Goal: Task Accomplishment & Management: Manage account settings

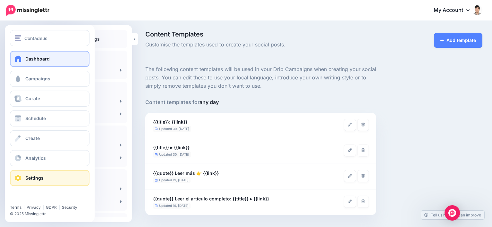
click at [28, 59] on span "Dashboard" at bounding box center [37, 58] width 24 height 5
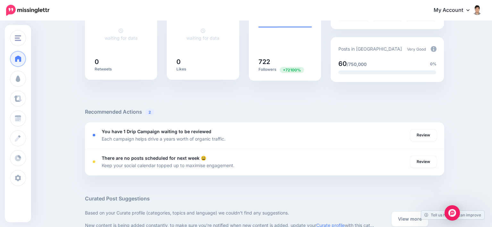
scroll to position [160, 0]
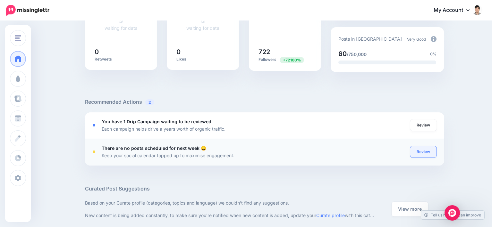
click at [424, 154] on link "Review" at bounding box center [423, 152] width 26 height 12
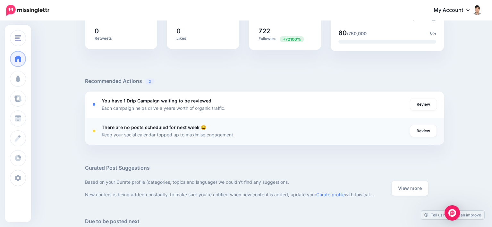
scroll to position [225, 0]
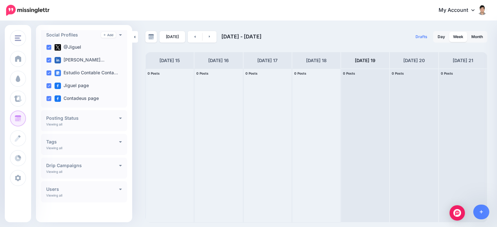
scroll to position [51, 0]
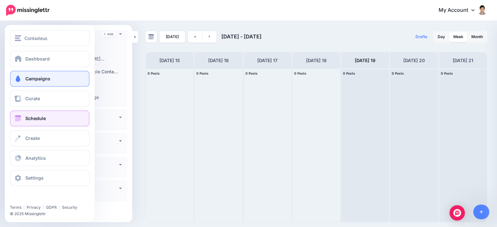
click at [28, 74] on link "Campaigns" at bounding box center [50, 79] width 80 height 16
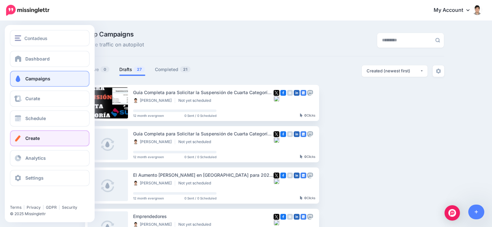
click at [30, 138] on span "Create" at bounding box center [32, 138] width 14 height 5
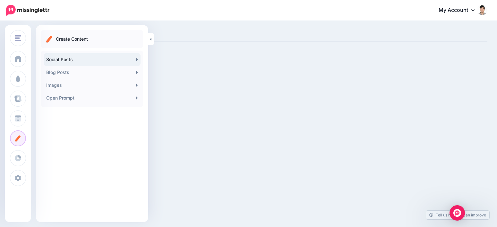
click at [81, 60] on link "Social Posts" at bounding box center [92, 59] width 97 height 13
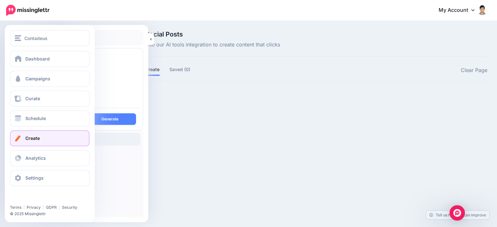
click at [38, 139] on span "Create" at bounding box center [32, 138] width 14 height 5
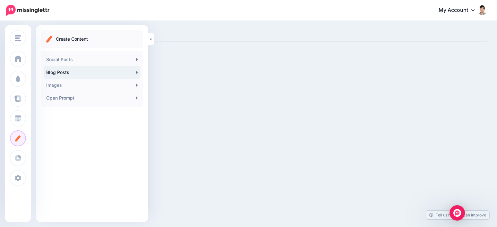
click at [78, 73] on link "Blog Posts" at bounding box center [92, 72] width 97 height 13
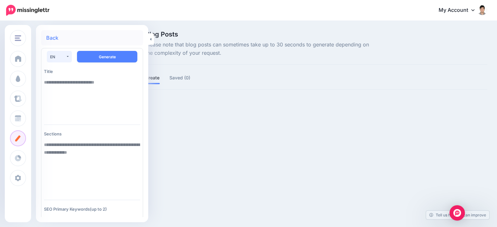
click at [65, 55] on button "EN" at bounding box center [59, 57] width 25 height 12
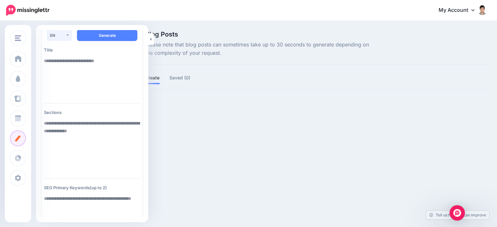
scroll to position [32, 0]
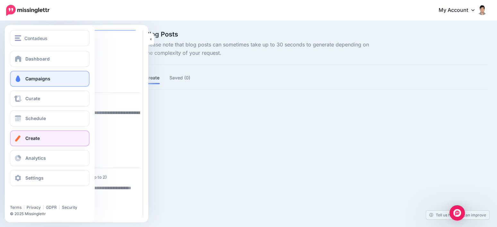
click at [34, 80] on span "Campaigns" at bounding box center [37, 78] width 25 height 5
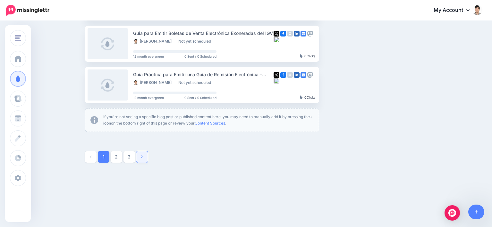
click at [145, 158] on link at bounding box center [142, 157] width 12 height 12
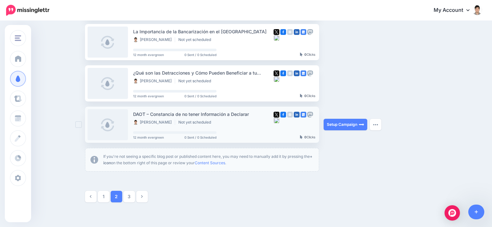
scroll to position [390, 0]
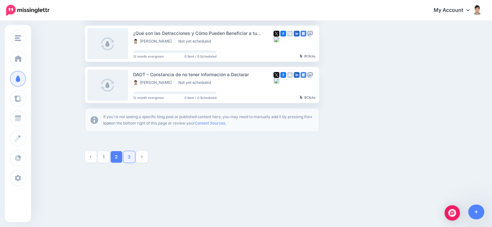
click at [132, 160] on link "3" at bounding box center [130, 157] width 12 height 12
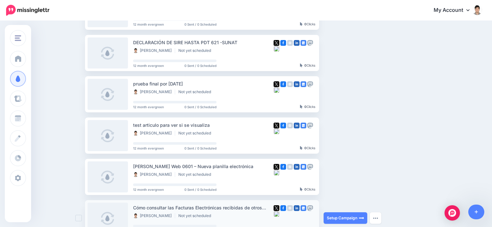
scroll to position [42, 0]
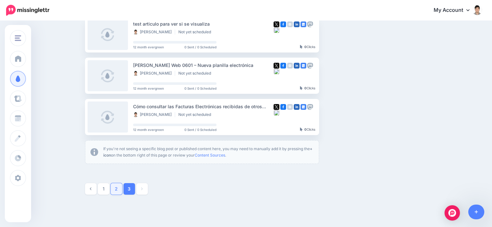
click at [117, 190] on link "2" at bounding box center [117, 190] width 12 height 12
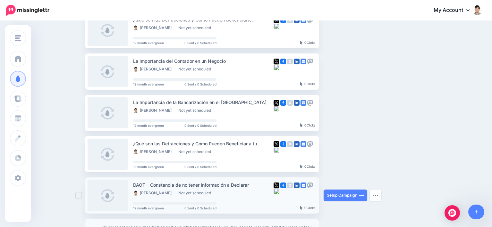
scroll to position [390, 0]
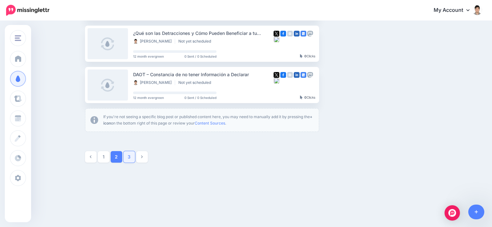
click at [133, 159] on link "3" at bounding box center [130, 157] width 12 height 12
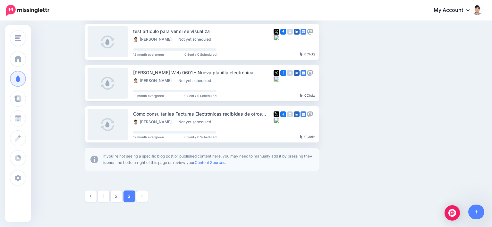
scroll to position [216, 0]
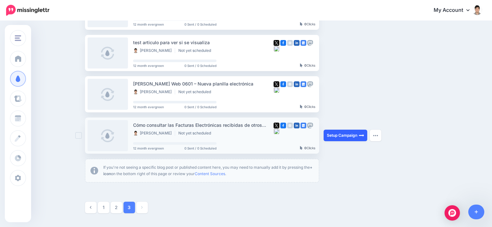
click at [345, 135] on link "Setup Campaign" at bounding box center [346, 136] width 44 height 12
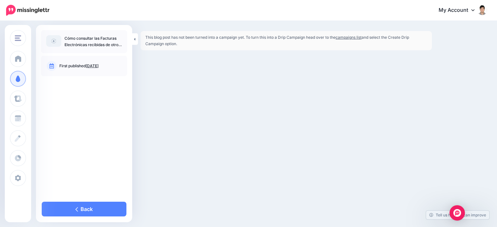
click at [352, 37] on link "campaigns list" at bounding box center [349, 37] width 26 height 5
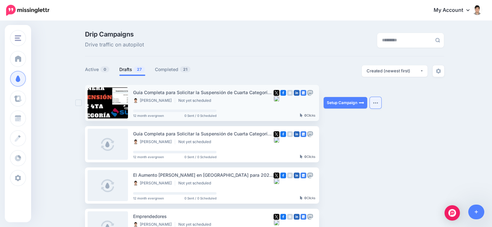
click at [378, 103] on img "button" at bounding box center [375, 103] width 5 height 2
click at [344, 82] on div at bounding box center [264, 81] width 359 height 8
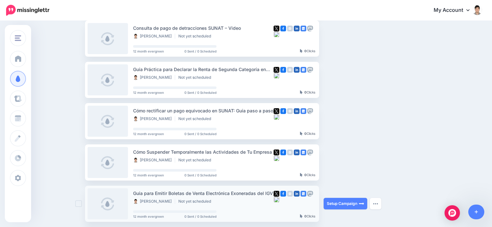
scroll to position [38, 0]
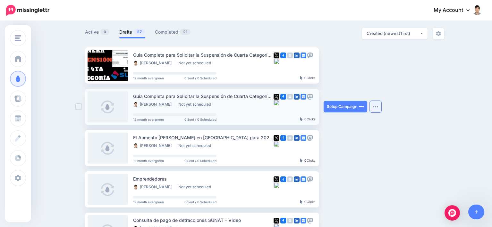
click at [378, 106] on img "button" at bounding box center [375, 107] width 5 height 2
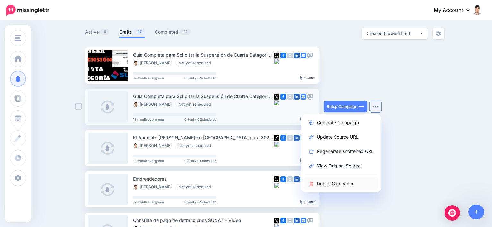
click at [339, 183] on link "Delete Campaign" at bounding box center [341, 184] width 75 height 13
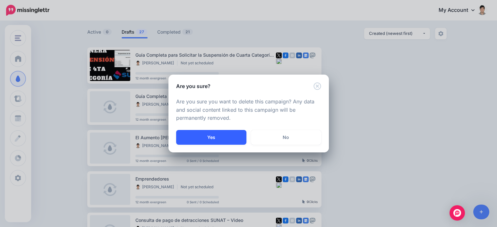
click at [208, 139] on button "Yes" at bounding box center [211, 137] width 70 height 15
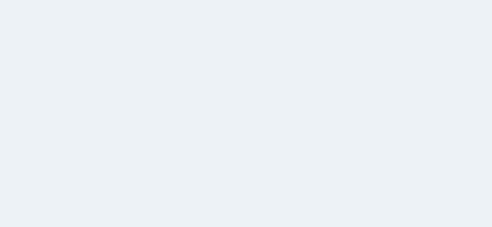
scroll to position [38, 0]
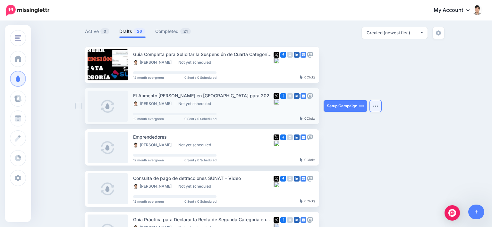
click at [378, 105] on img "button" at bounding box center [375, 106] width 5 height 2
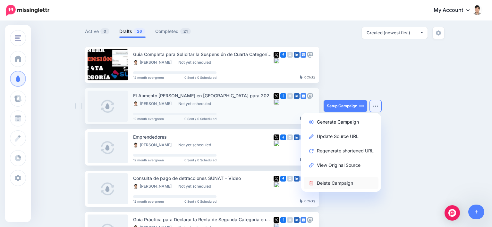
click at [330, 183] on link "Delete Campaign" at bounding box center [341, 183] width 75 height 13
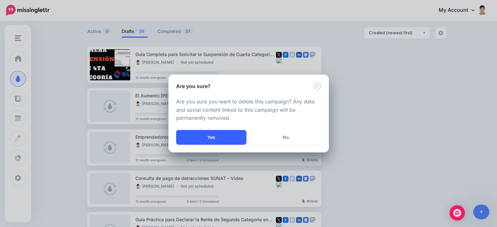
click at [215, 134] on button "Yes" at bounding box center [211, 137] width 70 height 15
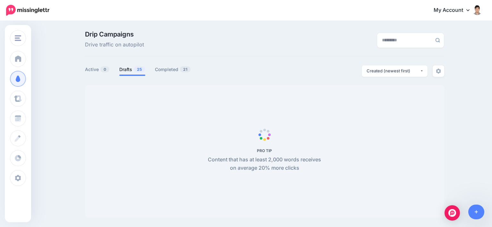
scroll to position [38, 0]
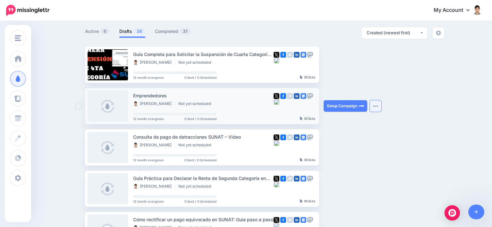
click at [381, 105] on button "button" at bounding box center [376, 106] width 12 height 12
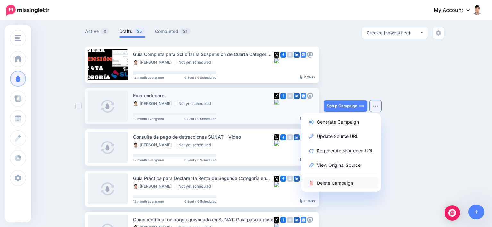
click at [337, 185] on link "Delete Campaign" at bounding box center [341, 183] width 75 height 13
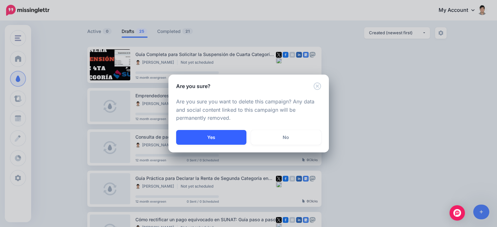
click at [212, 136] on button "Yes" at bounding box center [211, 137] width 70 height 15
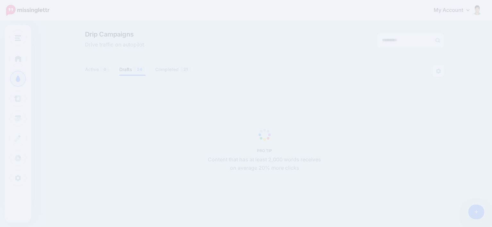
scroll to position [38, 0]
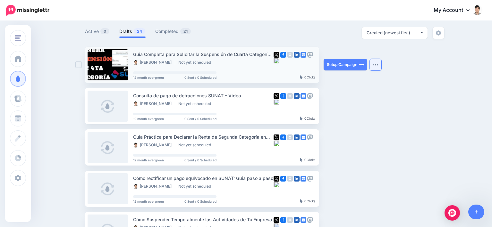
click at [378, 63] on button "button" at bounding box center [376, 65] width 12 height 12
click at [185, 55] on div "Guía Completa para Solicitar la Suspensión de Cuarta Categoría en SUNAT" at bounding box center [203, 54] width 141 height 7
click at [167, 32] on link "Completed 21" at bounding box center [173, 32] width 36 height 8
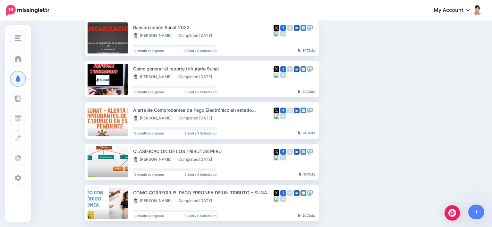
scroll to position [359, 0]
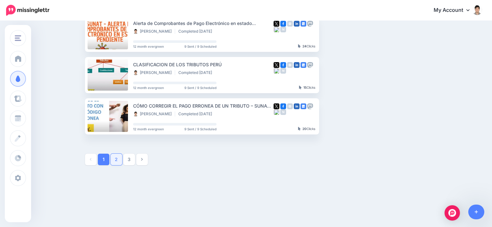
click at [120, 163] on link "2" at bounding box center [117, 160] width 12 height 12
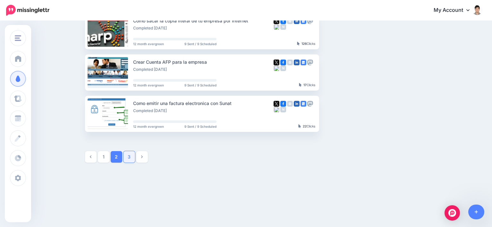
click at [133, 155] on link "3" at bounding box center [130, 157] width 12 height 12
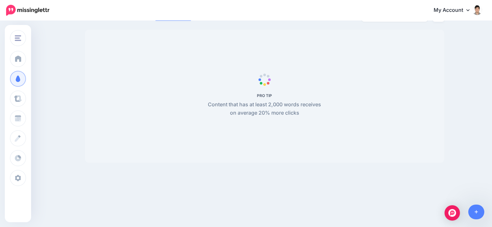
scroll to position [0, 0]
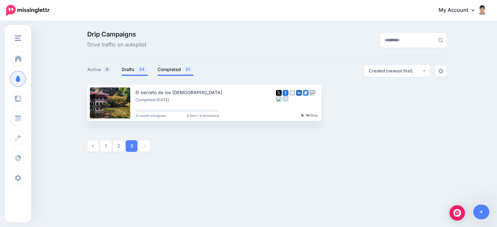
click at [131, 69] on link "Drafts 24" at bounding box center [135, 70] width 26 height 8
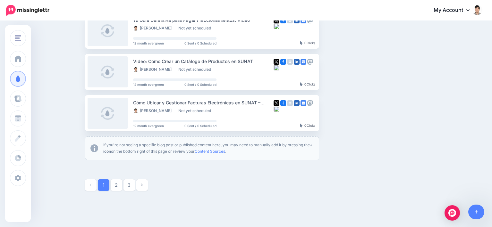
scroll to position [390, 0]
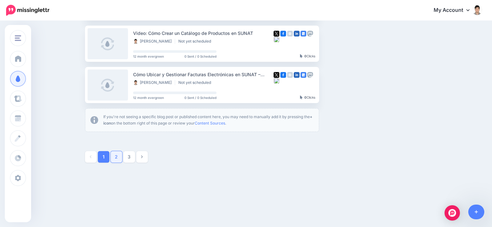
click at [121, 157] on link "2" at bounding box center [117, 157] width 12 height 12
click at [132, 162] on link "3" at bounding box center [130, 157] width 12 height 12
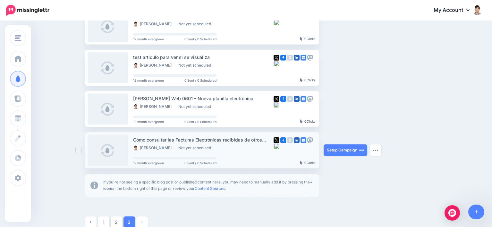
scroll to position [87, 0]
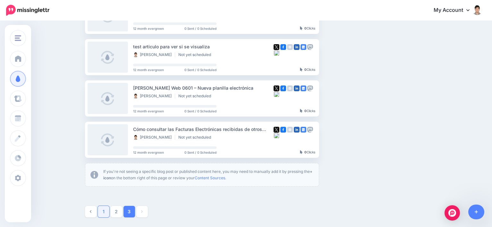
click at [107, 212] on link "1" at bounding box center [104, 212] width 12 height 12
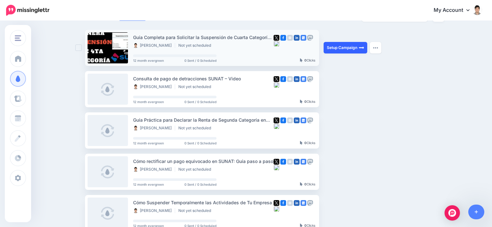
click at [349, 47] on link "Setup Campaign" at bounding box center [346, 48] width 44 height 12
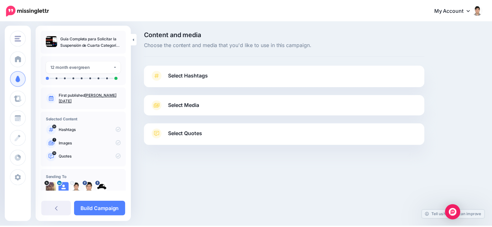
scroll to position [11, 0]
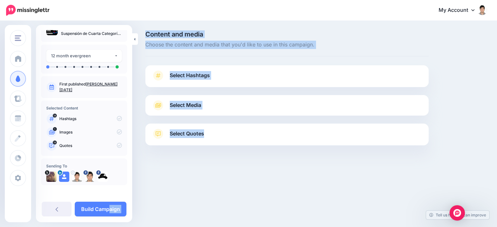
drag, startPoint x: 109, startPoint y: 209, endPoint x: 188, endPoint y: 179, distance: 84.3
click at [186, 186] on div "Contadeus Jiguel Contadeus Add Workspace Dashboard Campaigns Curate Schedule Cr…" at bounding box center [248, 104] width 497 height 166
click at [222, 65] on div "Select Hashtags First let's make sure we're happy with the hashtags. Add, delet…" at bounding box center [286, 76] width 283 height 22
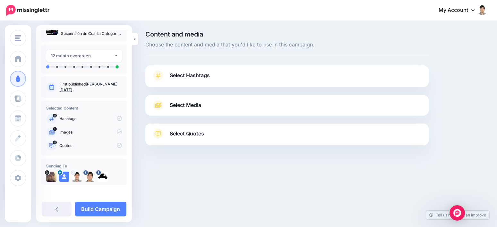
click at [214, 73] on link "Select Hashtags" at bounding box center [287, 79] width 270 height 17
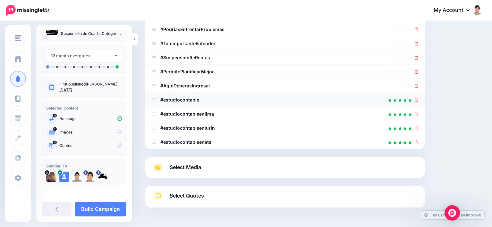
scroll to position [214, 0]
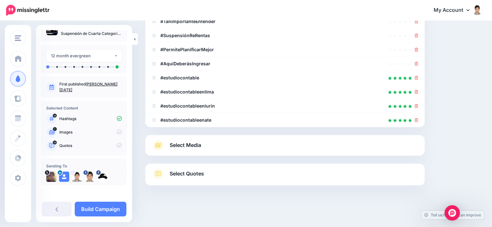
click at [220, 146] on link "Select Media" at bounding box center [285, 146] width 267 height 10
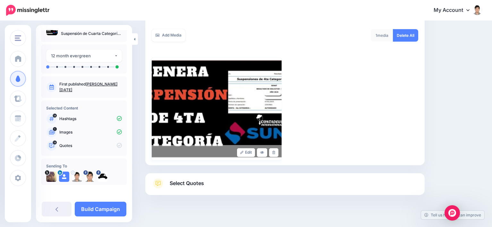
scroll to position [119, 0]
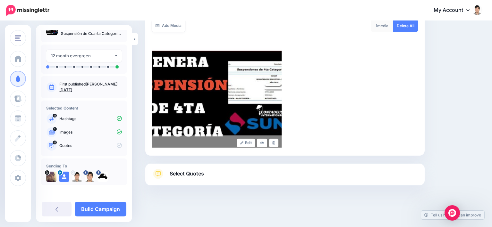
click at [210, 170] on link "Select Quotes" at bounding box center [285, 177] width 267 height 17
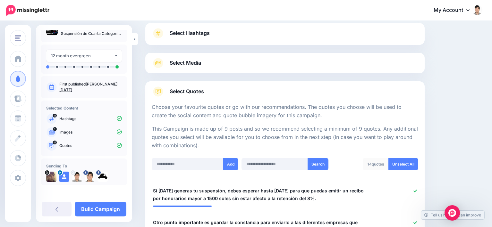
scroll to position [96, 0]
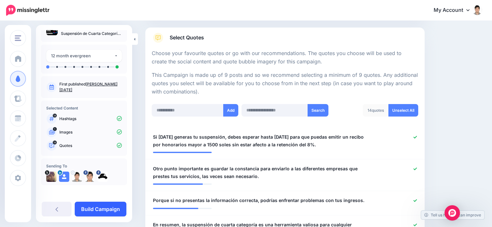
click at [100, 205] on link "Build Campaign" at bounding box center [101, 209] width 52 height 15
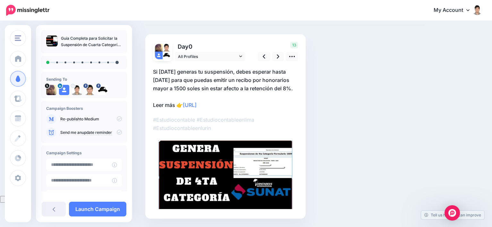
scroll to position [20, 0]
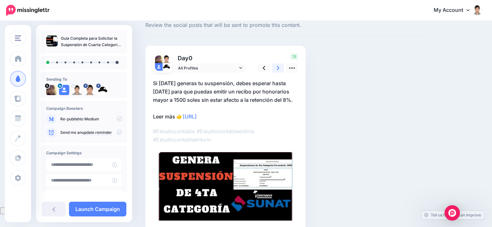
click at [278, 66] on icon at bounding box center [278, 68] width 3 height 7
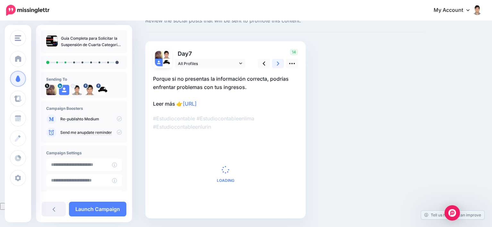
scroll to position [0, 0]
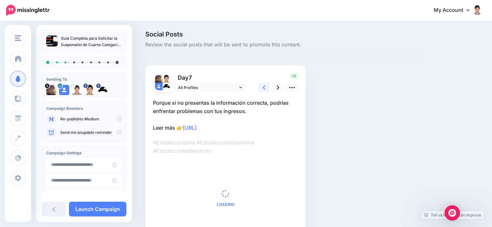
click at [263, 89] on icon at bounding box center [264, 87] width 3 height 7
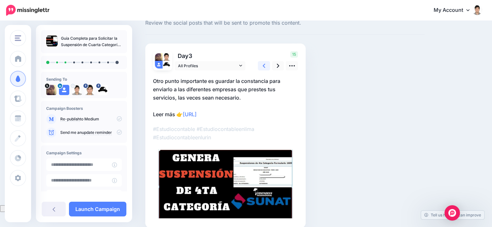
scroll to position [32, 0]
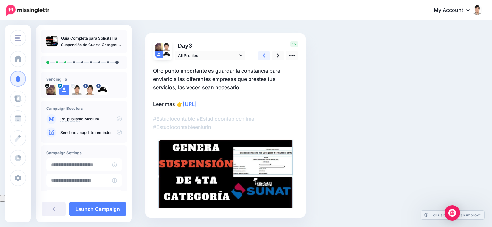
click at [262, 54] on link at bounding box center [264, 55] width 12 height 9
click at [278, 55] on icon at bounding box center [278, 55] width 3 height 7
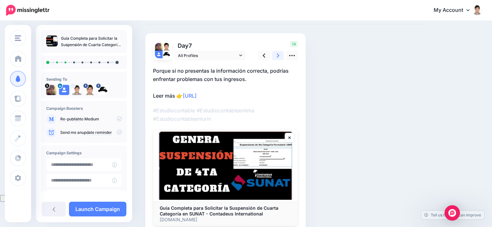
click at [278, 55] on icon at bounding box center [278, 55] width 3 height 7
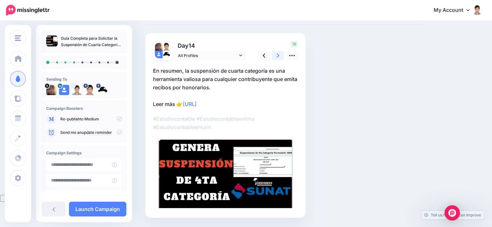
scroll to position [0, 0]
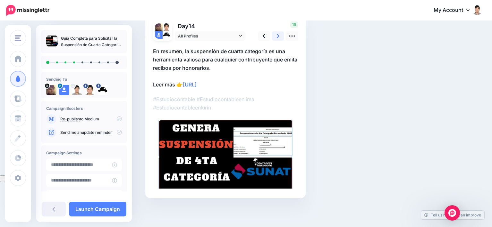
click at [278, 36] on icon at bounding box center [278, 36] width 3 height 4
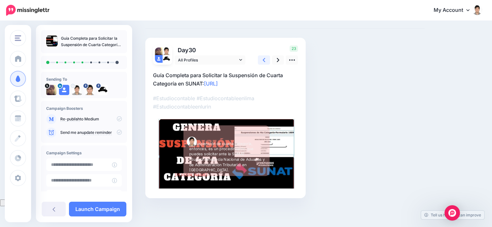
click at [267, 59] on link at bounding box center [264, 60] width 12 height 9
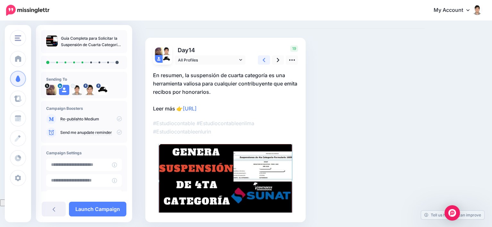
click at [267, 59] on link at bounding box center [264, 60] width 12 height 9
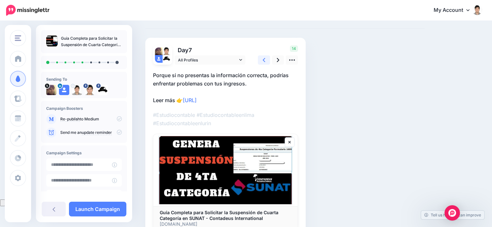
click at [267, 59] on link at bounding box center [264, 60] width 12 height 9
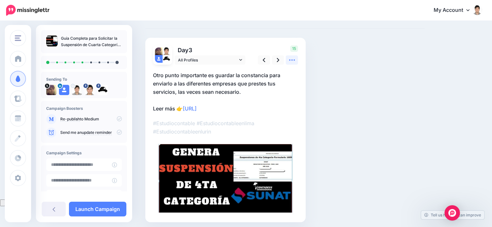
click at [291, 61] on icon at bounding box center [292, 60] width 7 height 7
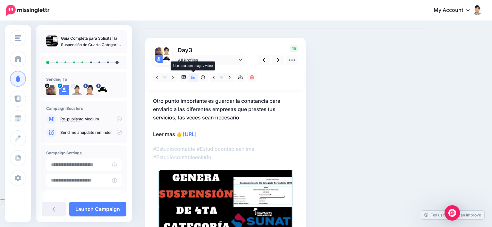
click at [192, 78] on icon at bounding box center [193, 77] width 4 height 3
click at [295, 59] on link at bounding box center [292, 60] width 12 height 9
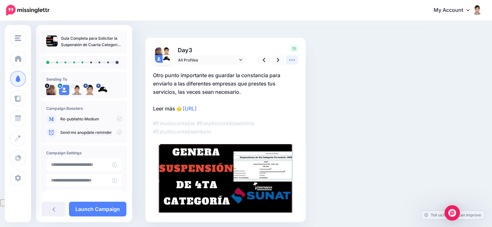
click at [295, 59] on link at bounding box center [292, 60] width 12 height 9
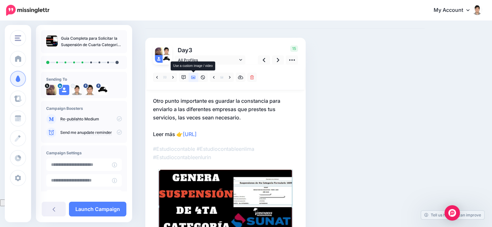
click at [194, 77] on icon at bounding box center [193, 77] width 4 height 4
click at [229, 78] on icon at bounding box center [230, 77] width 2 height 4
click at [212, 76] on link at bounding box center [214, 77] width 8 height 9
click at [212, 78] on link at bounding box center [214, 77] width 8 height 9
click at [221, 77] on icon at bounding box center [221, 77] width 3 height 3
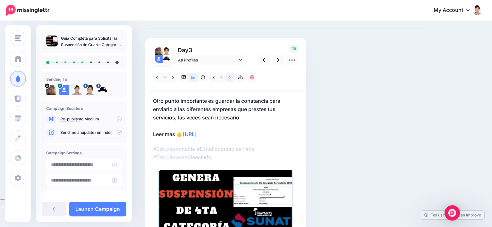
click at [229, 77] on icon at bounding box center [230, 77] width 2 height 4
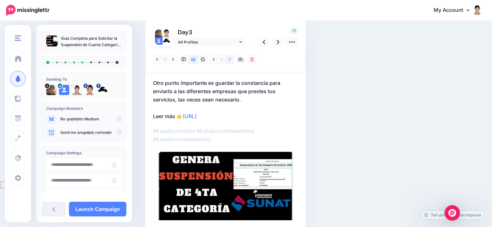
scroll to position [0, 0]
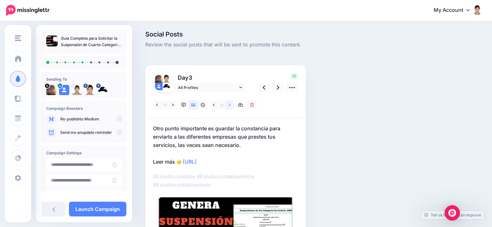
click at [227, 104] on link at bounding box center [230, 104] width 8 height 9
click at [182, 106] on icon at bounding box center [184, 105] width 4 height 4
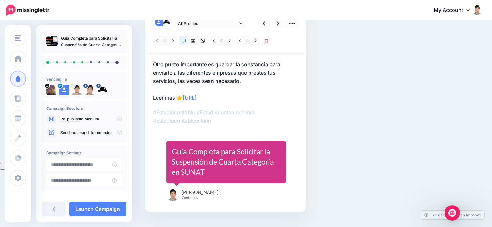
scroll to position [32, 0]
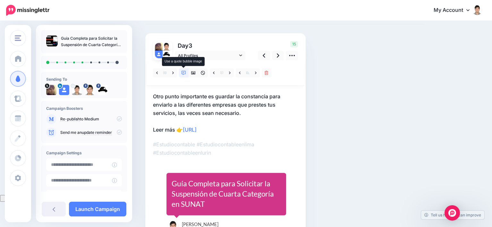
click at [184, 73] on icon at bounding box center [184, 73] width 4 height 4
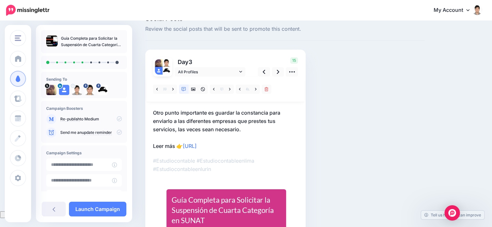
scroll to position [14, 0]
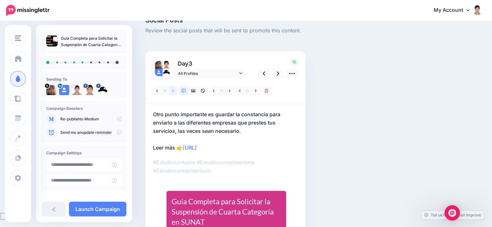
click at [176, 90] on link at bounding box center [173, 90] width 8 height 9
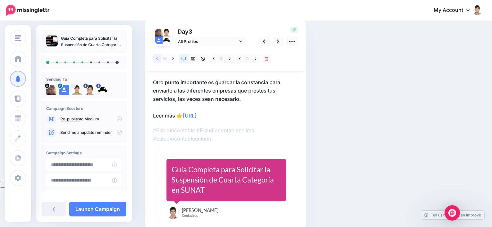
click at [157, 58] on icon at bounding box center [157, 59] width 2 height 4
click at [171, 60] on link at bounding box center [173, 58] width 8 height 9
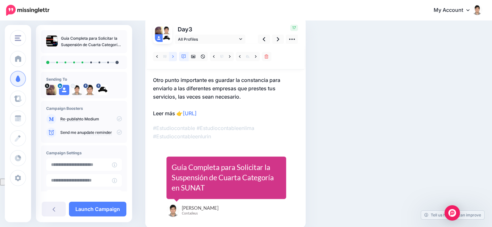
scroll to position [14, 0]
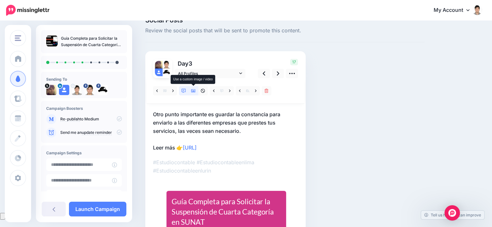
click at [193, 91] on icon at bounding box center [193, 91] width 4 height 3
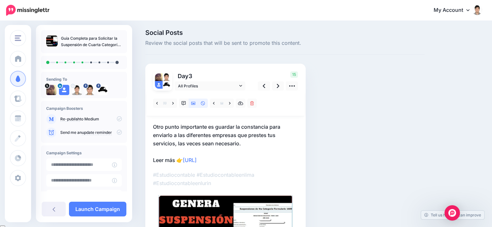
scroll to position [0, 0]
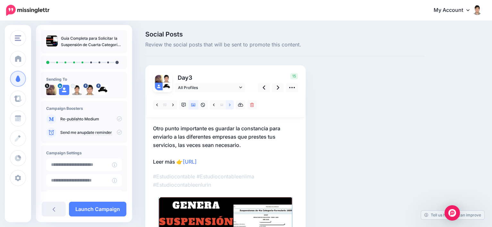
click at [228, 106] on link at bounding box center [230, 104] width 8 height 9
click at [213, 105] on icon at bounding box center [214, 105] width 2 height 4
click at [242, 104] on icon at bounding box center [240, 105] width 5 height 4
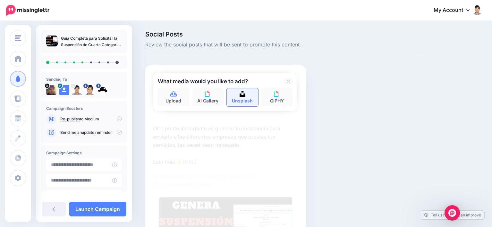
click at [246, 100] on link "Unsplash" at bounding box center [242, 98] width 31 height 18
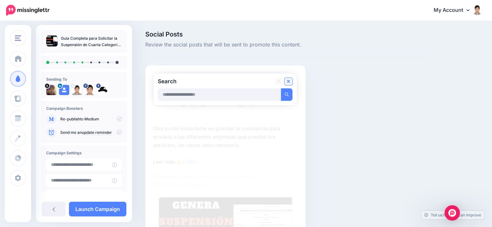
click at [289, 80] on icon at bounding box center [288, 81] width 3 height 5
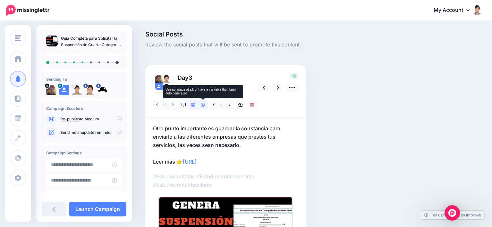
click at [202, 104] on icon at bounding box center [203, 105] width 4 height 4
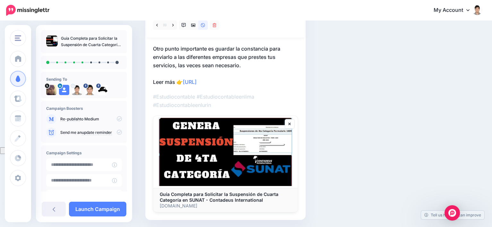
scroll to position [38, 0]
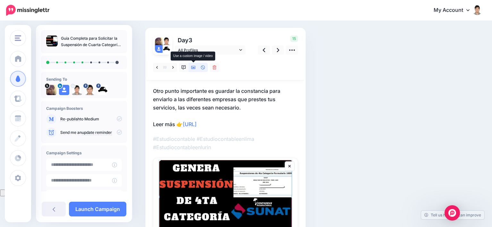
click at [193, 68] on icon at bounding box center [193, 67] width 4 height 3
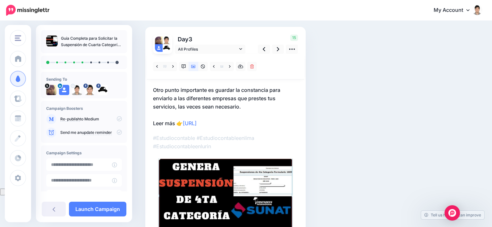
scroll to position [0, 0]
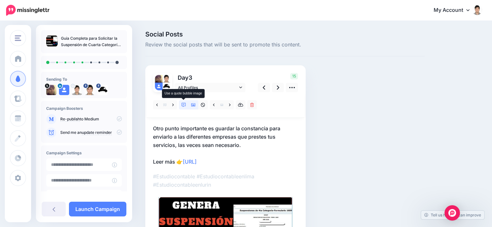
click at [184, 106] on icon at bounding box center [184, 105] width 4 height 4
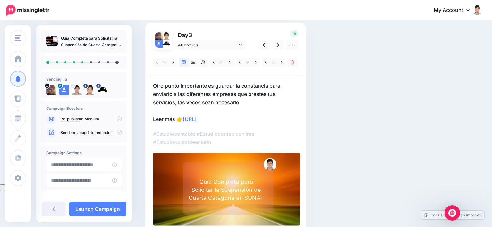
scroll to position [32, 0]
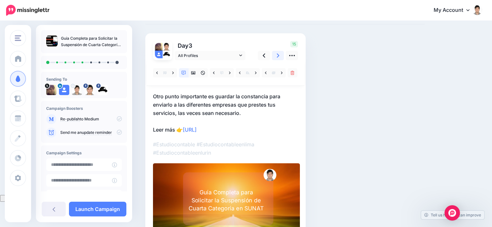
click at [278, 57] on icon at bounding box center [278, 56] width 3 height 4
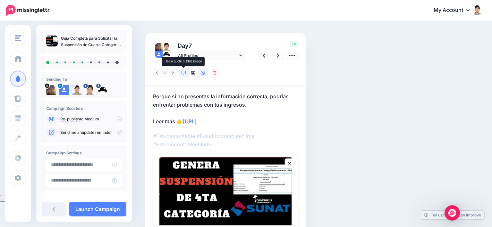
click at [182, 72] on icon at bounding box center [184, 73] width 4 height 4
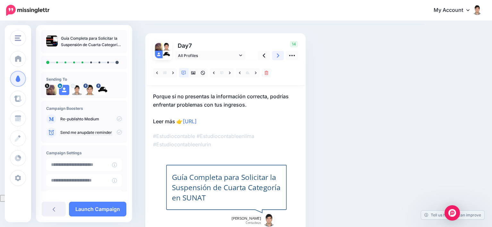
click at [278, 56] on icon at bounding box center [278, 56] width 3 height 4
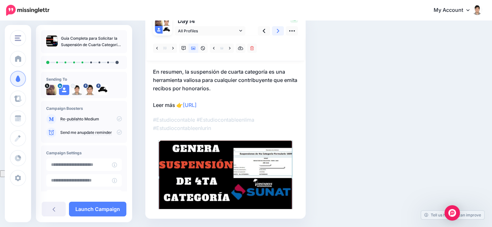
scroll to position [45, 0]
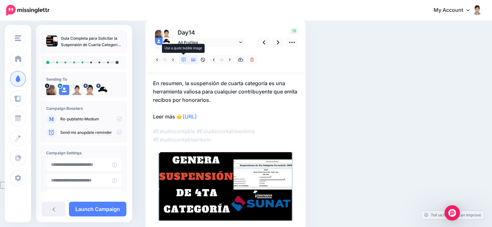
click at [182, 61] on icon at bounding box center [184, 60] width 4 height 4
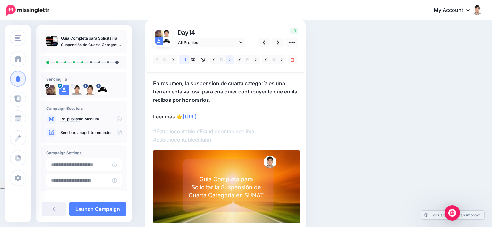
click at [228, 61] on link at bounding box center [230, 59] width 8 height 9
click at [215, 59] on link at bounding box center [214, 59] width 8 height 9
click at [281, 59] on icon at bounding box center [282, 60] width 2 height 4
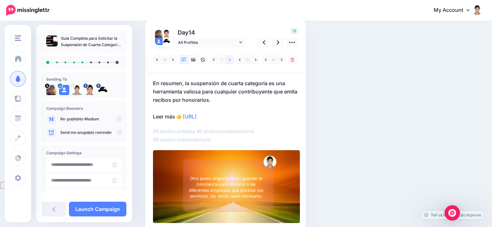
click at [228, 60] on link at bounding box center [230, 59] width 8 height 9
click at [282, 61] on icon at bounding box center [282, 60] width 2 height 4
click at [255, 59] on icon at bounding box center [256, 60] width 2 height 4
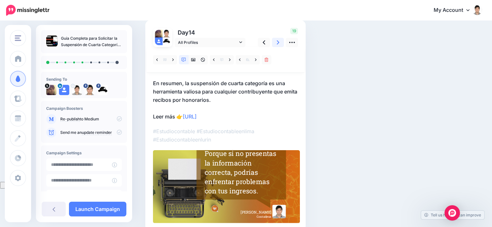
click at [279, 41] on link at bounding box center [278, 42] width 12 height 9
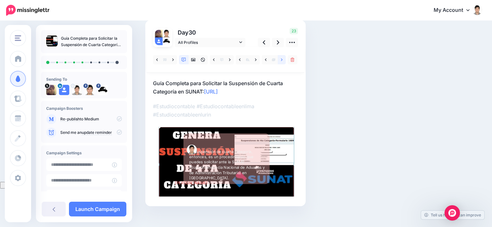
click at [282, 59] on icon at bounding box center [282, 60] width 2 height 4
click at [267, 59] on link at bounding box center [266, 59] width 8 height 9
click at [184, 61] on icon at bounding box center [184, 60] width 4 height 4
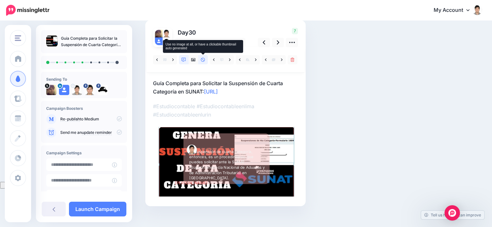
click at [205, 59] on icon at bounding box center [203, 60] width 4 height 4
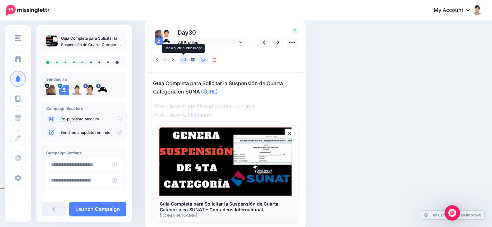
click at [183, 60] on icon at bounding box center [184, 60] width 4 height 4
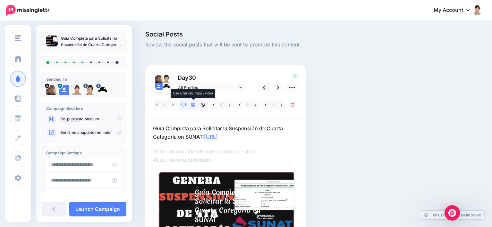
click at [192, 104] on icon at bounding box center [193, 105] width 4 height 4
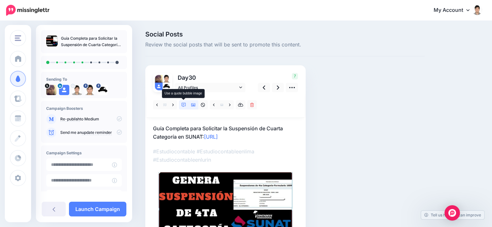
click at [184, 105] on icon at bounding box center [184, 105] width 4 height 4
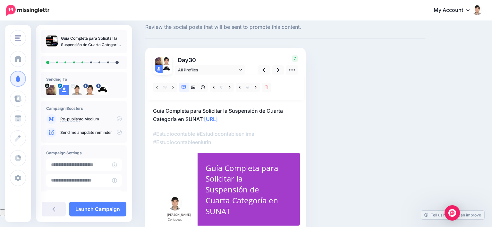
scroll to position [32, 0]
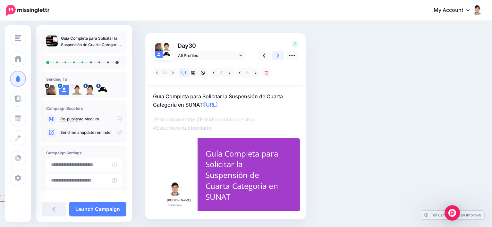
click at [278, 57] on icon at bounding box center [278, 56] width 3 height 4
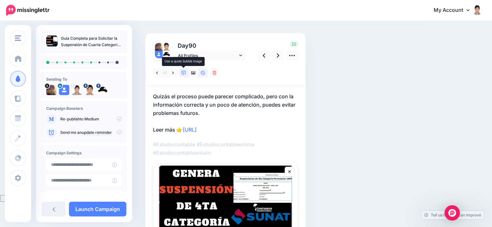
click at [184, 73] on icon at bounding box center [184, 73] width 4 height 4
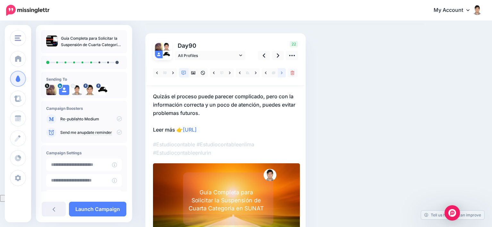
click at [282, 73] on icon at bounding box center [282, 73] width 2 height 3
click at [255, 74] on icon at bounding box center [256, 73] width 2 height 3
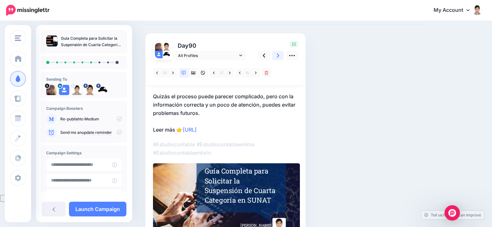
click at [280, 56] on link at bounding box center [278, 55] width 12 height 9
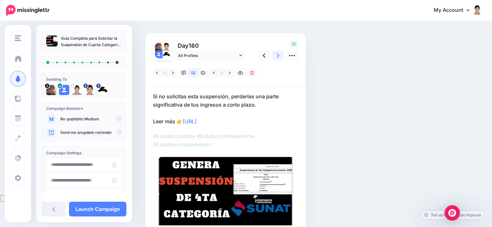
scroll to position [0, 0]
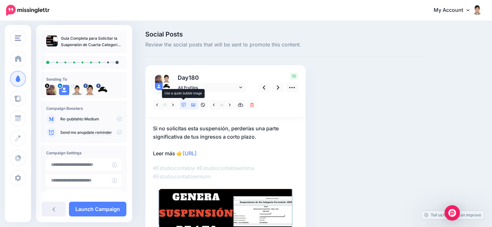
click at [180, 105] on link at bounding box center [184, 104] width 10 height 9
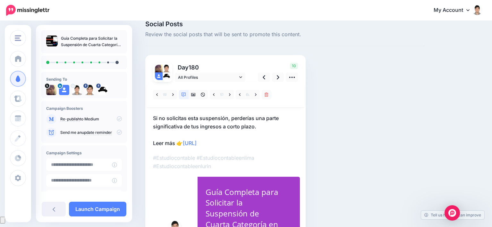
scroll to position [6, 0]
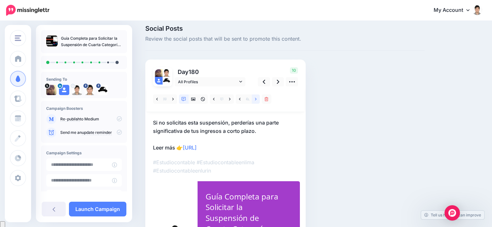
click at [255, 100] on icon at bounding box center [256, 99] width 2 height 4
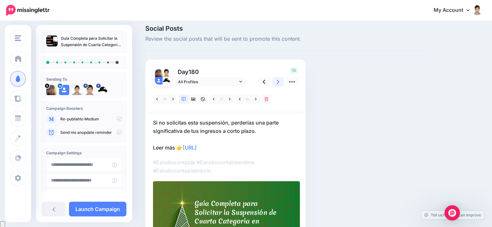
click at [278, 81] on icon at bounding box center [278, 82] width 3 height 4
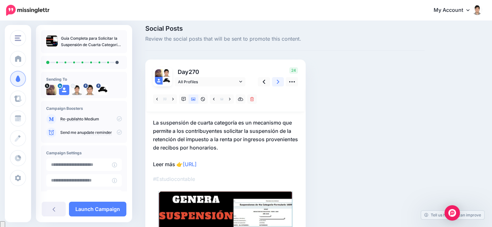
click at [279, 81] on icon at bounding box center [278, 82] width 3 height 7
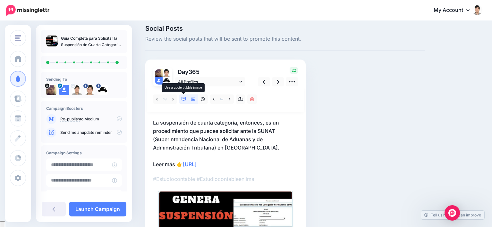
click at [185, 98] on icon at bounding box center [184, 99] width 4 height 4
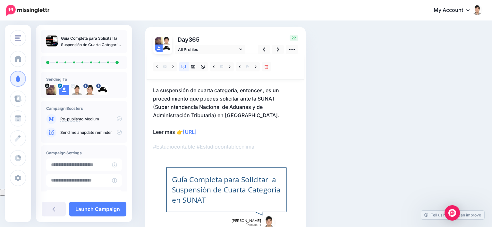
scroll to position [38, 0]
click at [256, 67] on icon at bounding box center [256, 67] width 2 height 3
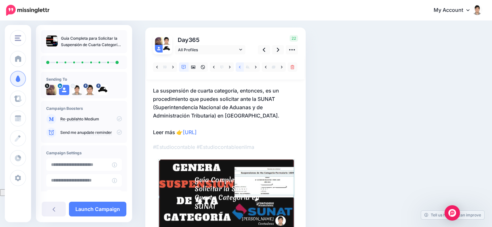
click at [239, 67] on icon at bounding box center [240, 67] width 2 height 4
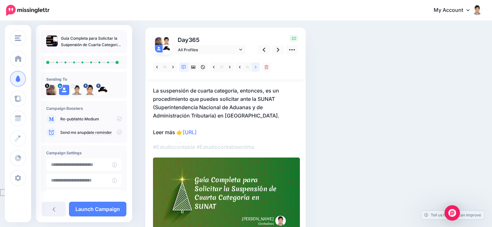
click at [256, 67] on icon at bounding box center [256, 67] width 2 height 3
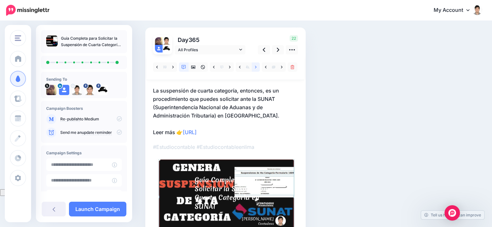
click at [256, 67] on icon at bounding box center [256, 67] width 2 height 3
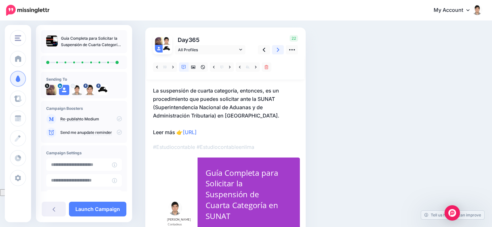
click at [277, 51] on icon at bounding box center [278, 50] width 3 height 7
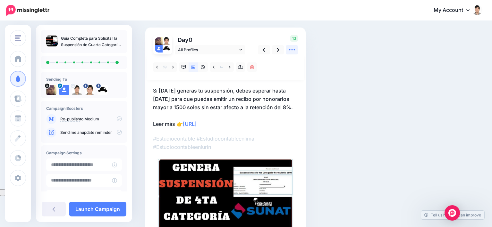
click at [294, 48] on icon at bounding box center [292, 50] width 7 height 7
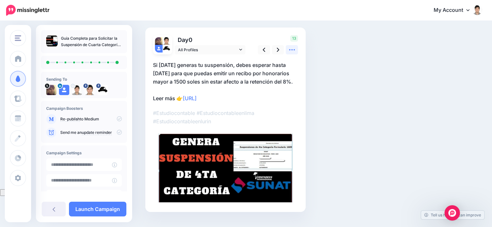
click at [294, 48] on icon at bounding box center [292, 50] width 7 height 7
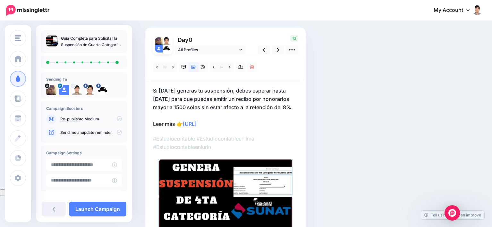
click at [187, 37] on p "Day 0" at bounding box center [211, 39] width 72 height 9
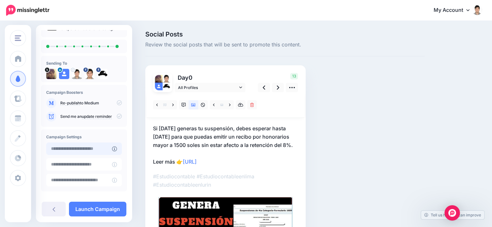
scroll to position [32, 0]
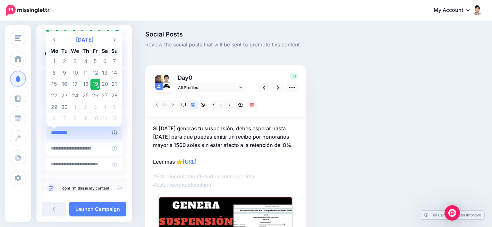
click at [73, 133] on input "**********" at bounding box center [79, 133] width 66 height 13
click at [114, 41] on icon "Next Month" at bounding box center [115, 39] width 2 height 5
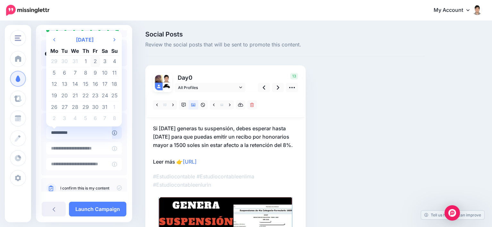
click at [94, 61] on td "2" at bounding box center [95, 62] width 10 height 12
type input "**********"
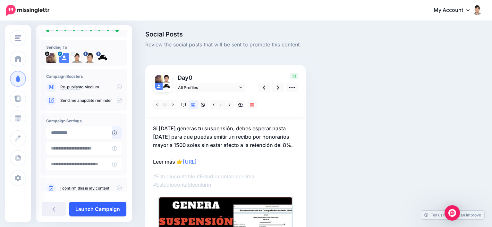
click at [99, 209] on link "Launch Campaign" at bounding box center [97, 209] width 57 height 15
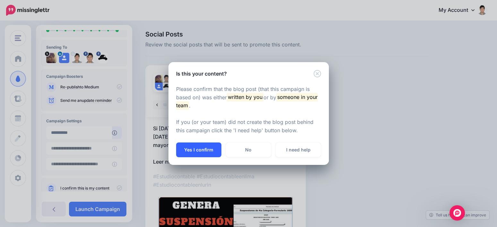
click at [197, 151] on button "Yes I confirm" at bounding box center [198, 150] width 45 height 15
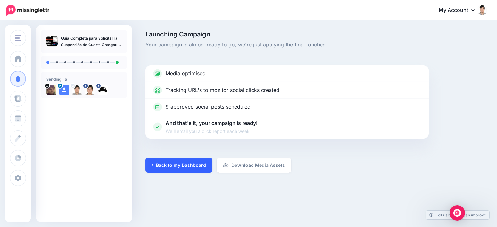
click at [177, 167] on link "Back to my Dashboard" at bounding box center [178, 165] width 67 height 15
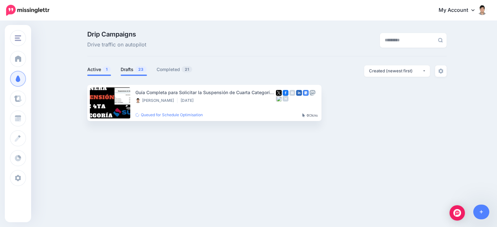
click at [134, 67] on link "Drafts 23" at bounding box center [134, 70] width 26 height 8
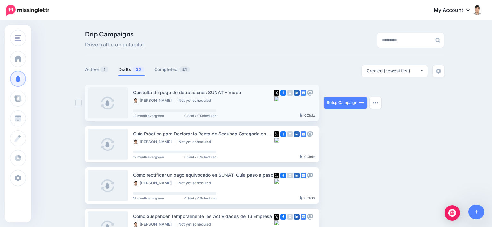
click at [110, 101] on link at bounding box center [108, 103] width 40 height 31
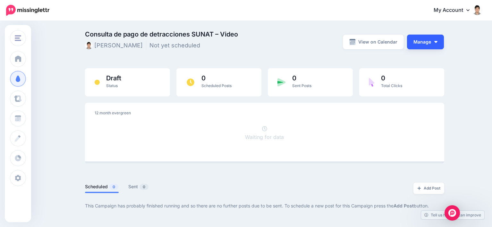
click at [437, 40] on button "Manage" at bounding box center [425, 42] width 37 height 15
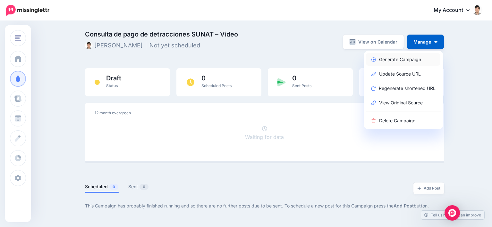
click at [404, 61] on link "Generate Campaign" at bounding box center [403, 59] width 74 height 13
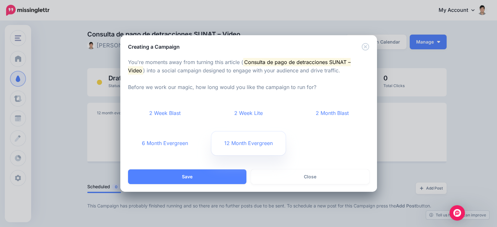
click at [261, 141] on link "12 Month Evergreen" at bounding box center [248, 144] width 74 height 24
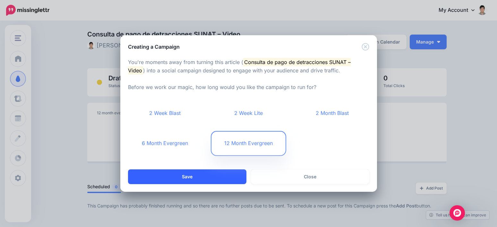
click at [213, 172] on button "Save" at bounding box center [187, 177] width 118 height 15
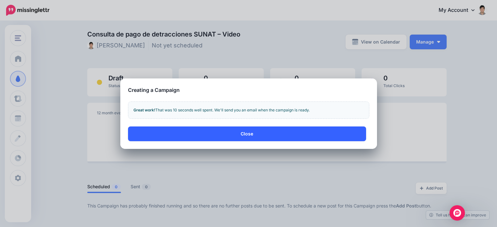
click at [245, 137] on button "Close" at bounding box center [247, 134] width 238 height 15
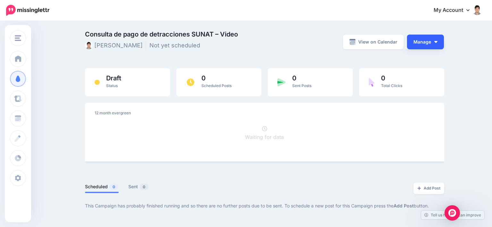
click at [428, 41] on button "Manage" at bounding box center [425, 42] width 37 height 15
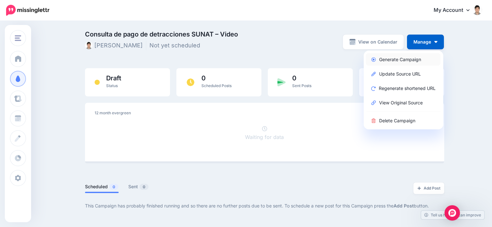
click at [416, 57] on link "Generate Campaign" at bounding box center [403, 59] width 74 height 13
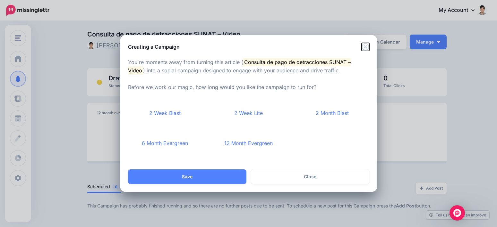
click at [364, 46] on icon "Close" at bounding box center [366, 47] width 8 height 8
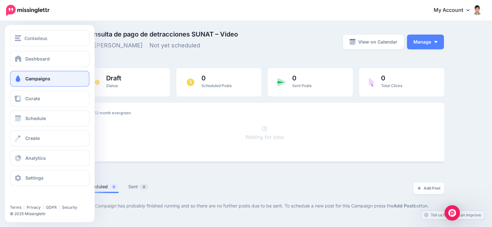
click at [15, 80] on span at bounding box center [18, 79] width 8 height 6
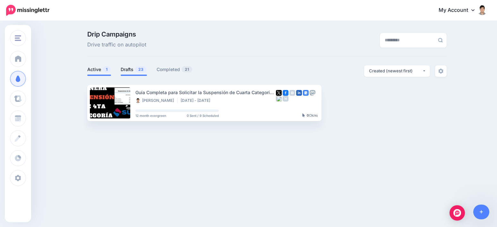
click at [123, 66] on link "Drafts 23" at bounding box center [134, 70] width 26 height 8
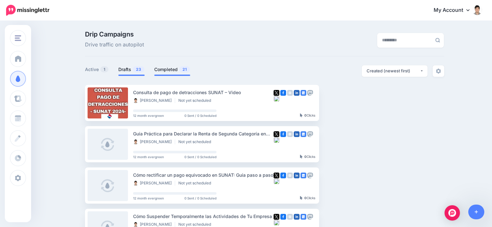
click at [170, 68] on link "Completed 21" at bounding box center [172, 70] width 36 height 8
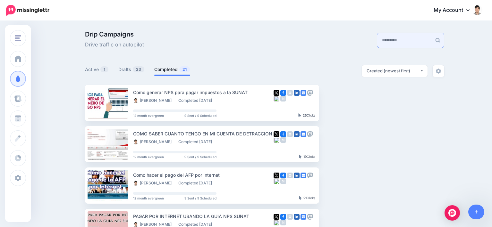
click at [391, 38] on input "text" at bounding box center [404, 40] width 55 height 15
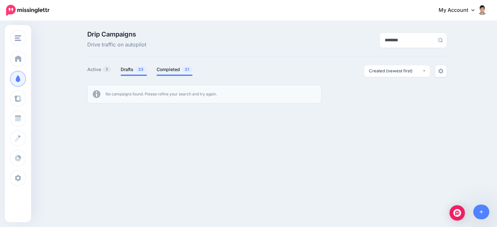
type input "********"
click at [124, 70] on link "Drafts 23" at bounding box center [134, 70] width 26 height 8
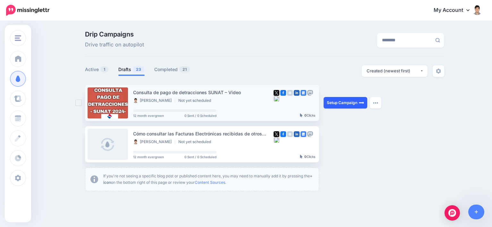
click at [345, 101] on link "Setup Campaign" at bounding box center [346, 103] width 44 height 12
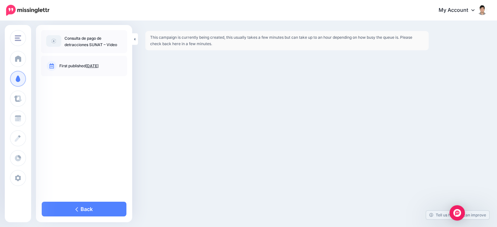
click at [234, 155] on div "Contadeus Jiguel Contadeus Add Workspace Dashboard Campaigns Curate Schedule Cr…" at bounding box center [248, 113] width 497 height 227
click at [56, 40] on img at bounding box center [53, 41] width 15 height 12
click at [87, 205] on link "Back" at bounding box center [84, 209] width 85 height 15
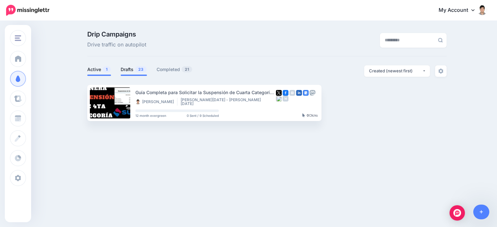
click at [136, 67] on span "23" at bounding box center [141, 69] width 12 height 6
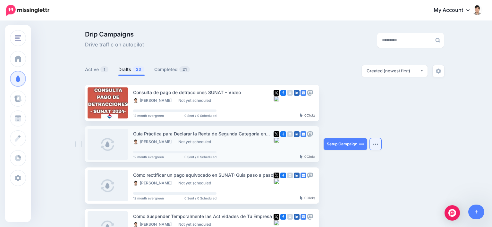
click at [377, 144] on img "button" at bounding box center [375, 144] width 5 height 2
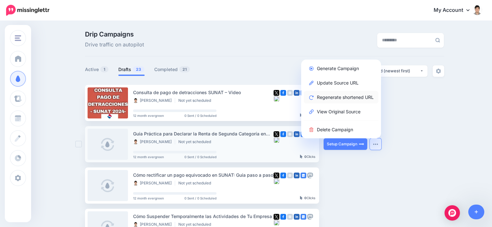
click at [363, 96] on link "Regenerate shortened URL" at bounding box center [341, 97] width 75 height 13
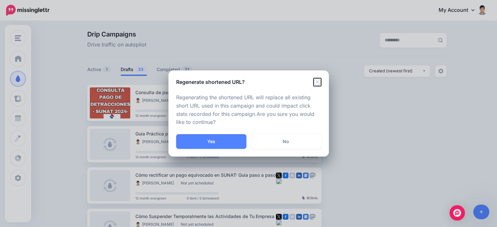
click at [316, 81] on icon "Close" at bounding box center [316, 81] width 7 height 7
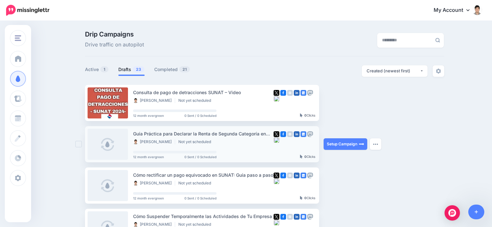
click at [109, 139] on link at bounding box center [108, 144] width 40 height 31
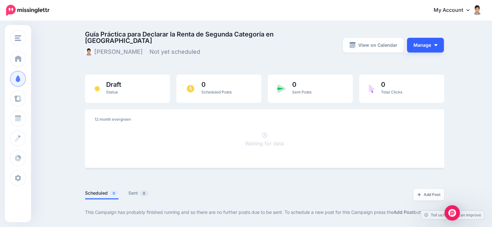
click at [439, 43] on button "Manage" at bounding box center [425, 45] width 37 height 15
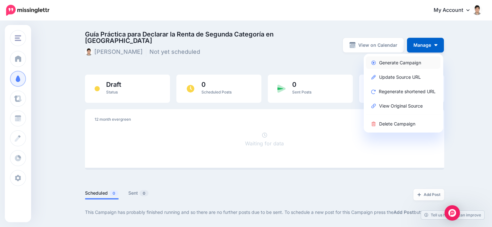
click at [408, 60] on link "Generate Campaign" at bounding box center [403, 62] width 74 height 13
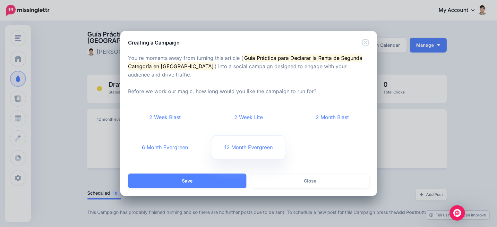
click at [248, 137] on link "12 Month Evergreen" at bounding box center [248, 148] width 74 height 24
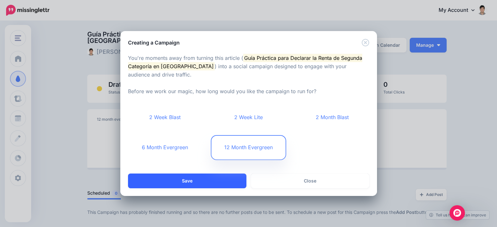
click at [191, 180] on button "Save" at bounding box center [187, 181] width 118 height 15
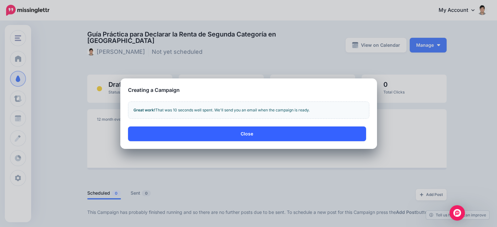
click at [241, 134] on button "Close" at bounding box center [247, 134] width 238 height 15
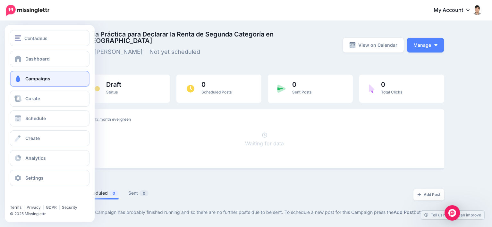
click at [33, 76] on link "Campaigns" at bounding box center [50, 79] width 80 height 16
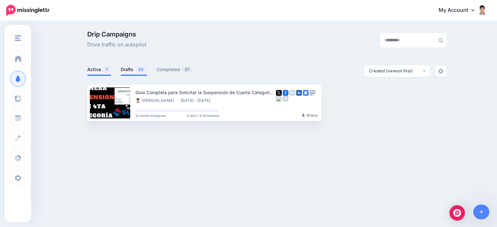
click at [138, 69] on span "23" at bounding box center [141, 69] width 12 height 6
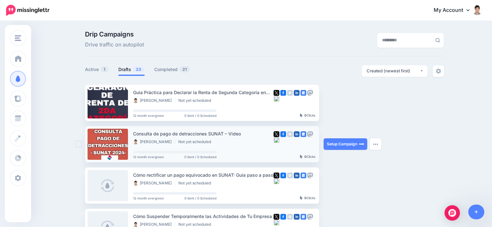
scroll to position [32, 0]
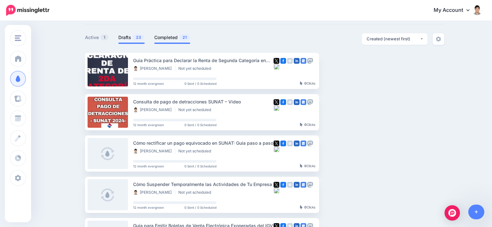
click at [175, 37] on link "Completed 21" at bounding box center [172, 38] width 36 height 8
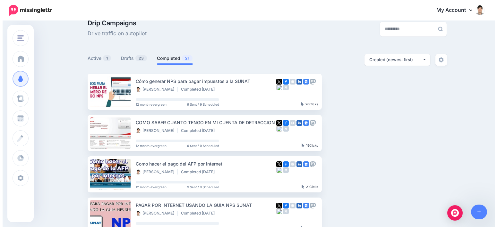
scroll to position [0, 0]
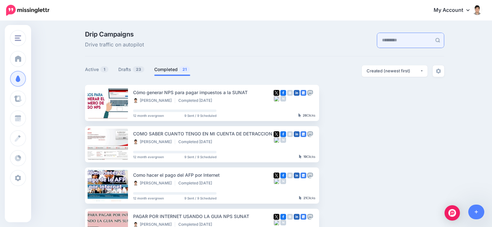
click at [416, 36] on input "text" at bounding box center [404, 40] width 55 height 15
type input "**********"
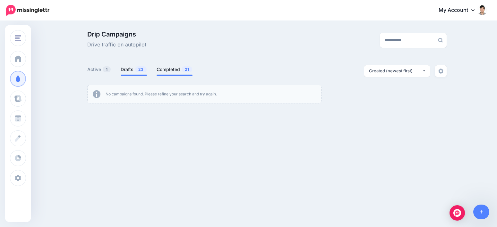
click at [130, 69] on link "Drafts 23" at bounding box center [134, 70] width 26 height 8
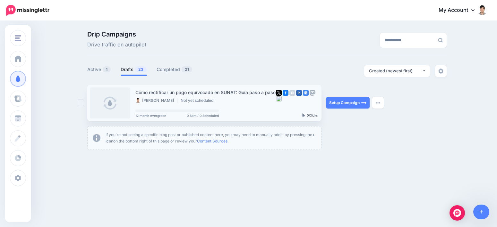
click at [114, 103] on link at bounding box center [110, 103] width 40 height 31
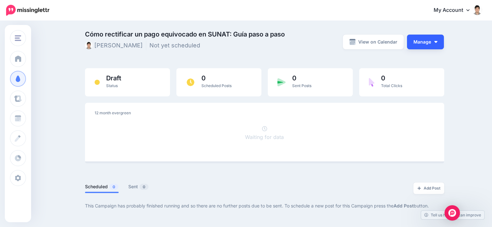
click at [432, 41] on button "Manage" at bounding box center [425, 42] width 37 height 15
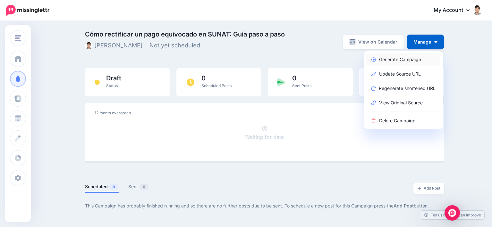
click at [404, 58] on link "Generate Campaign" at bounding box center [403, 59] width 74 height 13
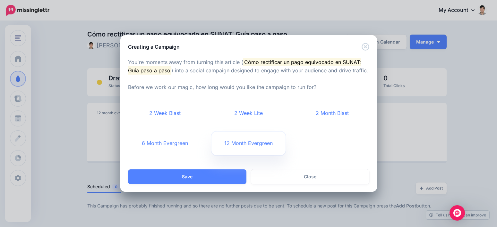
click at [237, 146] on link "12 Month Evergreen" at bounding box center [248, 144] width 74 height 24
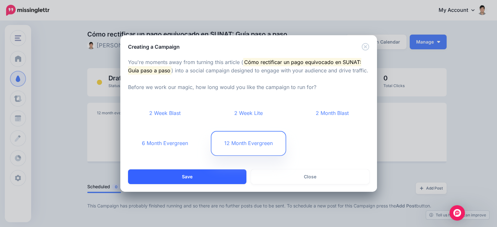
click at [209, 179] on button "Save" at bounding box center [187, 177] width 118 height 15
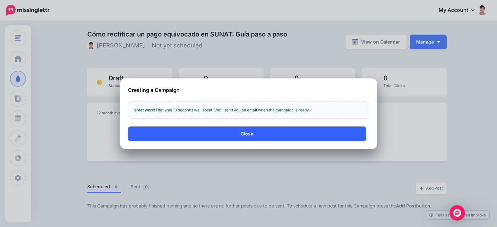
click at [239, 131] on button "Close" at bounding box center [247, 134] width 238 height 15
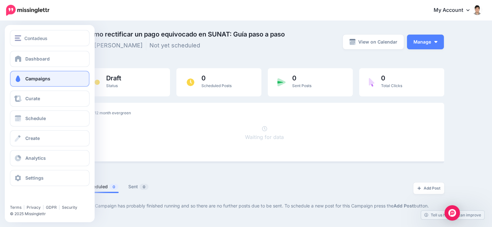
click at [49, 79] on span "Campaigns" at bounding box center [37, 78] width 25 height 5
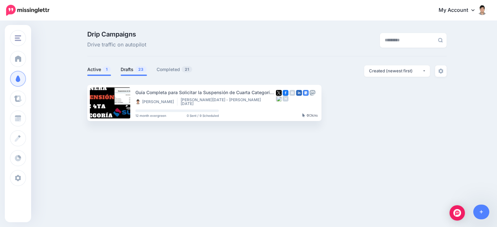
click at [141, 67] on span "23" at bounding box center [141, 69] width 12 height 6
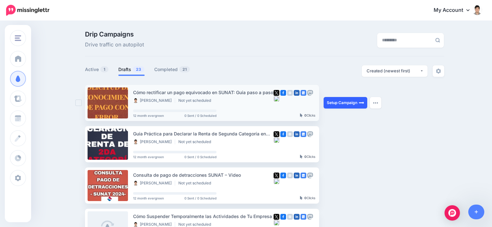
click at [344, 107] on link "Setup Campaign" at bounding box center [346, 103] width 44 height 12
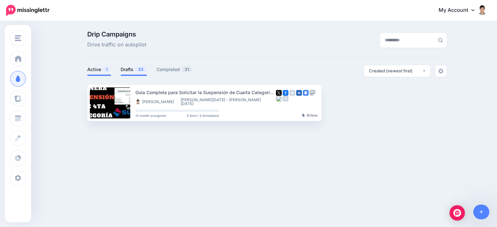
click at [142, 66] on link "Drafts 23" at bounding box center [134, 70] width 26 height 8
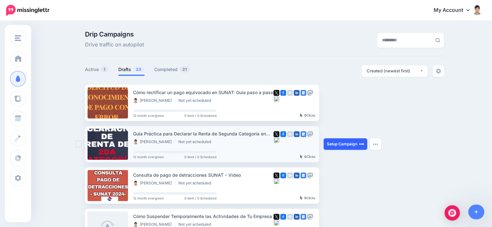
click at [347, 142] on link "Setup Campaign" at bounding box center [346, 145] width 44 height 12
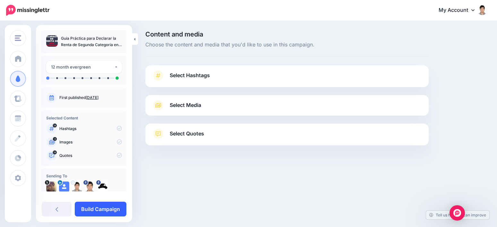
click at [101, 212] on link "Build Campaign" at bounding box center [101, 209] width 52 height 15
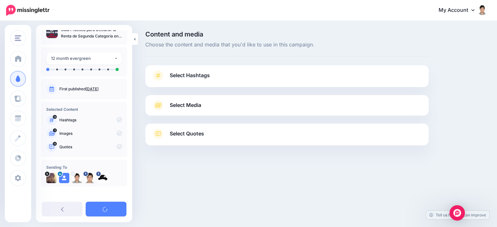
scroll to position [11, 0]
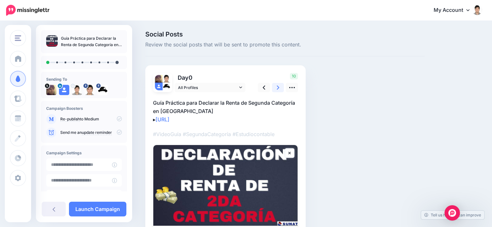
click at [278, 86] on icon at bounding box center [278, 88] width 3 height 4
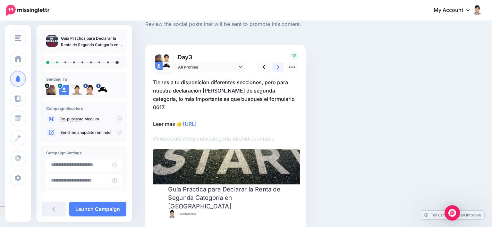
scroll to position [32, 0]
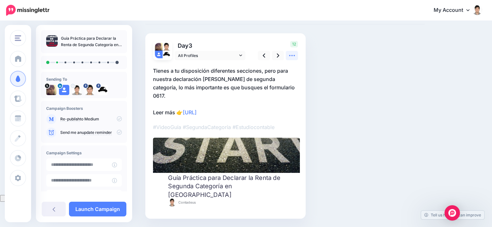
click at [293, 56] on icon at bounding box center [292, 55] width 7 height 7
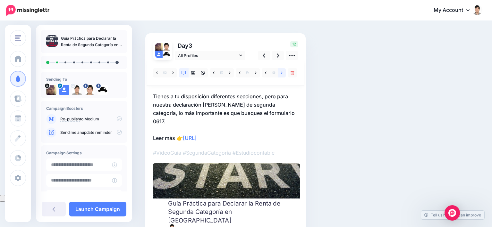
click at [282, 74] on icon at bounding box center [282, 73] width 2 height 4
click at [193, 72] on icon at bounding box center [193, 73] width 4 height 4
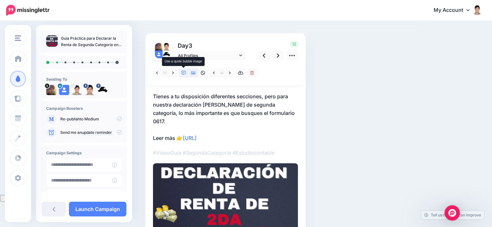
click at [185, 72] on icon at bounding box center [184, 73] width 4 height 4
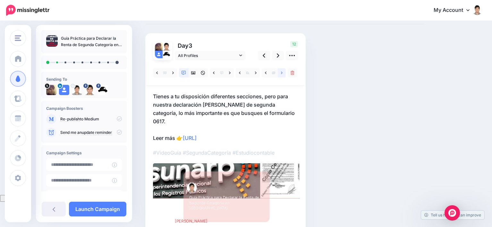
click at [282, 73] on icon at bounding box center [282, 73] width 2 height 3
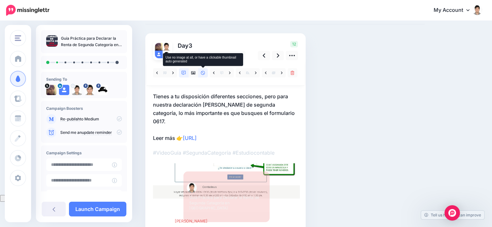
click at [203, 72] on icon at bounding box center [203, 73] width 4 height 4
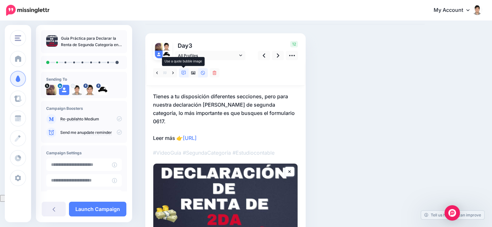
click at [184, 72] on icon at bounding box center [184, 73] width 4 height 4
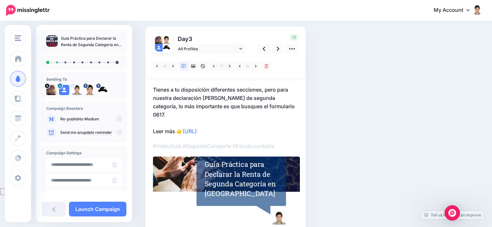
scroll to position [70, 0]
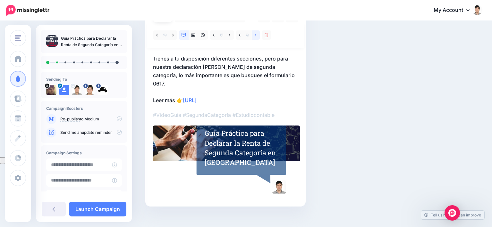
click at [256, 36] on icon at bounding box center [256, 35] width 2 height 4
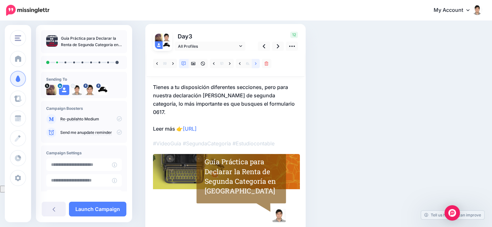
scroll to position [6, 0]
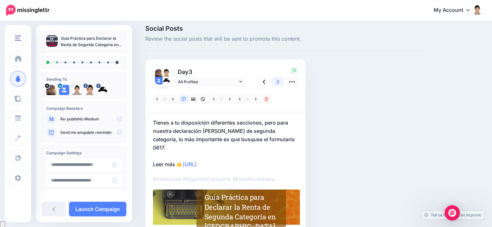
click at [279, 81] on icon at bounding box center [278, 82] width 3 height 7
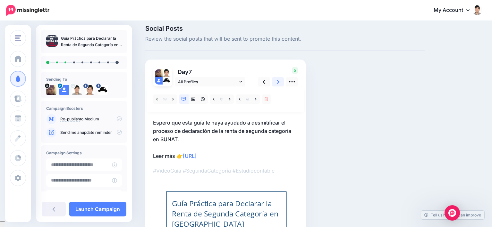
click at [278, 81] on icon at bounding box center [278, 82] width 3 height 4
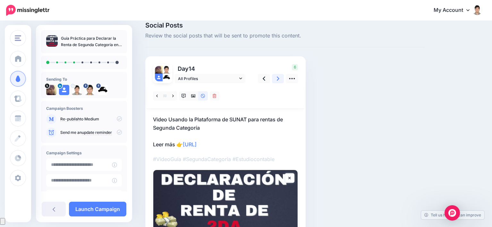
scroll to position [0, 0]
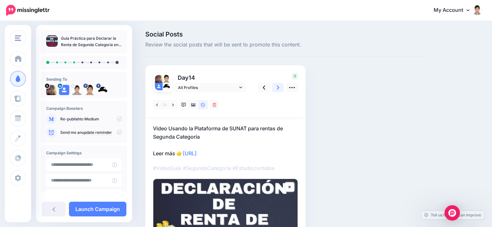
click at [278, 88] on icon at bounding box center [278, 88] width 3 height 4
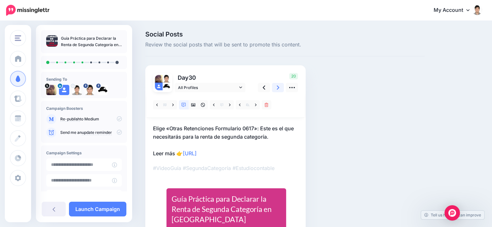
click at [278, 88] on icon at bounding box center [278, 88] width 3 height 4
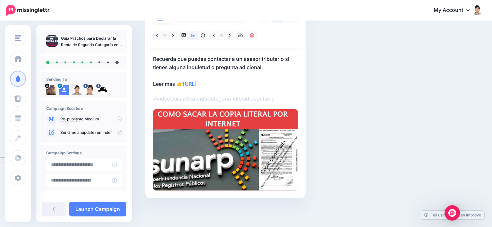
scroll to position [5, 0]
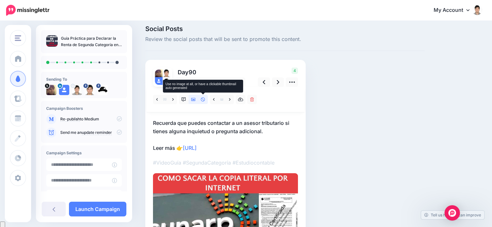
click at [203, 99] on icon at bounding box center [203, 100] width 4 height 4
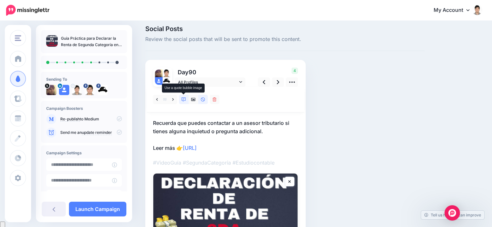
click at [184, 99] on icon at bounding box center [184, 100] width 4 height 4
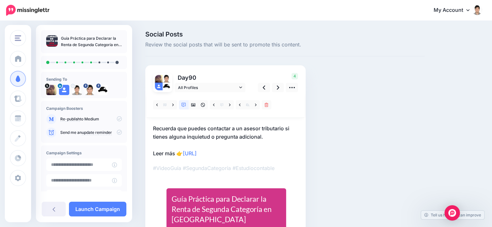
scroll to position [32, 0]
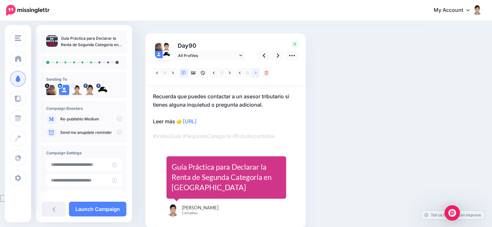
click at [257, 72] on link at bounding box center [256, 72] width 8 height 9
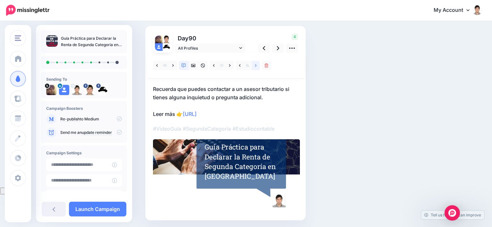
scroll to position [62, 0]
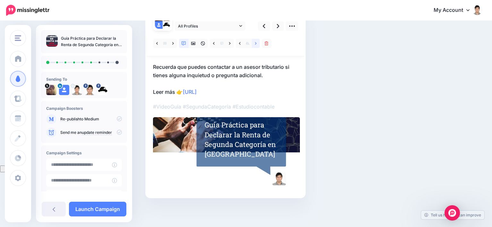
click at [255, 43] on icon at bounding box center [256, 43] width 2 height 4
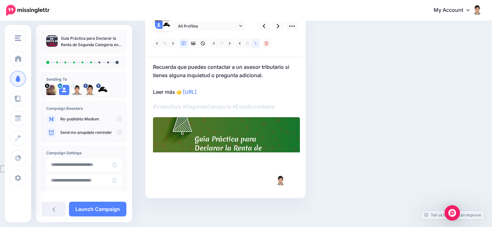
click at [256, 43] on icon at bounding box center [256, 43] width 2 height 4
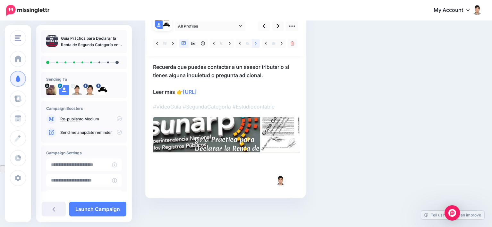
click at [256, 43] on icon at bounding box center [256, 43] width 2 height 4
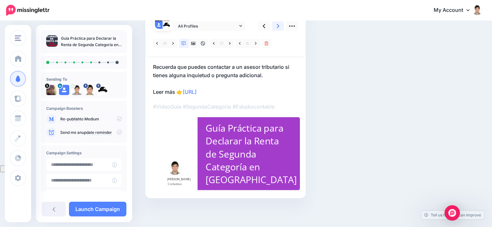
click at [281, 27] on link at bounding box center [278, 25] width 12 height 9
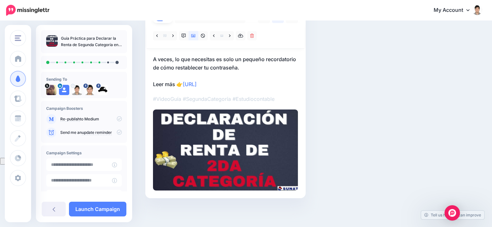
scroll to position [0, 0]
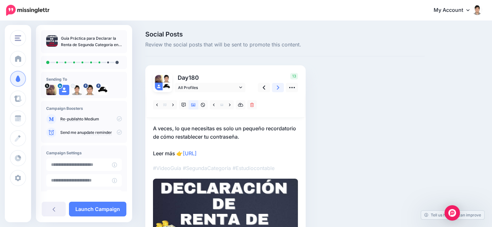
click at [278, 86] on icon at bounding box center [278, 87] width 3 height 7
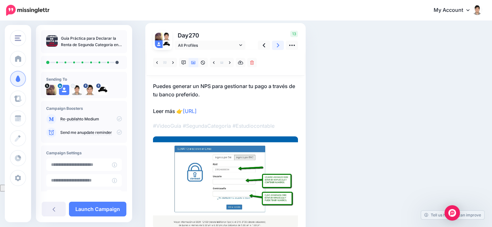
scroll to position [32, 0]
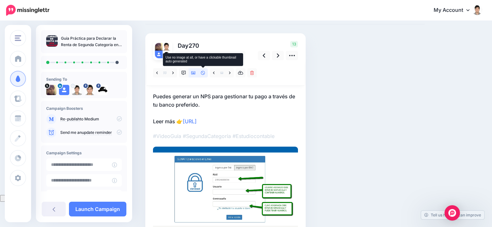
click at [201, 74] on icon at bounding box center [203, 73] width 4 height 4
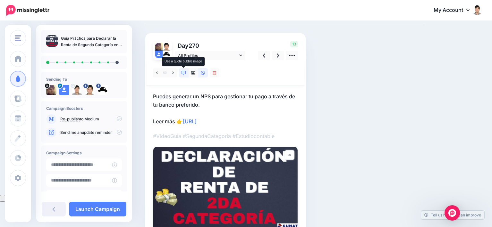
click at [182, 72] on icon at bounding box center [184, 73] width 4 height 4
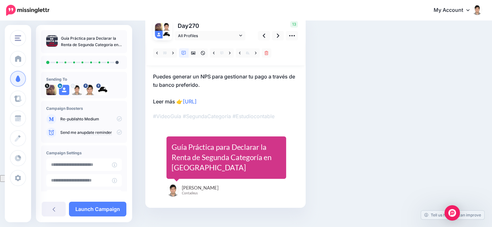
scroll to position [62, 0]
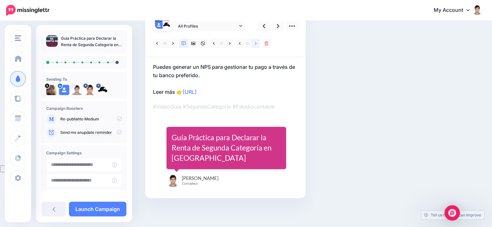
click at [256, 42] on icon at bounding box center [256, 43] width 2 height 4
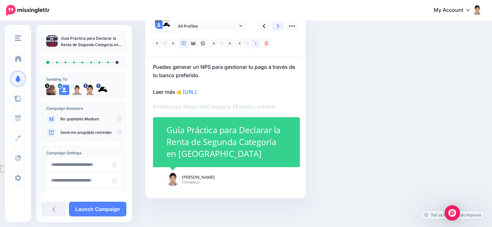
scroll to position [0, 0]
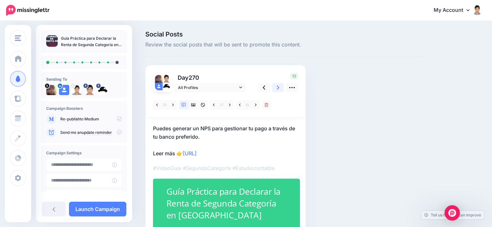
click at [284, 88] on link at bounding box center [278, 87] width 12 height 9
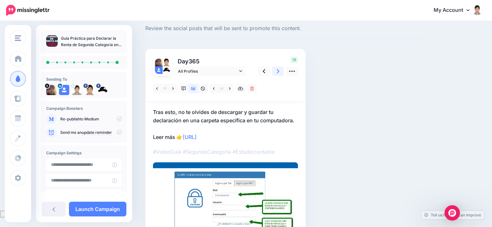
scroll to position [16, 0]
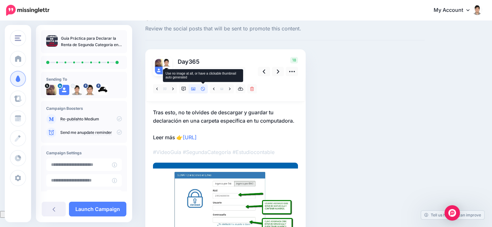
click at [203, 89] on icon at bounding box center [203, 89] width 4 height 4
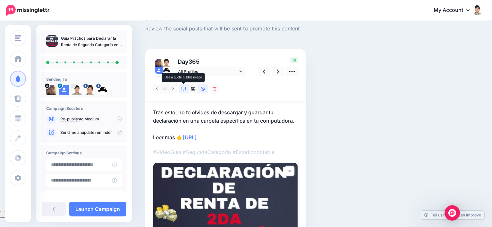
click at [183, 89] on icon at bounding box center [184, 89] width 4 height 4
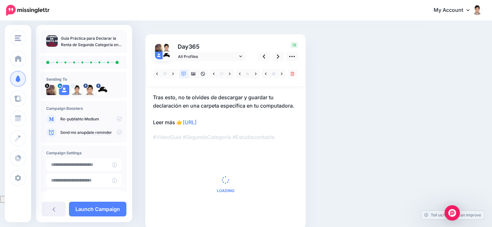
scroll to position [62, 0]
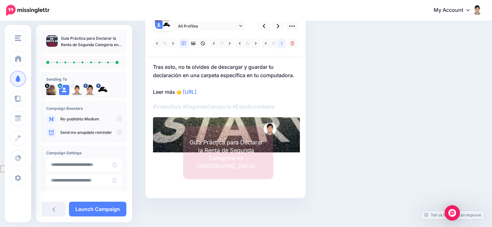
click at [283, 43] on icon at bounding box center [282, 43] width 2 height 4
click at [183, 46] on link at bounding box center [184, 43] width 10 height 9
click at [194, 44] on icon at bounding box center [193, 43] width 4 height 3
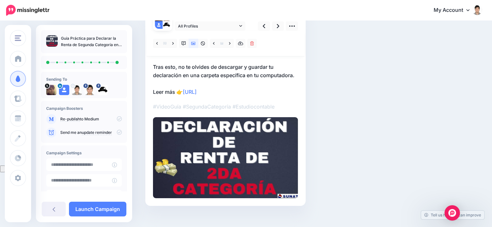
scroll to position [0, 0]
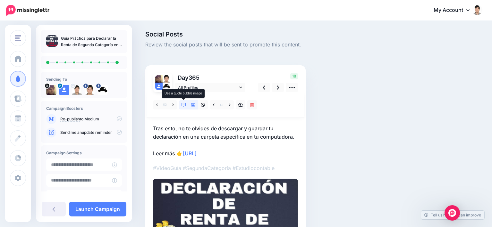
click at [184, 101] on link at bounding box center [184, 104] width 10 height 9
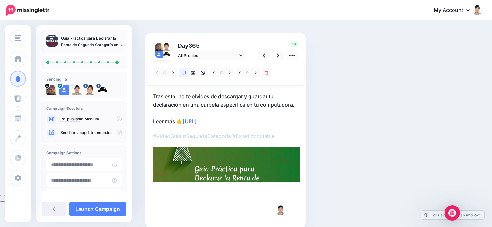
scroll to position [62, 0]
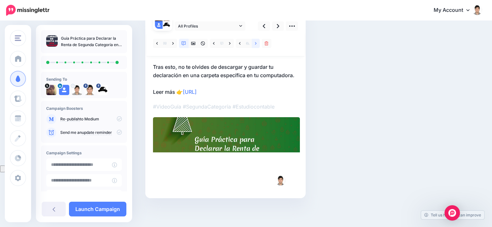
click at [255, 42] on icon at bounding box center [256, 43] width 2 height 3
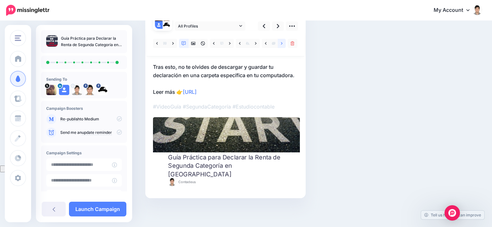
click at [282, 44] on icon at bounding box center [282, 43] width 2 height 3
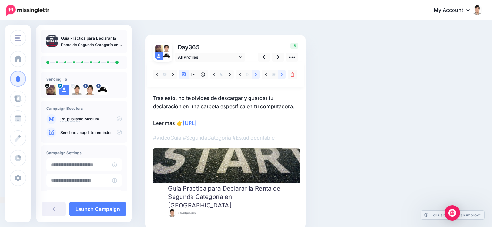
scroll to position [0, 0]
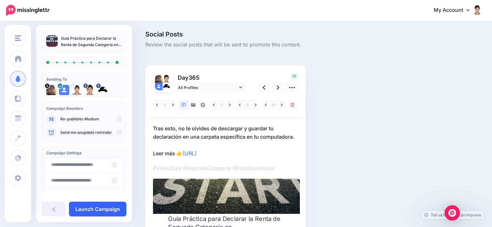
click at [103, 208] on link "Launch Campaign" at bounding box center [97, 209] width 57 height 15
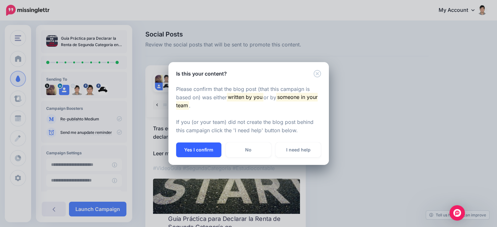
click at [200, 150] on button "Yes I confirm" at bounding box center [198, 150] width 45 height 15
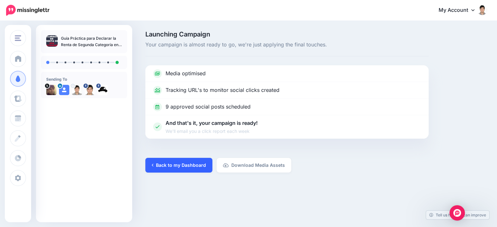
click at [189, 161] on link "Back to my Dashboard" at bounding box center [178, 165] width 67 height 15
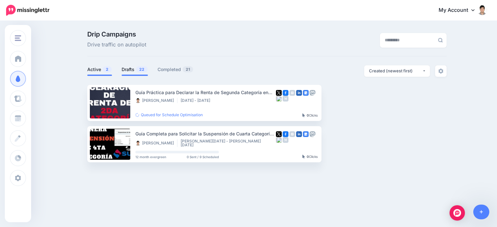
click at [131, 69] on link "Drafts 22" at bounding box center [135, 70] width 26 height 8
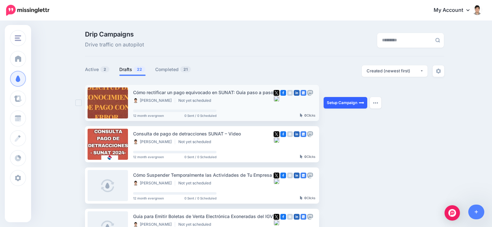
click at [337, 102] on link "Setup Campaign" at bounding box center [346, 103] width 44 height 12
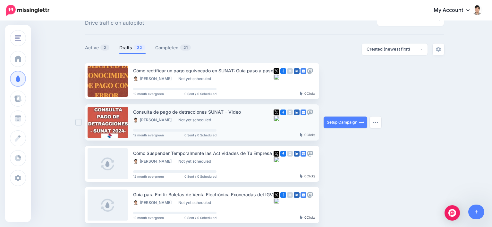
scroll to position [32, 0]
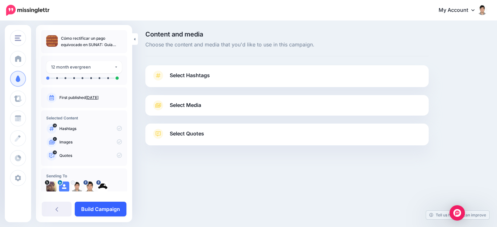
click at [102, 208] on link "Build Campaign" at bounding box center [101, 209] width 52 height 15
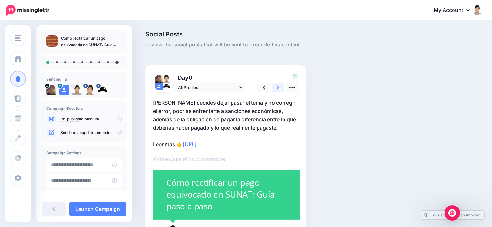
click at [277, 89] on icon at bounding box center [278, 87] width 3 height 7
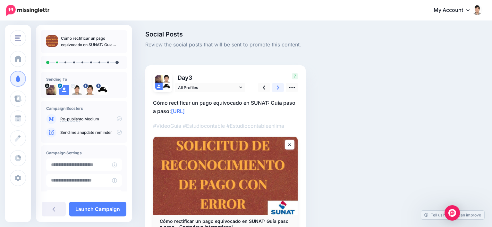
click at [277, 87] on icon at bounding box center [278, 87] width 3 height 7
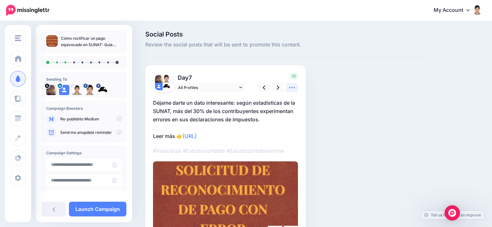
click at [295, 87] on icon at bounding box center [292, 87] width 7 height 7
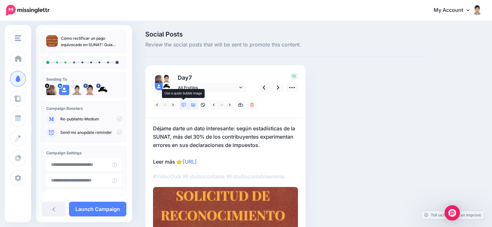
click at [184, 104] on icon at bounding box center [184, 105] width 4 height 4
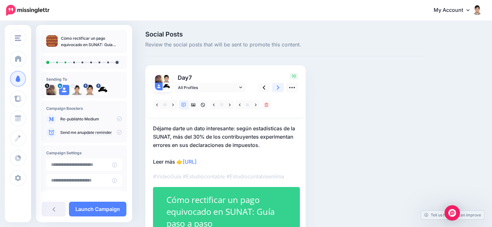
click at [275, 90] on link at bounding box center [278, 87] width 12 height 9
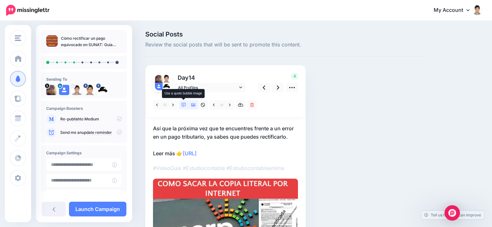
click at [186, 105] on icon at bounding box center [184, 105] width 4 height 4
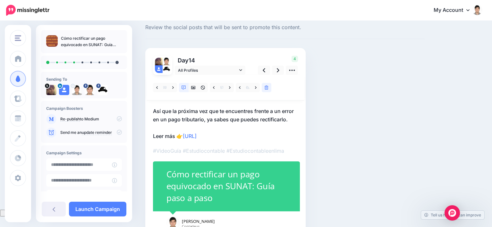
scroll to position [32, 0]
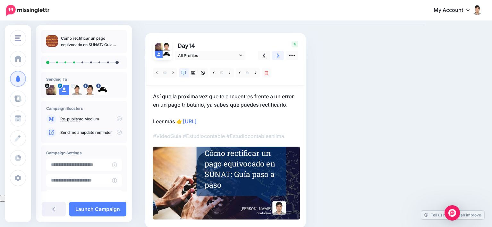
click at [278, 56] on icon at bounding box center [278, 56] width 3 height 4
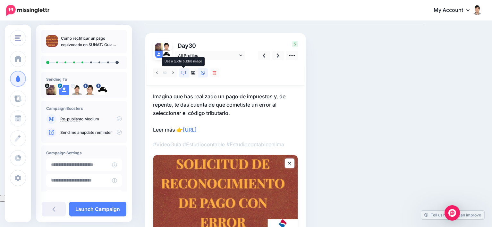
click at [184, 73] on icon at bounding box center [184, 73] width 4 height 4
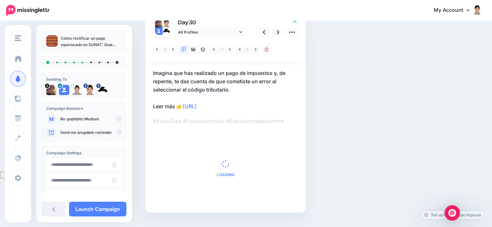
scroll to position [64, 0]
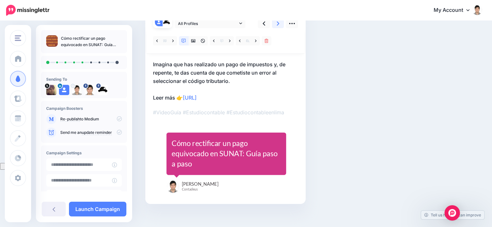
click at [279, 24] on link at bounding box center [278, 23] width 12 height 9
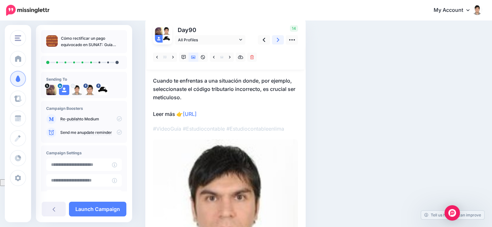
scroll to position [13, 0]
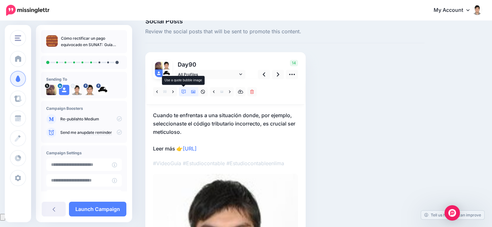
click at [184, 90] on icon at bounding box center [184, 92] width 4 height 4
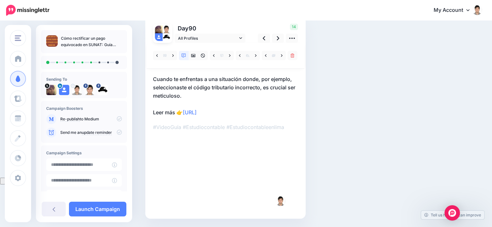
scroll to position [38, 0]
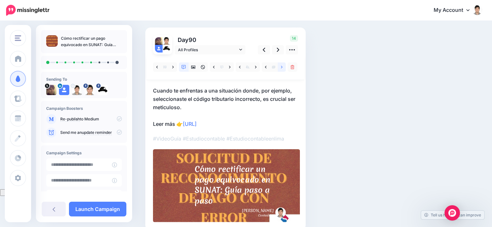
click at [279, 67] on link at bounding box center [282, 67] width 8 height 9
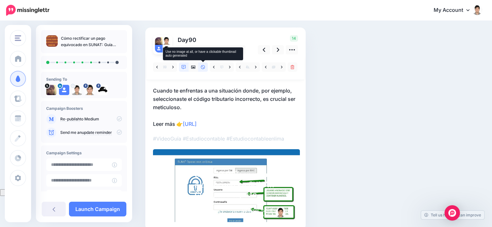
click at [200, 67] on link at bounding box center [203, 67] width 10 height 9
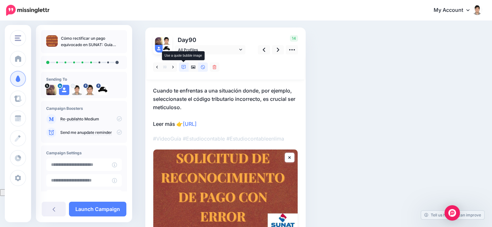
click at [184, 68] on icon at bounding box center [184, 67] width 4 height 4
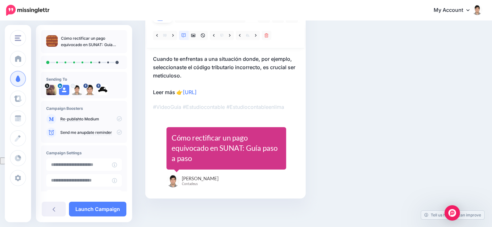
scroll to position [70, 0]
click at [257, 36] on icon at bounding box center [256, 35] width 2 height 4
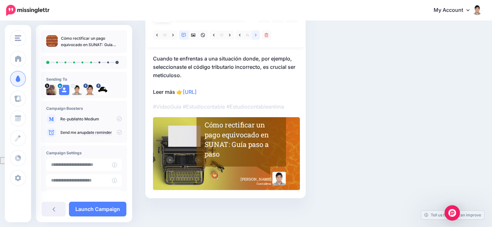
scroll to position [38, 0]
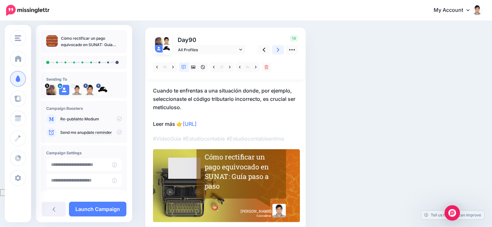
click at [277, 49] on icon at bounding box center [278, 50] width 3 height 7
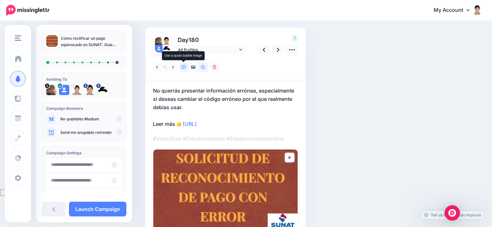
click at [183, 66] on icon at bounding box center [184, 67] width 4 height 4
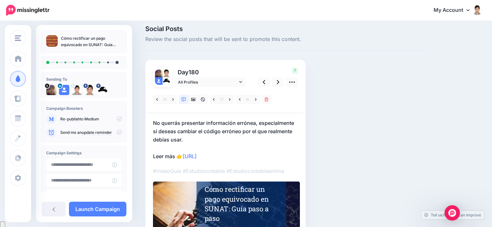
scroll to position [0, 0]
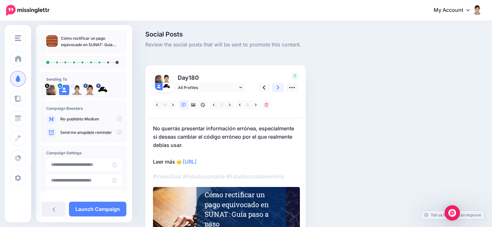
click at [277, 87] on icon at bounding box center [278, 87] width 3 height 7
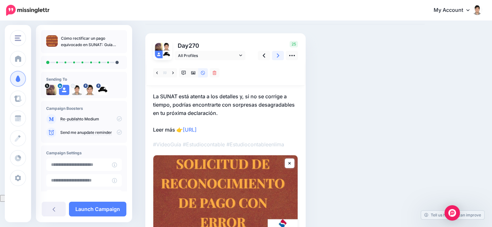
scroll to position [64, 0]
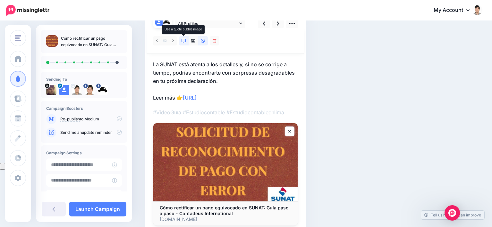
click at [180, 41] on link at bounding box center [184, 40] width 10 height 9
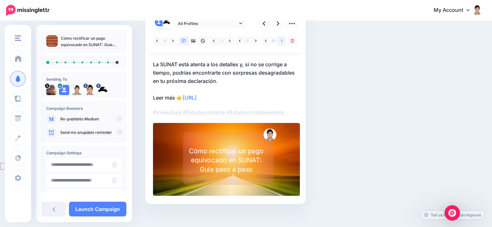
click at [284, 40] on link at bounding box center [282, 40] width 8 height 9
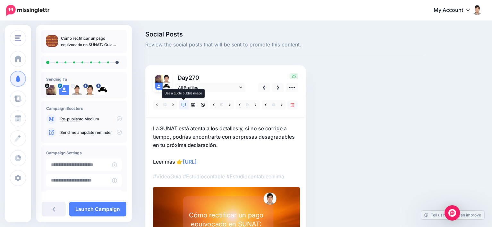
click at [183, 104] on icon at bounding box center [184, 105] width 4 height 4
click at [284, 105] on link at bounding box center [282, 104] width 8 height 9
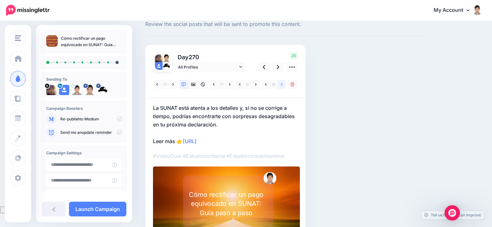
scroll to position [32, 0]
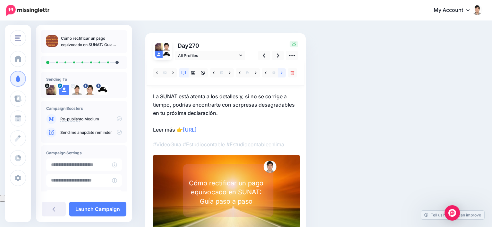
click at [283, 72] on link at bounding box center [282, 72] width 8 height 9
click at [194, 74] on icon at bounding box center [193, 73] width 4 height 3
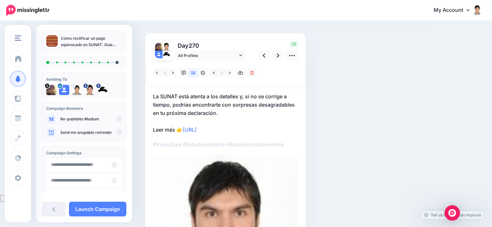
scroll to position [0, 0]
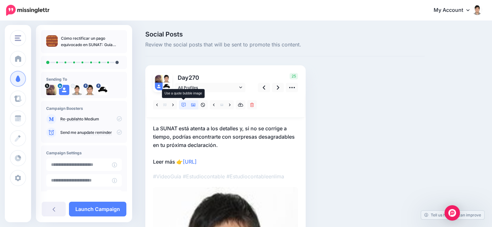
click at [184, 106] on icon at bounding box center [184, 105] width 4 height 4
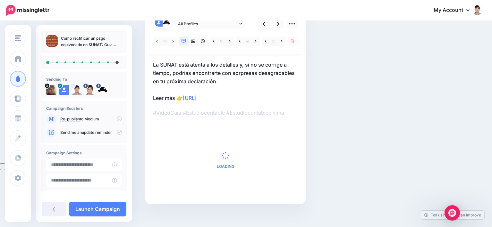
scroll to position [64, 0]
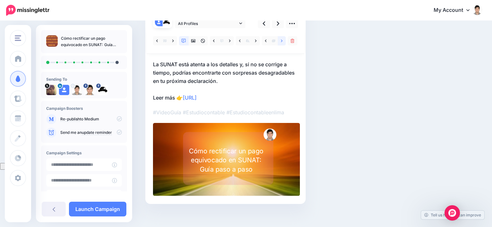
click at [282, 41] on icon at bounding box center [282, 41] width 2 height 4
click at [282, 40] on icon at bounding box center [282, 40] width 2 height 3
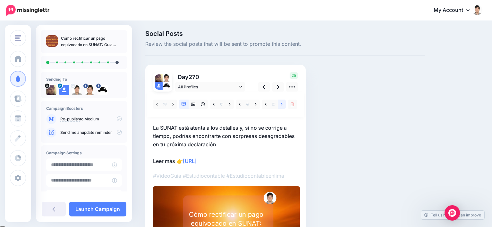
scroll to position [0, 0]
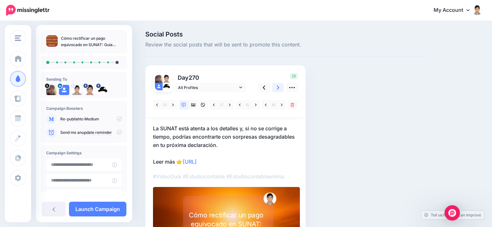
click at [275, 87] on link at bounding box center [278, 87] width 12 height 9
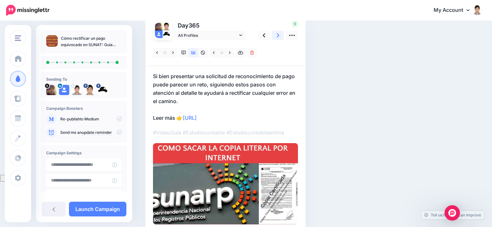
scroll to position [32, 0]
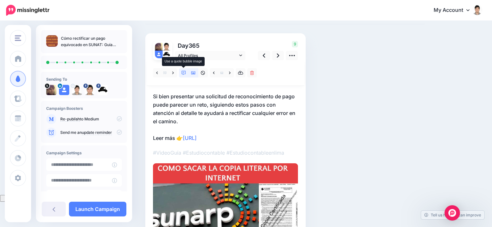
click at [182, 71] on icon at bounding box center [184, 73] width 4 height 4
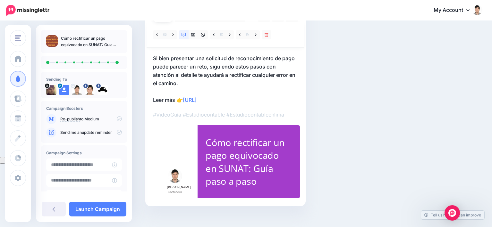
scroll to position [78, 0]
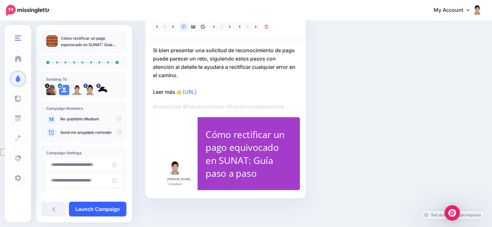
click at [101, 211] on link "Launch Campaign" at bounding box center [97, 209] width 57 height 15
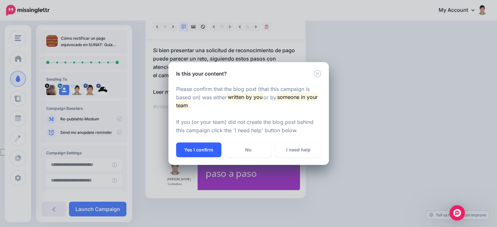
click at [203, 150] on button "Yes I confirm" at bounding box center [198, 150] width 45 height 15
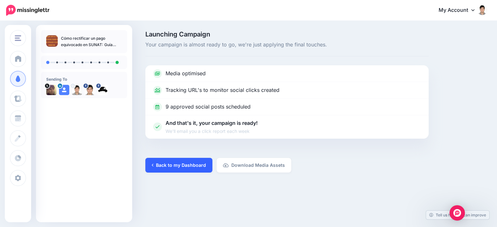
click at [180, 167] on link "Back to my Dashboard" at bounding box center [178, 165] width 67 height 15
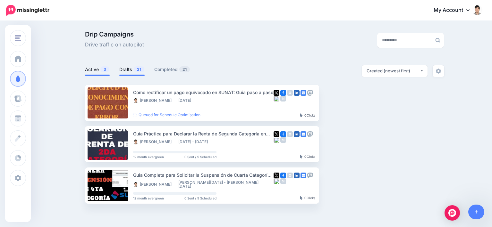
click at [138, 69] on span "21" at bounding box center [139, 69] width 11 height 6
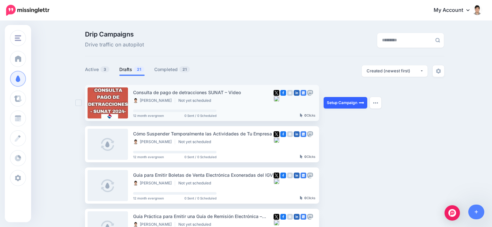
click at [345, 103] on link "Setup Campaign" at bounding box center [346, 103] width 44 height 12
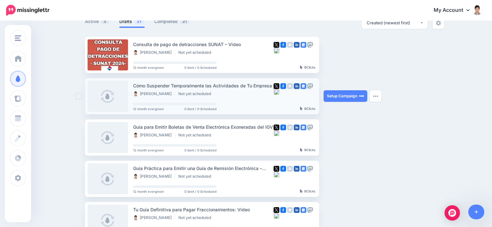
scroll to position [64, 0]
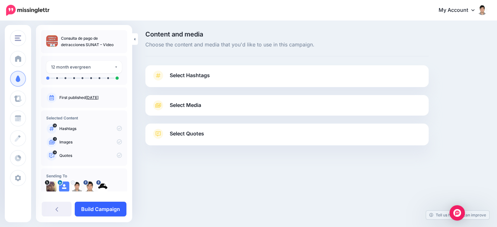
click at [103, 207] on link "Build Campaign" at bounding box center [101, 209] width 52 height 15
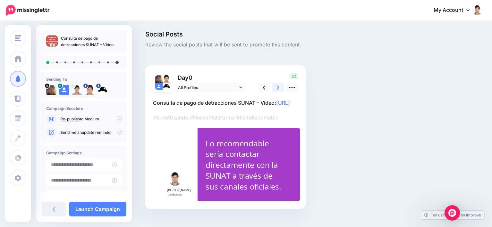
click at [278, 88] on icon at bounding box center [278, 87] width 3 height 7
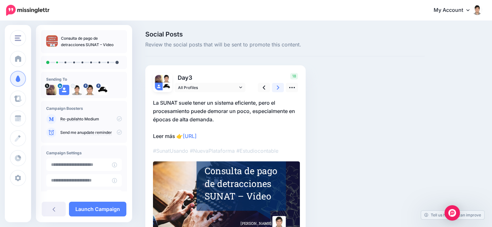
click at [278, 88] on icon at bounding box center [278, 87] width 3 height 7
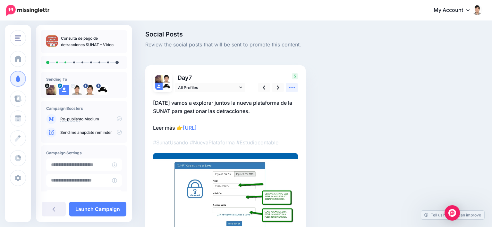
click at [294, 88] on icon at bounding box center [292, 87] width 6 height 1
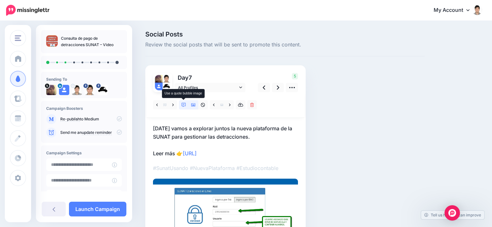
click at [183, 102] on link at bounding box center [184, 104] width 10 height 9
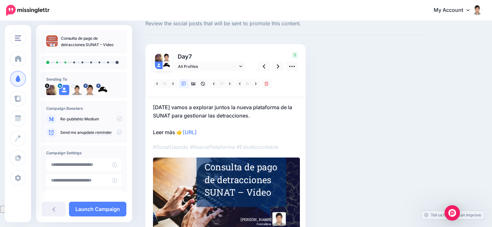
scroll to position [32, 0]
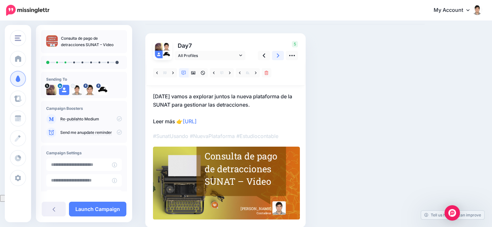
click at [277, 54] on icon at bounding box center [278, 56] width 3 height 4
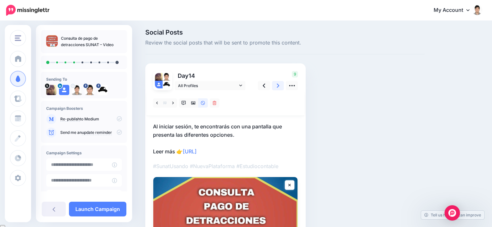
scroll to position [0, 0]
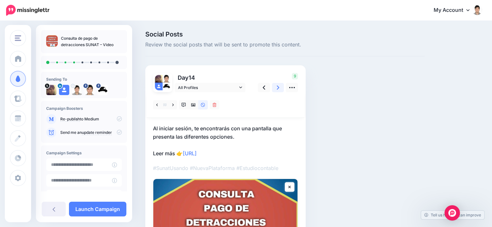
click at [276, 86] on link at bounding box center [278, 87] width 12 height 9
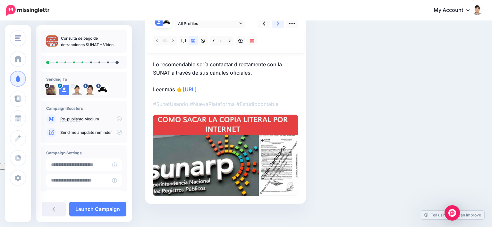
scroll to position [32, 0]
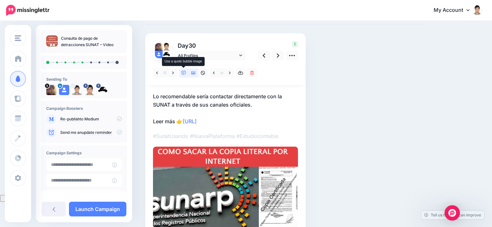
click at [184, 72] on icon at bounding box center [184, 73] width 4 height 4
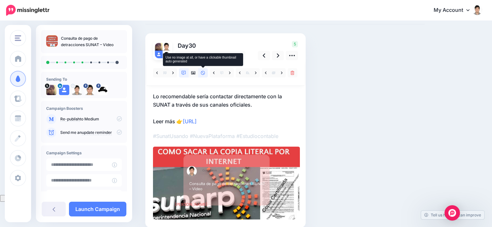
click at [203, 73] on icon at bounding box center [203, 73] width 4 height 4
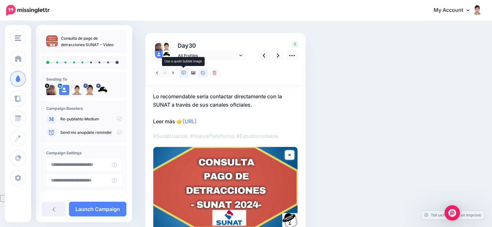
click at [182, 73] on icon at bounding box center [184, 73] width 4 height 4
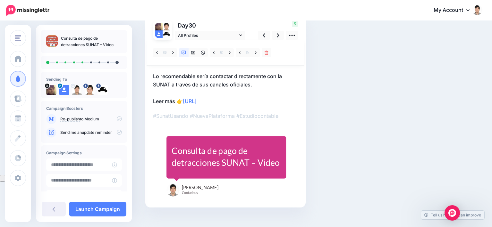
scroll to position [62, 0]
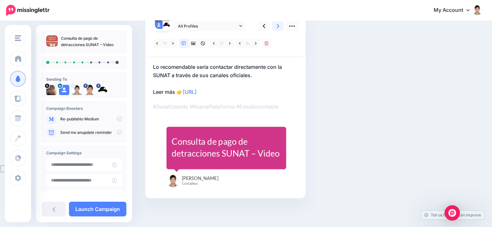
click at [278, 25] on icon at bounding box center [278, 26] width 3 height 4
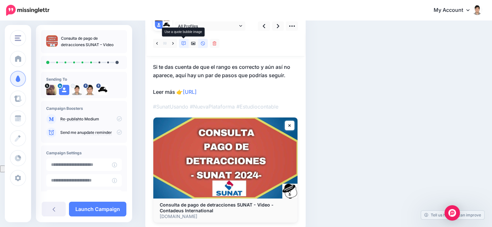
click at [182, 43] on icon at bounding box center [184, 43] width 4 height 4
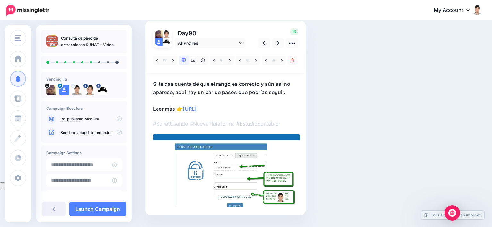
scroll to position [30, 0]
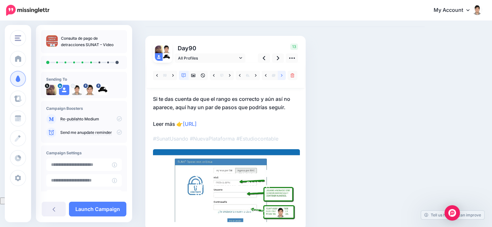
click at [280, 75] on link at bounding box center [282, 75] width 8 height 9
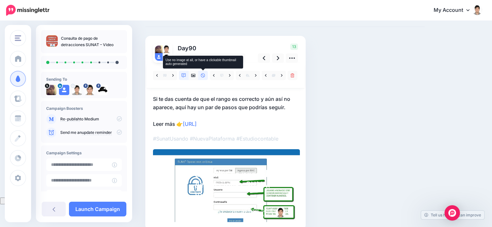
click at [202, 74] on icon at bounding box center [203, 75] width 4 height 4
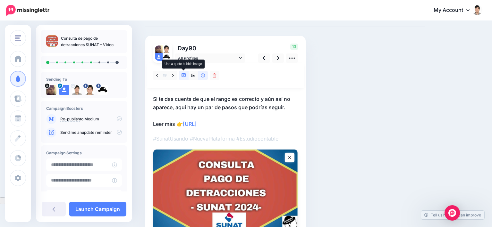
click at [184, 75] on icon at bounding box center [184, 75] width 4 height 4
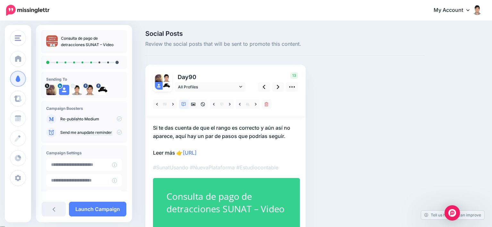
scroll to position [0, 0]
click at [279, 87] on icon at bounding box center [278, 87] width 3 height 7
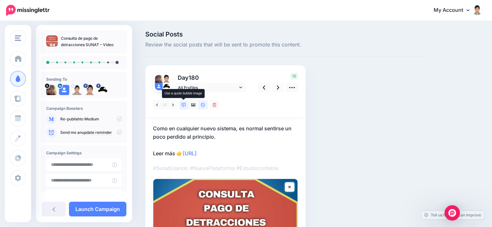
click at [184, 104] on icon at bounding box center [184, 105] width 4 height 4
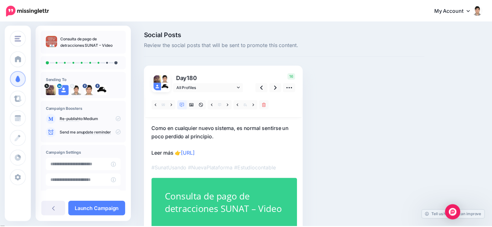
scroll to position [32, 0]
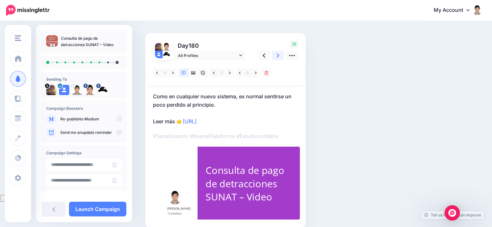
click at [279, 55] on link at bounding box center [278, 55] width 12 height 9
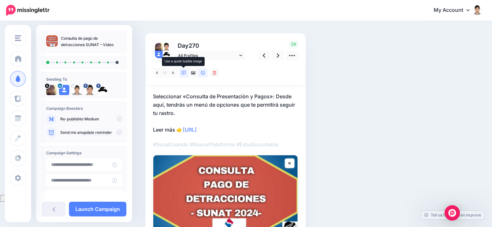
click at [184, 75] on icon at bounding box center [184, 73] width 4 height 4
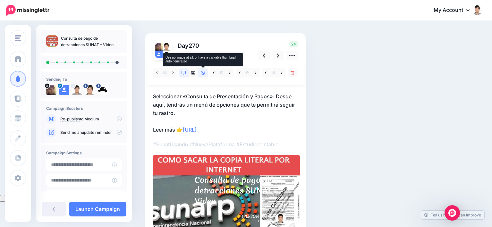
click at [201, 76] on link at bounding box center [203, 72] width 10 height 9
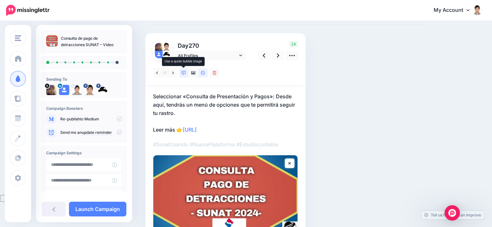
click at [184, 73] on icon at bounding box center [184, 73] width 4 height 4
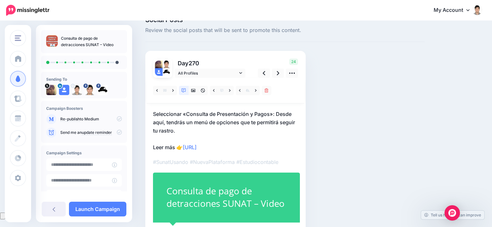
scroll to position [6, 0]
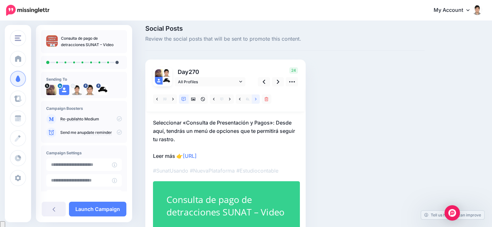
click at [258, 97] on link at bounding box center [256, 99] width 8 height 9
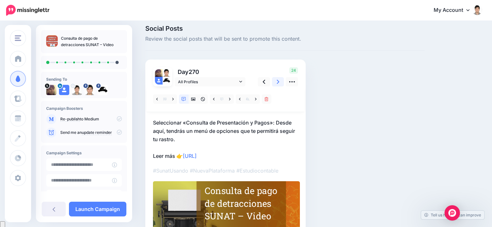
click at [277, 82] on icon at bounding box center [278, 82] width 3 height 7
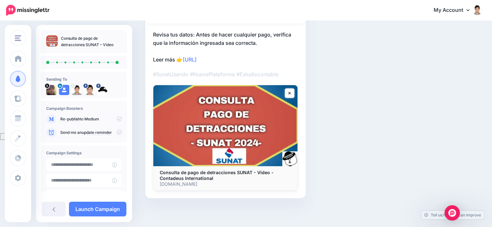
scroll to position [30, 0]
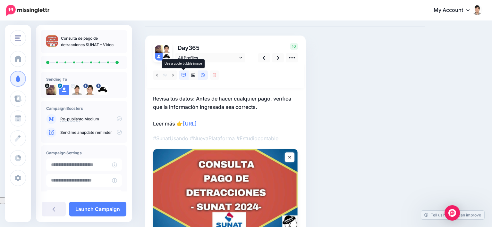
click at [184, 76] on icon at bounding box center [184, 75] width 4 height 4
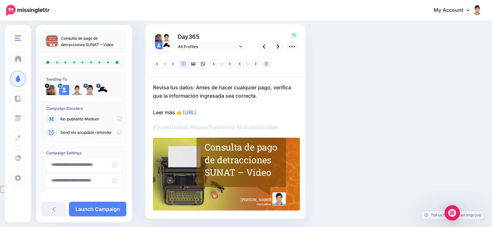
scroll to position [30, 0]
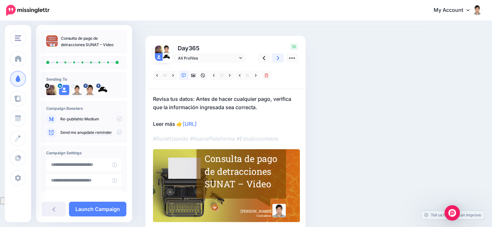
click at [277, 59] on icon at bounding box center [278, 58] width 3 height 7
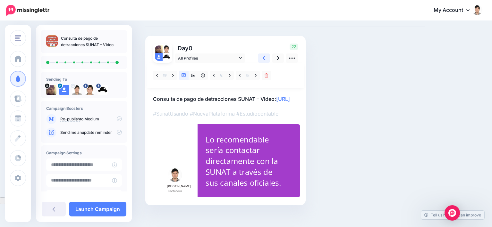
click at [266, 58] on link at bounding box center [264, 58] width 12 height 9
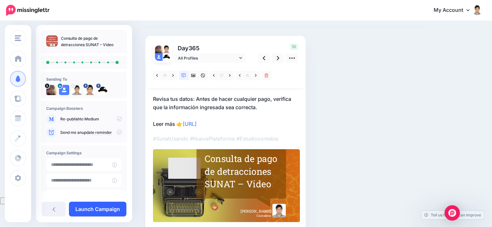
click at [99, 206] on link "Launch Campaign" at bounding box center [97, 209] width 57 height 15
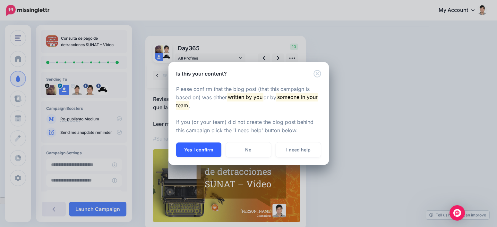
click at [189, 152] on button "Yes I confirm" at bounding box center [198, 150] width 45 height 15
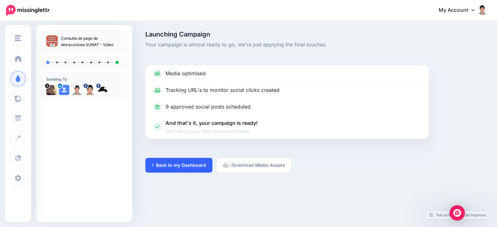
click at [191, 164] on link "Back to my Dashboard" at bounding box center [178, 165] width 67 height 15
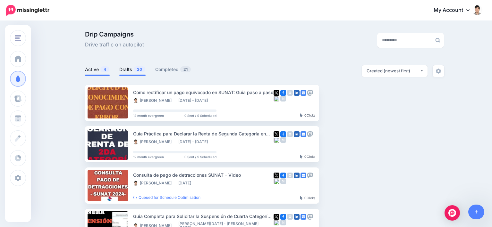
click at [137, 68] on span "20" at bounding box center [140, 69] width 12 height 6
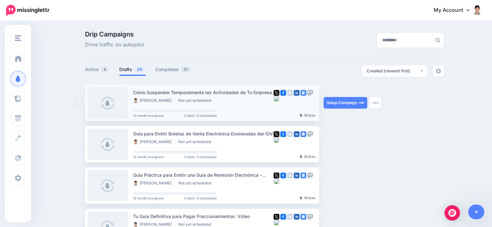
click at [117, 105] on link at bounding box center [108, 103] width 40 height 31
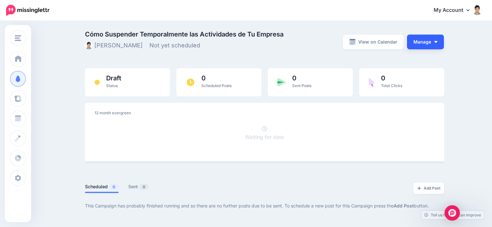
click at [433, 43] on button "Manage" at bounding box center [425, 42] width 37 height 15
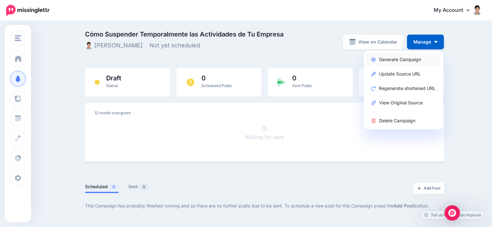
click at [404, 60] on link "Generate Campaign" at bounding box center [403, 59] width 74 height 13
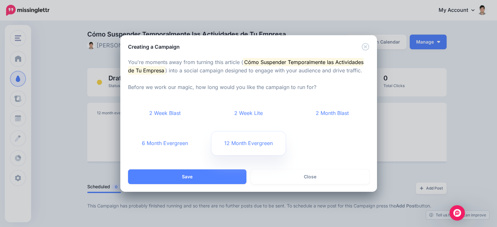
click at [240, 147] on link "12 Month Evergreen" at bounding box center [248, 144] width 74 height 24
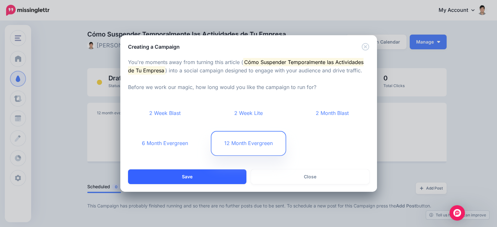
click at [217, 178] on button "Save" at bounding box center [187, 177] width 118 height 15
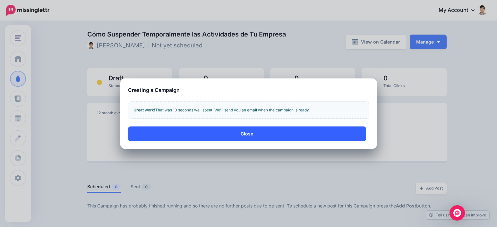
click at [239, 128] on button "Close" at bounding box center [247, 134] width 238 height 15
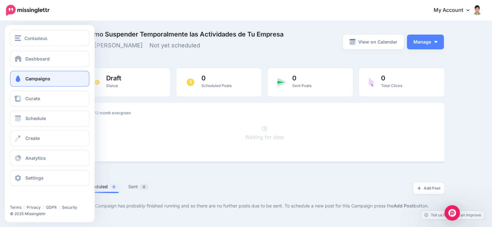
click at [47, 79] on span "Campaigns" at bounding box center [37, 78] width 25 height 5
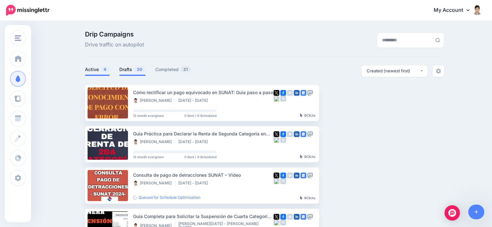
click at [143, 65] on li "Drafts 20" at bounding box center [132, 70] width 26 height 11
click at [140, 69] on span "20" at bounding box center [140, 69] width 12 height 6
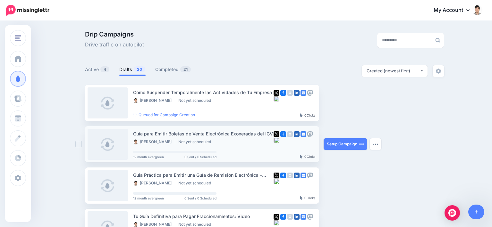
scroll to position [32, 0]
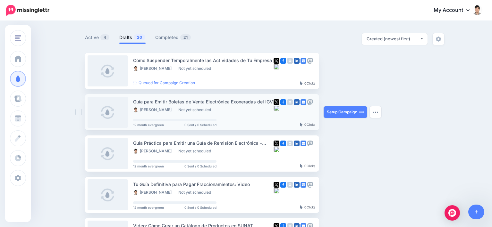
click at [107, 112] on link at bounding box center [108, 112] width 40 height 31
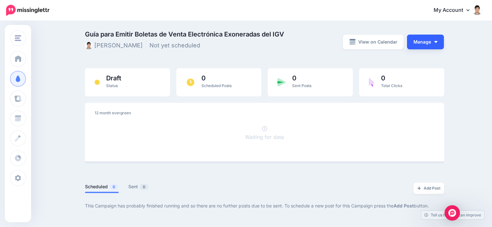
click at [428, 41] on button "Manage" at bounding box center [425, 42] width 37 height 15
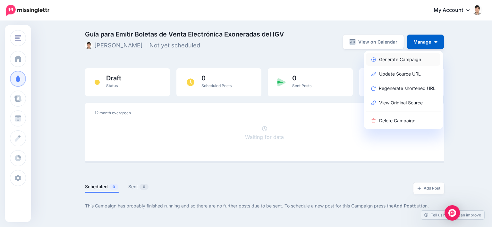
click at [402, 59] on link "Generate Campaign" at bounding box center [403, 59] width 74 height 13
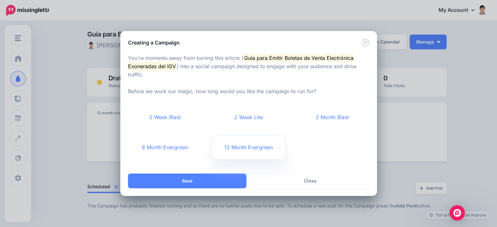
click at [249, 151] on link "12 Month Evergreen" at bounding box center [248, 148] width 74 height 24
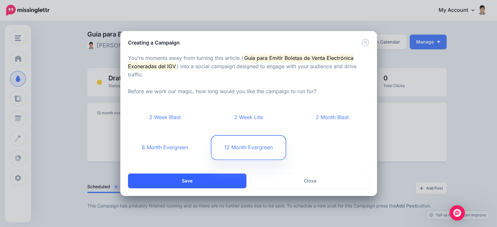
click at [207, 176] on button "Save" at bounding box center [187, 181] width 118 height 15
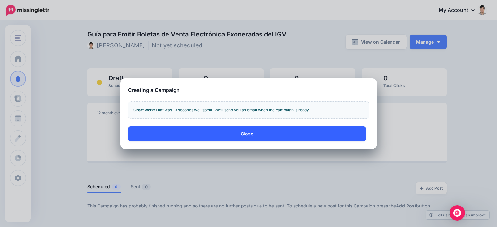
click at [263, 133] on button "Close" at bounding box center [247, 134] width 238 height 15
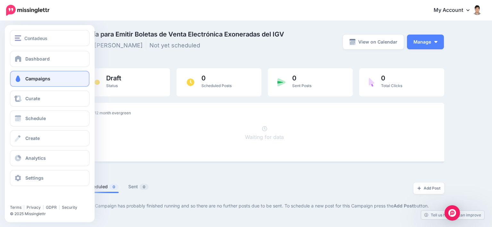
click at [38, 79] on span "Campaigns" at bounding box center [37, 78] width 25 height 5
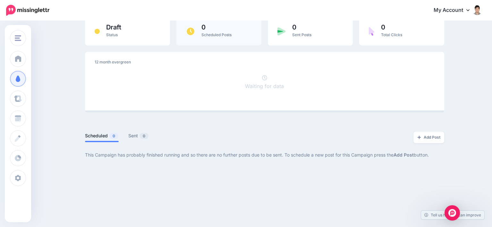
scroll to position [52, 0]
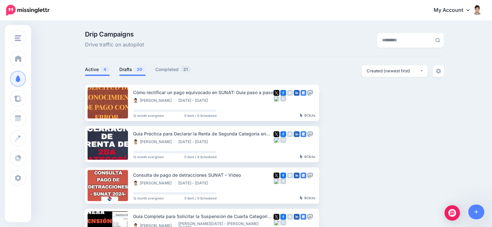
click at [134, 66] on link "Drafts 20" at bounding box center [132, 70] width 26 height 8
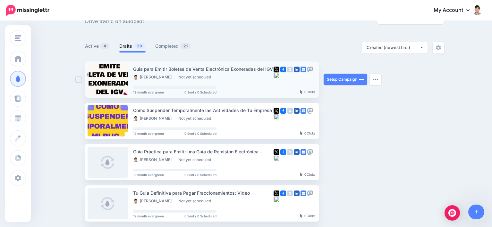
scroll to position [64, 0]
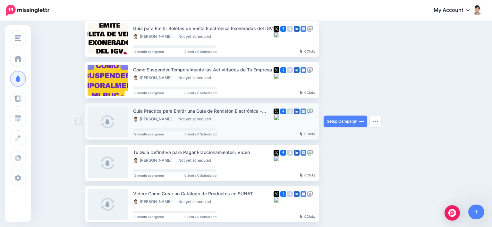
click at [105, 119] on link at bounding box center [108, 121] width 40 height 31
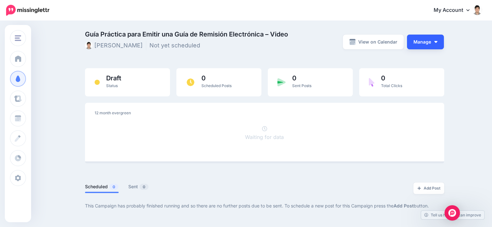
click at [436, 41] on button "Manage" at bounding box center [425, 42] width 37 height 15
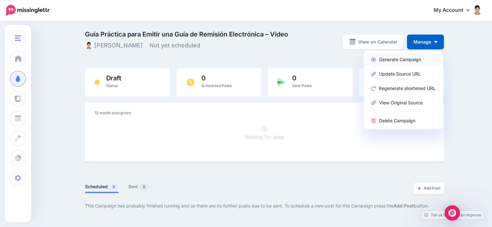
click at [407, 61] on link "Generate Campaign" at bounding box center [403, 59] width 74 height 13
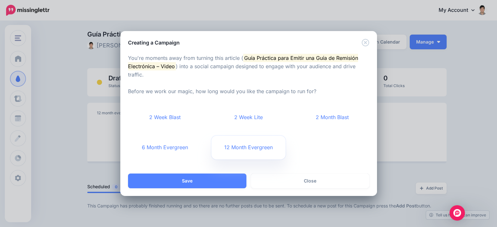
click at [254, 142] on link "12 Month Evergreen" at bounding box center [248, 148] width 74 height 24
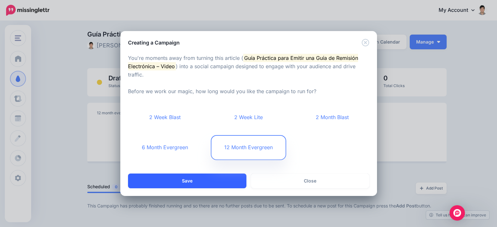
click at [197, 186] on button "Save" at bounding box center [187, 181] width 118 height 15
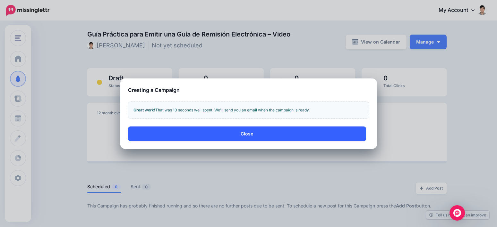
click at [246, 130] on button "Close" at bounding box center [247, 134] width 238 height 15
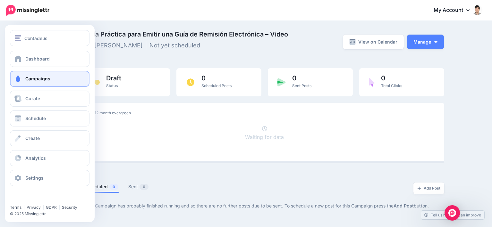
click at [54, 78] on link "Campaigns" at bounding box center [50, 79] width 80 height 16
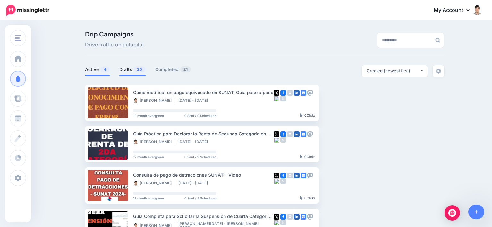
click at [134, 70] on link "Drafts 20" at bounding box center [132, 70] width 26 height 8
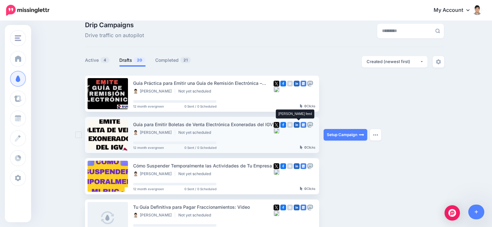
scroll to position [96, 0]
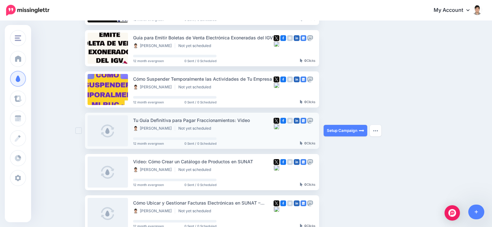
click at [108, 131] on link at bounding box center [108, 131] width 40 height 31
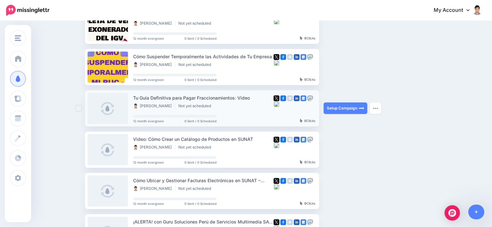
scroll to position [128, 0]
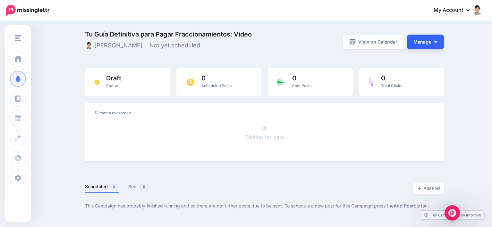
click at [425, 44] on button "Manage" at bounding box center [425, 42] width 37 height 15
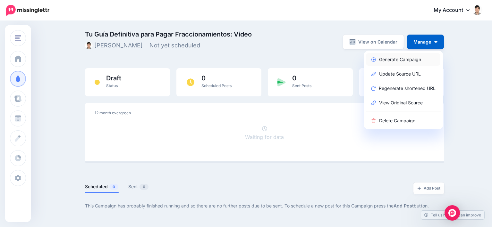
click at [403, 60] on link "Generate Campaign" at bounding box center [403, 59] width 74 height 13
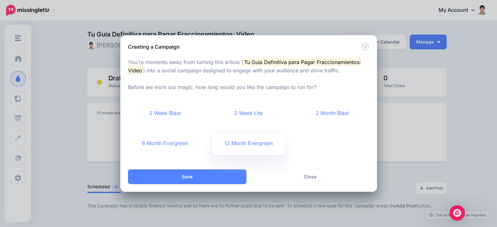
click at [257, 139] on link "12 Month Evergreen" at bounding box center [248, 144] width 74 height 24
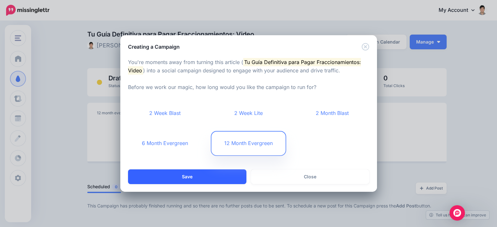
click at [215, 177] on button "Save" at bounding box center [187, 177] width 118 height 15
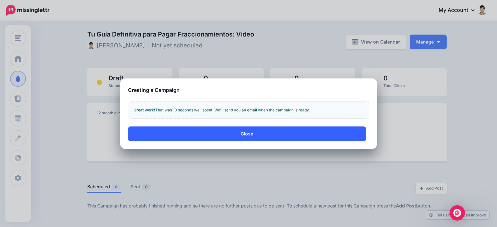
click at [246, 133] on button "Close" at bounding box center [247, 134] width 238 height 15
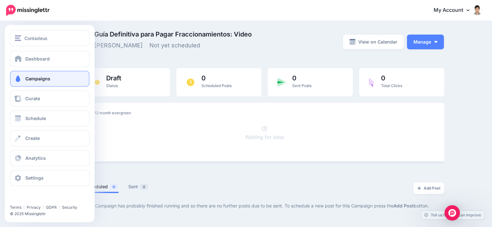
click at [43, 77] on span "Campaigns" at bounding box center [37, 78] width 25 height 5
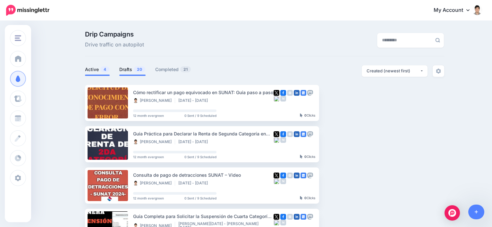
click at [132, 74] on li "Drafts 20" at bounding box center [132, 70] width 26 height 11
click at [134, 72] on link "Drafts 20" at bounding box center [132, 70] width 26 height 8
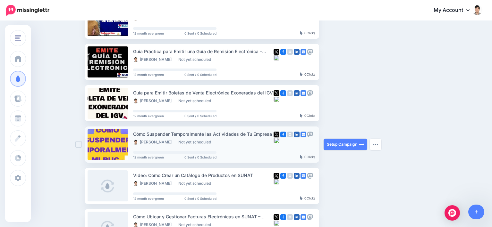
scroll to position [119, 0]
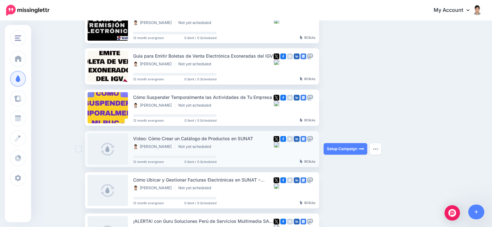
click at [106, 151] on link at bounding box center [108, 149] width 40 height 31
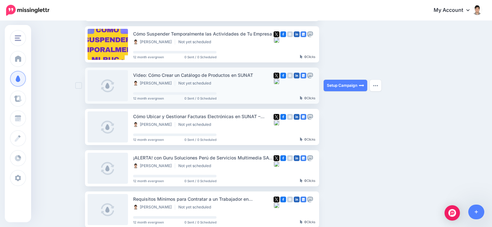
scroll to position [184, 0]
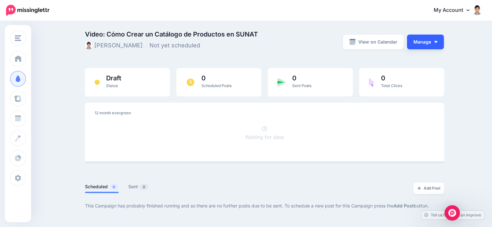
click at [438, 42] on img "button" at bounding box center [435, 42] width 3 height 2
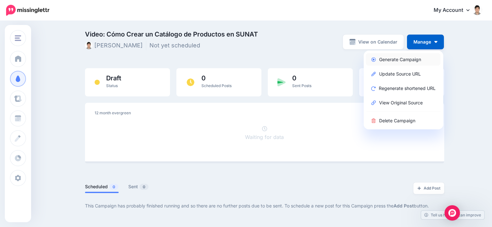
click at [409, 60] on link "Generate Campaign" at bounding box center [403, 59] width 74 height 13
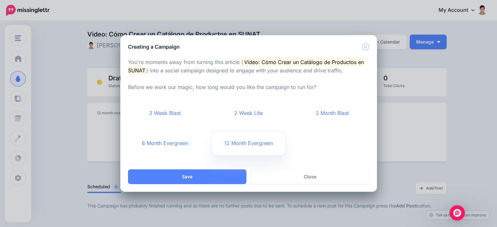
click at [252, 145] on link "12 Month Evergreen" at bounding box center [248, 144] width 74 height 24
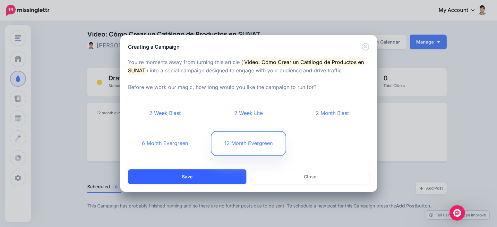
click at [224, 175] on button "Save" at bounding box center [187, 177] width 118 height 15
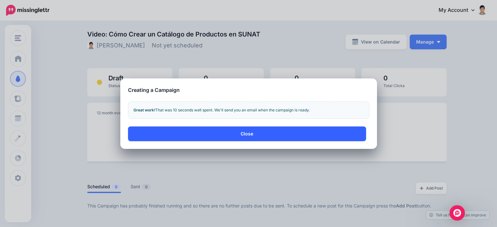
click at [237, 131] on button "Close" at bounding box center [247, 134] width 238 height 15
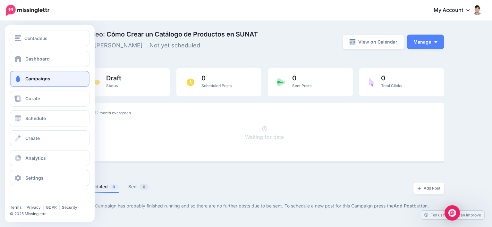
click at [35, 80] on span "Campaigns" at bounding box center [37, 78] width 25 height 5
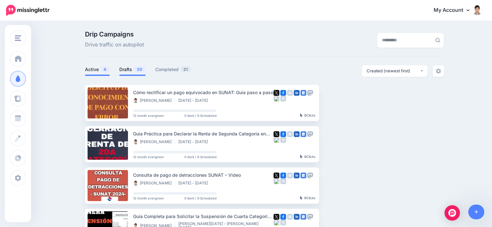
click at [138, 70] on span "20" at bounding box center [140, 69] width 12 height 6
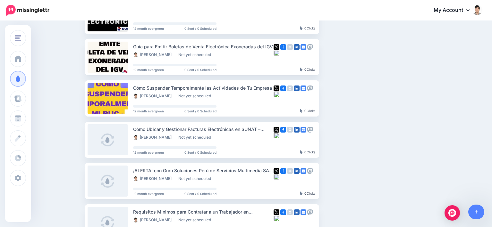
scroll to position [225, 0]
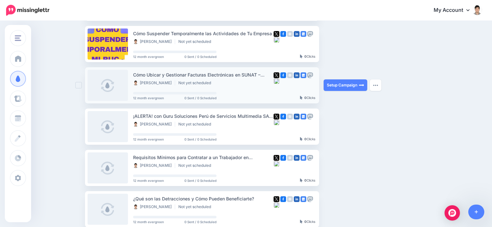
click at [110, 86] on link at bounding box center [108, 85] width 40 height 31
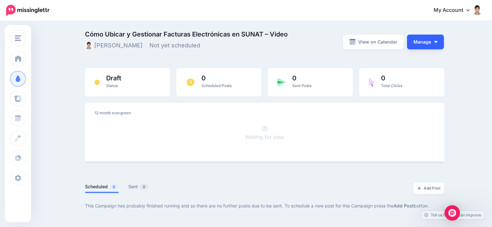
click at [444, 42] on button "Manage" at bounding box center [425, 42] width 37 height 15
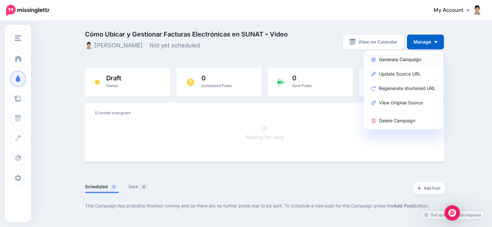
click at [411, 59] on link "Generate Campaign" at bounding box center [403, 59] width 74 height 13
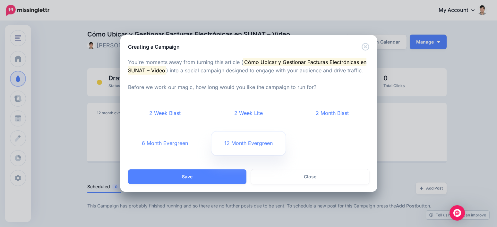
click at [246, 142] on link "12 Month Evergreen" at bounding box center [248, 144] width 74 height 24
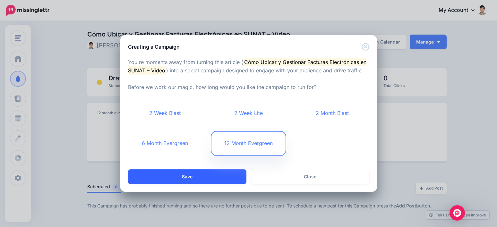
click at [200, 174] on button "Save" at bounding box center [187, 177] width 118 height 15
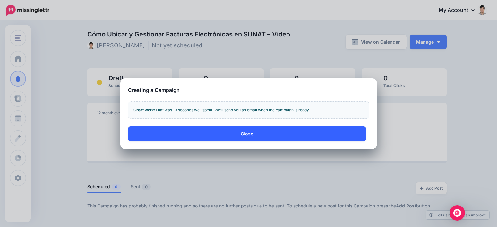
click at [250, 133] on button "Close" at bounding box center [247, 134] width 238 height 15
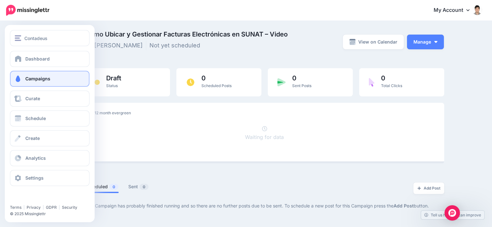
click at [47, 78] on span "Campaigns" at bounding box center [37, 78] width 25 height 5
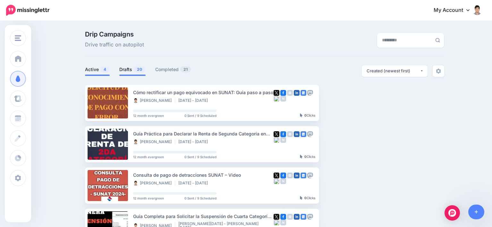
click at [129, 69] on link "Drafts 20" at bounding box center [132, 70] width 26 height 8
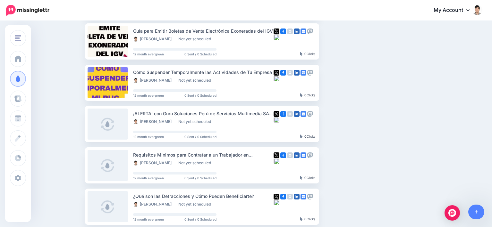
scroll to position [257, 0]
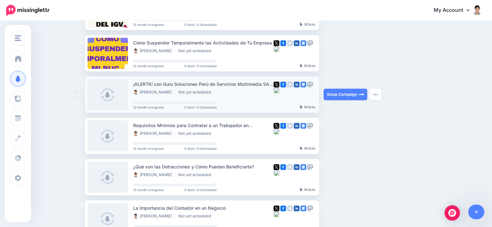
click at [107, 96] on link at bounding box center [108, 94] width 40 height 31
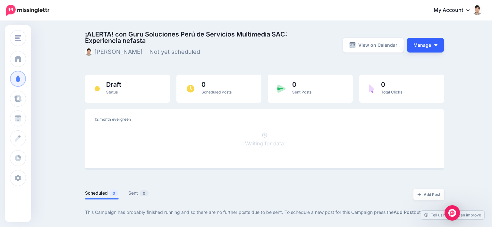
click at [438, 46] on img "button" at bounding box center [435, 45] width 3 height 2
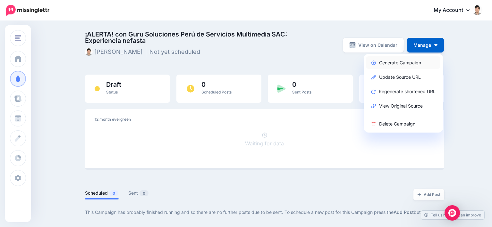
click at [409, 63] on link "Generate Campaign" at bounding box center [403, 62] width 74 height 13
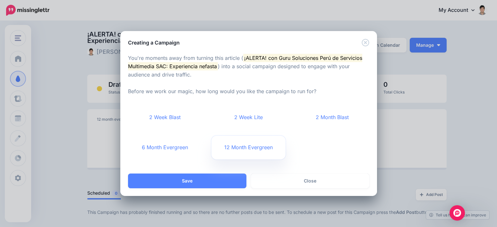
click at [244, 140] on link "12 Month Evergreen" at bounding box center [248, 148] width 74 height 24
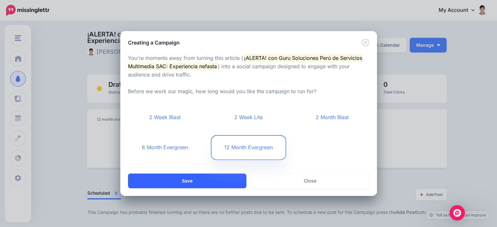
click at [204, 179] on button "Save" at bounding box center [187, 181] width 118 height 15
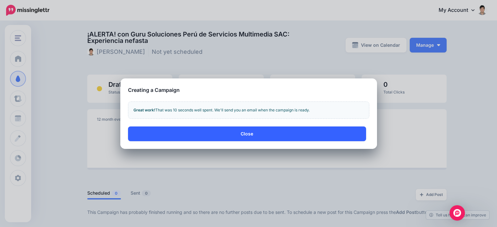
click at [261, 130] on button "Close" at bounding box center [247, 134] width 238 height 15
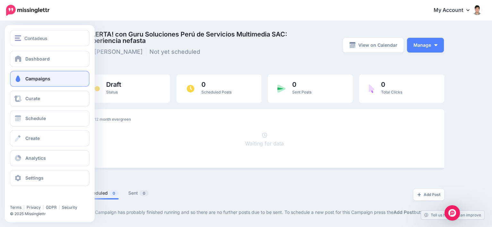
click at [33, 79] on span "Campaigns" at bounding box center [37, 78] width 25 height 5
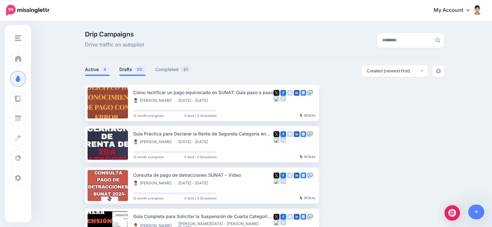
click at [127, 71] on link "Drafts 20" at bounding box center [132, 70] width 26 height 8
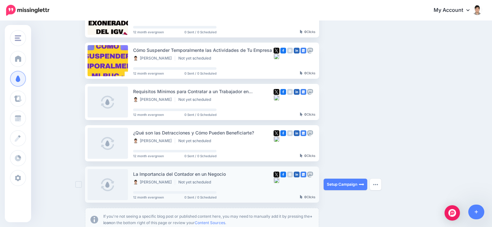
scroll to position [289, 0]
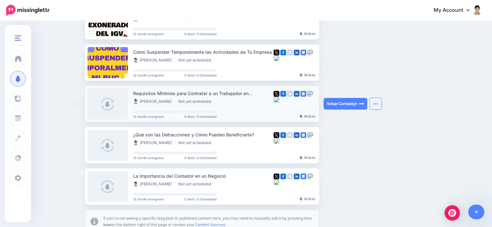
click at [377, 102] on button "button" at bounding box center [376, 104] width 12 height 12
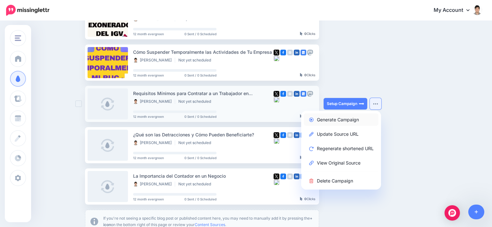
click at [340, 120] on link "Generate Campaign" at bounding box center [341, 120] width 75 height 13
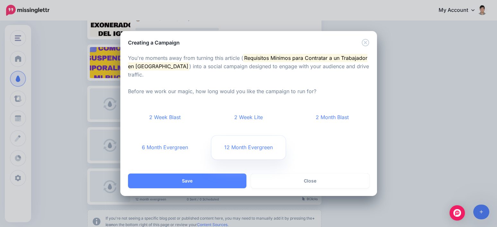
click at [242, 139] on link "12 Month Evergreen" at bounding box center [248, 148] width 74 height 24
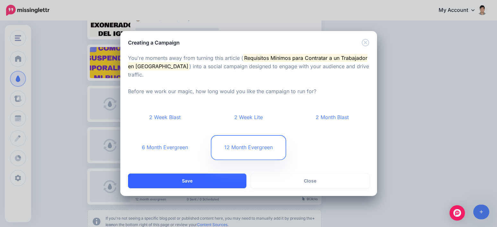
click at [215, 177] on button "Save" at bounding box center [187, 181] width 118 height 15
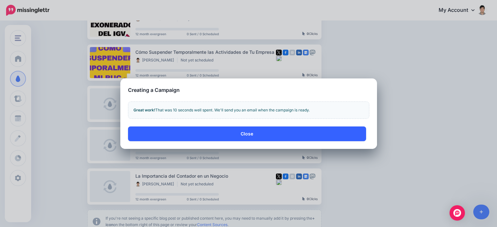
click at [249, 133] on button "Close" at bounding box center [247, 134] width 238 height 15
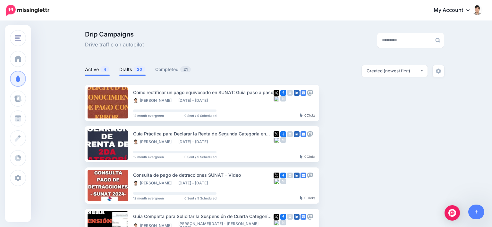
click at [140, 73] on link "Drafts 20" at bounding box center [132, 70] width 26 height 8
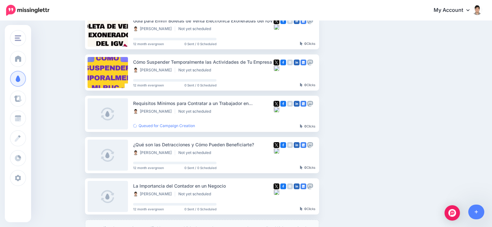
scroll to position [289, 0]
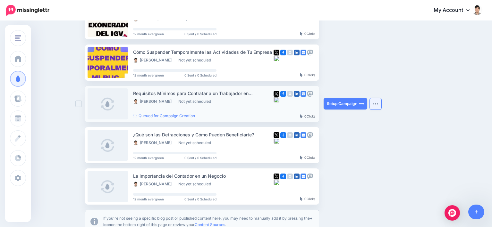
click at [379, 103] on button "button" at bounding box center [376, 104] width 12 height 12
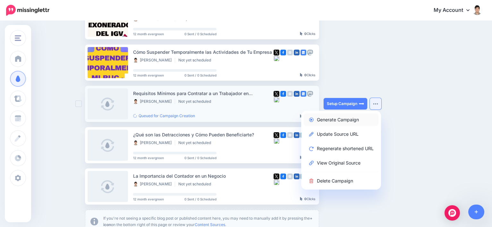
click at [348, 118] on link "Generate Campaign" at bounding box center [341, 120] width 75 height 13
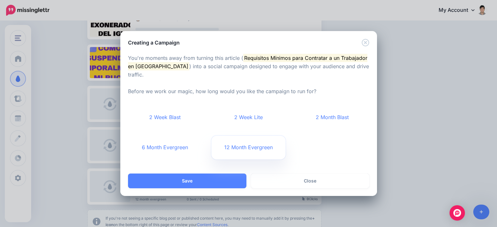
click at [247, 142] on link "12 Month Evergreen" at bounding box center [248, 148] width 74 height 24
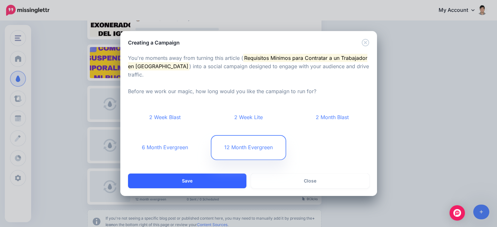
click at [215, 176] on button "Save" at bounding box center [187, 181] width 118 height 15
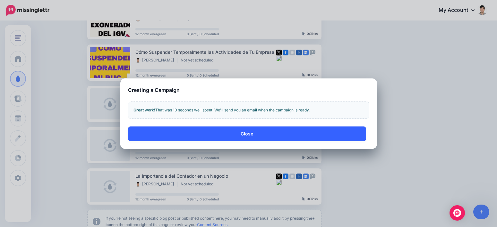
click at [246, 135] on button "Close" at bounding box center [247, 134] width 238 height 15
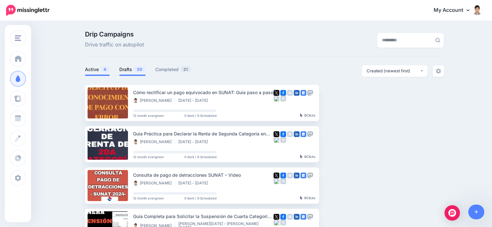
click at [144, 70] on span "20" at bounding box center [140, 69] width 12 height 6
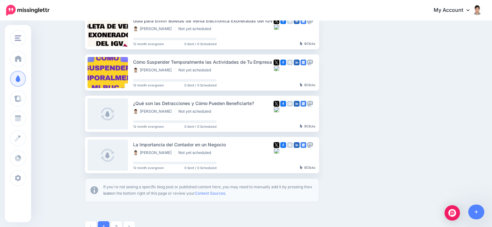
scroll to position [321, 0]
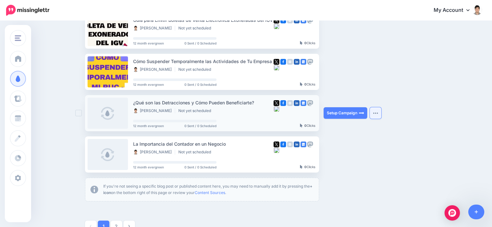
click at [378, 115] on button "button" at bounding box center [376, 113] width 12 height 12
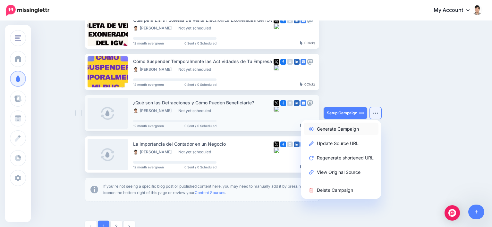
click at [349, 127] on link "Generate Campaign" at bounding box center [341, 129] width 75 height 13
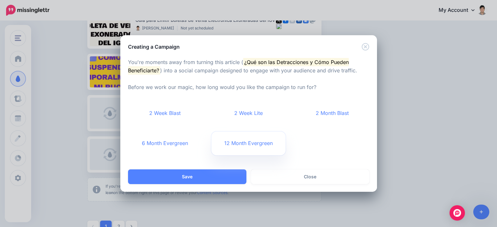
click at [251, 141] on link "12 Month Evergreen" at bounding box center [248, 144] width 74 height 24
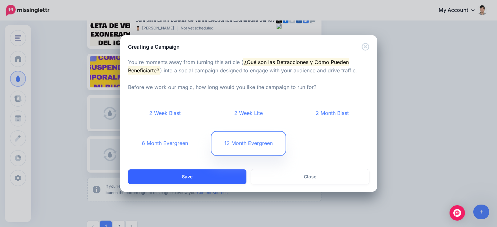
click at [214, 173] on button "Save" at bounding box center [187, 177] width 118 height 15
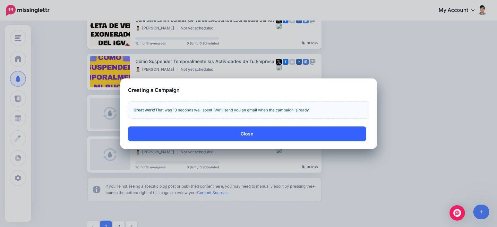
click at [254, 132] on button "Close" at bounding box center [247, 134] width 238 height 15
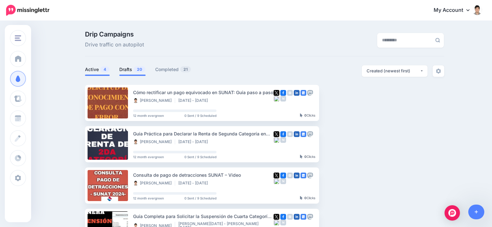
click at [136, 72] on link "Drafts 20" at bounding box center [132, 70] width 26 height 8
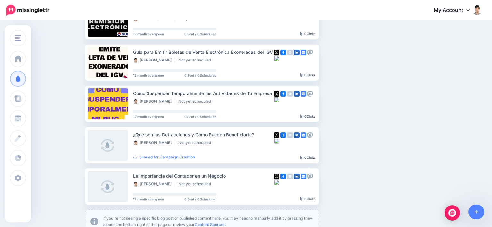
scroll to position [321, 0]
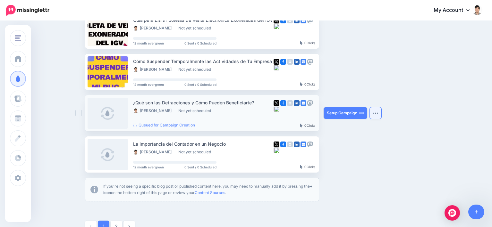
click at [381, 112] on button "button" at bounding box center [376, 113] width 12 height 12
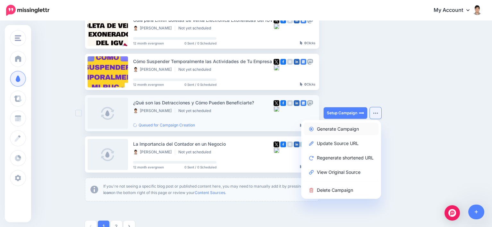
click at [351, 126] on link "Generate Campaign" at bounding box center [341, 129] width 75 height 13
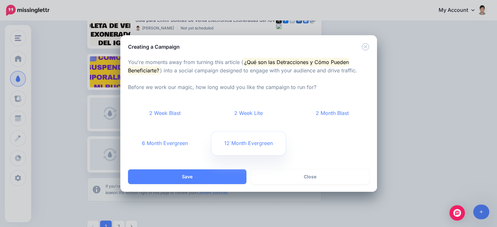
click at [259, 141] on link "12 Month Evergreen" at bounding box center [248, 144] width 74 height 24
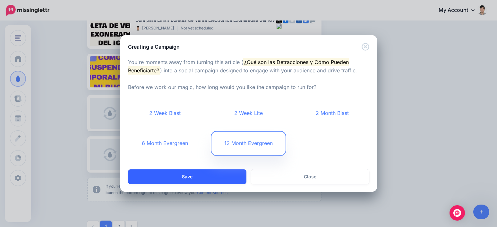
click at [211, 179] on button "Save" at bounding box center [187, 177] width 118 height 15
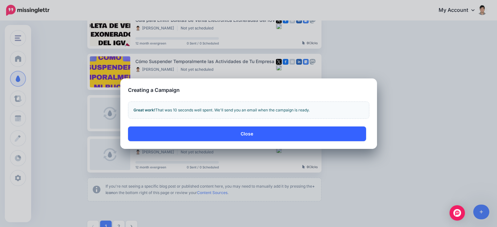
click at [254, 127] on button "Close" at bounding box center [247, 134] width 238 height 15
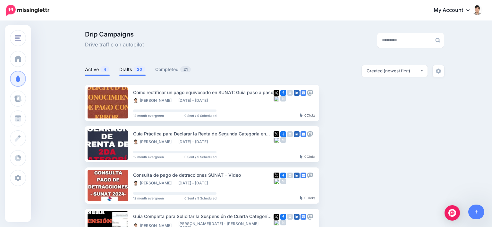
click at [133, 69] on link "Drafts 20" at bounding box center [132, 70] width 26 height 8
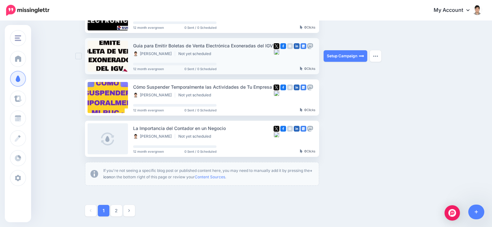
scroll to position [390, 0]
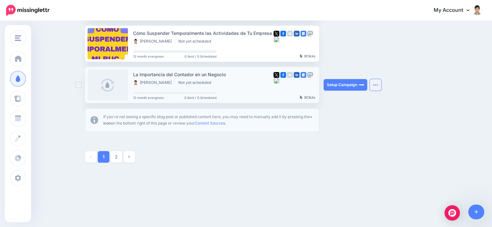
click at [377, 86] on img "button" at bounding box center [375, 85] width 5 height 2
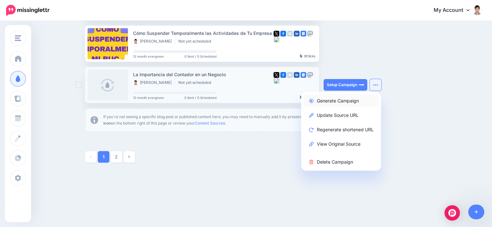
click at [351, 98] on link "Generate Campaign" at bounding box center [341, 101] width 75 height 13
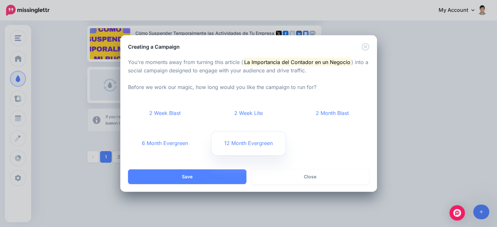
click at [239, 143] on link "12 Month Evergreen" at bounding box center [248, 144] width 74 height 24
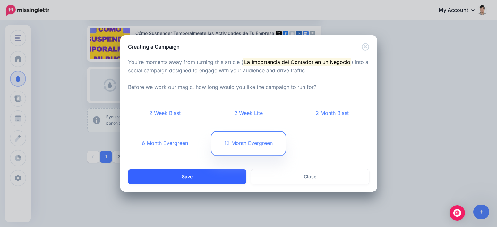
click at [225, 177] on button "Save" at bounding box center [187, 177] width 118 height 15
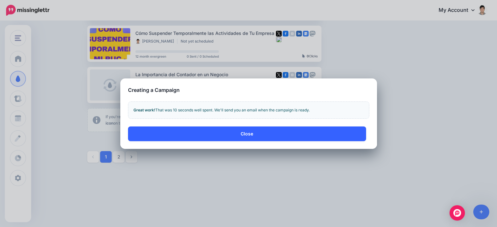
click at [238, 140] on button "Close" at bounding box center [247, 134] width 238 height 15
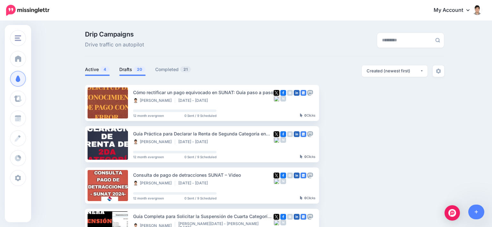
click at [143, 72] on span "20" at bounding box center [140, 69] width 12 height 6
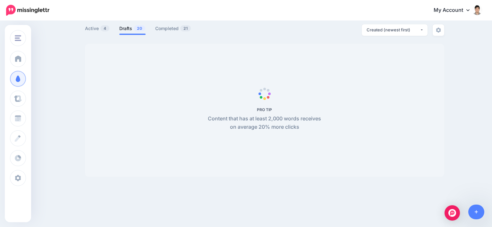
scroll to position [55, 0]
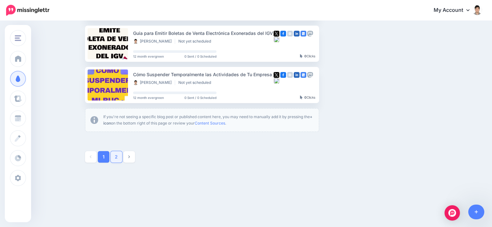
click at [115, 159] on link "2" at bounding box center [117, 157] width 12 height 12
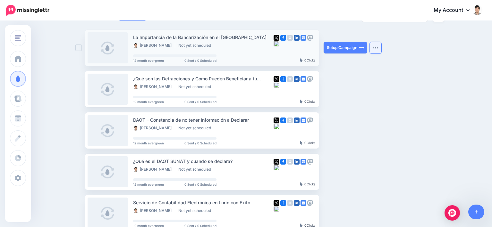
click at [377, 48] on img "button" at bounding box center [375, 48] width 5 height 2
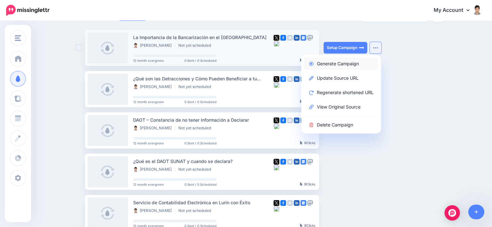
click at [339, 63] on link "Generate Campaign" at bounding box center [341, 63] width 75 height 13
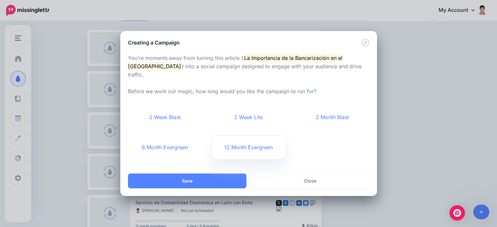
click at [243, 142] on link "12 Month Evergreen" at bounding box center [248, 148] width 74 height 24
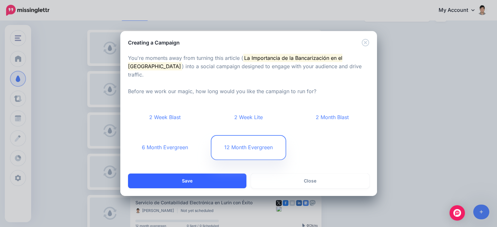
click at [205, 179] on button "Save" at bounding box center [187, 181] width 118 height 15
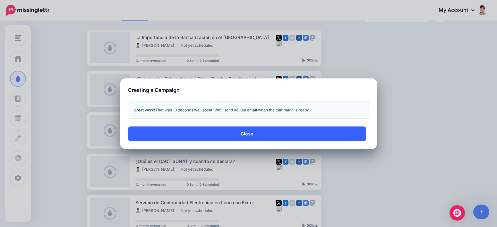
click at [261, 133] on button "Close" at bounding box center [247, 134] width 238 height 15
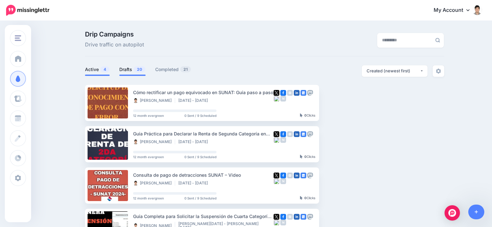
click at [132, 71] on link "Drafts 20" at bounding box center [132, 70] width 26 height 8
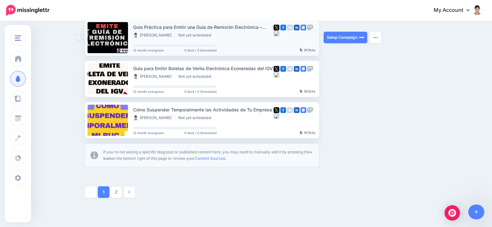
scroll to position [390, 0]
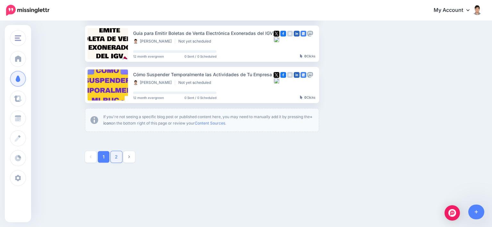
click at [122, 159] on link "2" at bounding box center [117, 157] width 12 height 12
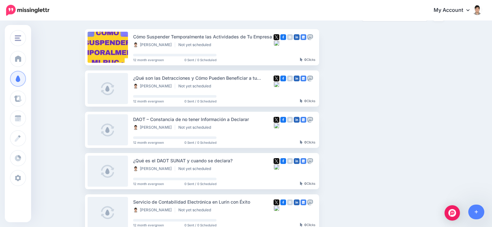
scroll to position [55, 0]
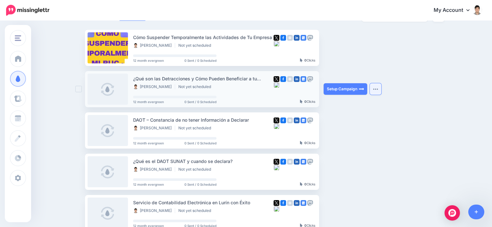
click at [381, 89] on button "button" at bounding box center [376, 89] width 12 height 12
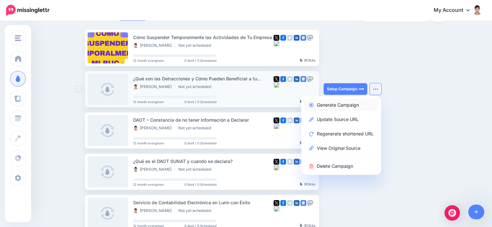
click at [353, 102] on link "Generate Campaign" at bounding box center [341, 105] width 75 height 13
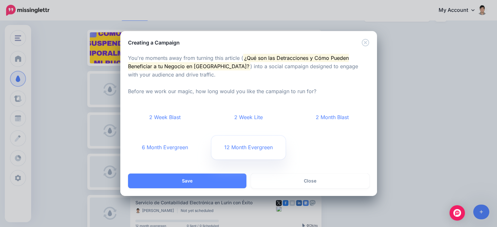
click at [229, 153] on link "12 Month Evergreen" at bounding box center [248, 148] width 74 height 24
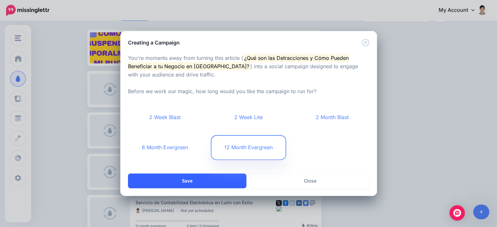
click at [222, 184] on button "Save" at bounding box center [187, 181] width 118 height 15
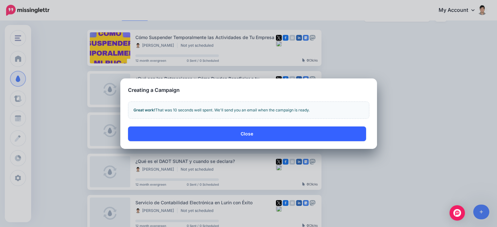
click at [251, 134] on button "Close" at bounding box center [247, 134] width 238 height 15
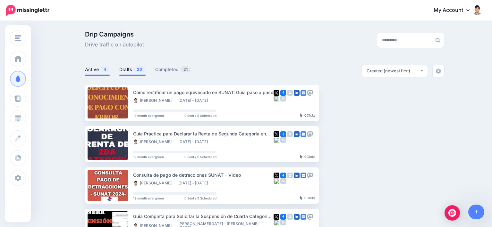
click at [143, 71] on span "20" at bounding box center [140, 69] width 12 height 6
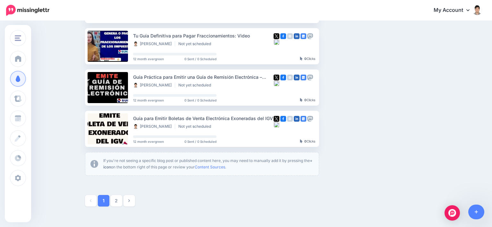
scroll to position [390, 0]
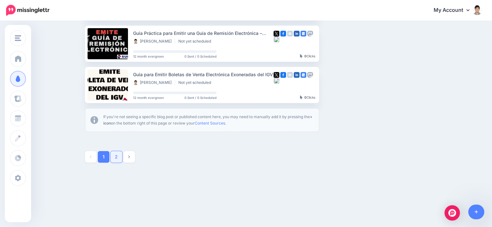
click at [116, 159] on link "2" at bounding box center [117, 157] width 12 height 12
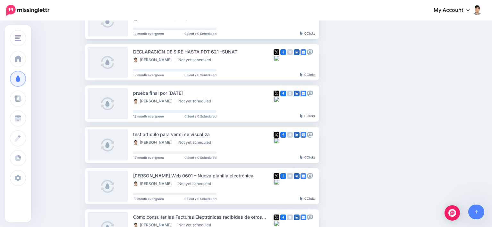
scroll to position [119, 0]
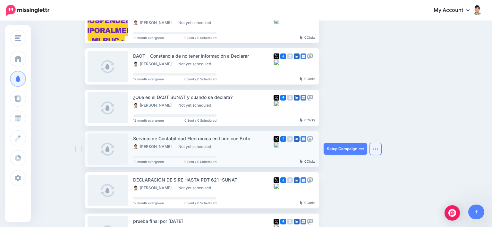
click at [375, 148] on button "button" at bounding box center [376, 149] width 12 height 12
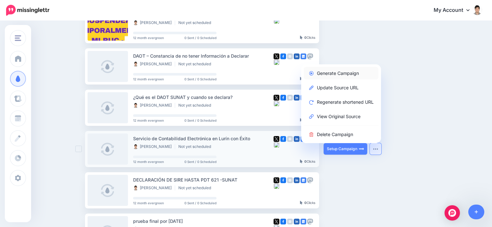
click at [350, 75] on link "Generate Campaign" at bounding box center [341, 73] width 75 height 13
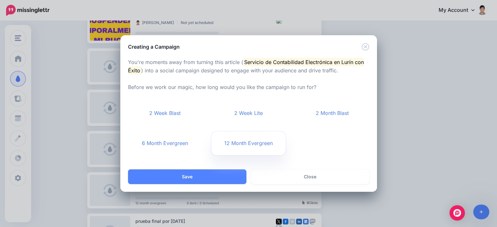
click at [243, 143] on link "12 Month Evergreen" at bounding box center [248, 144] width 74 height 24
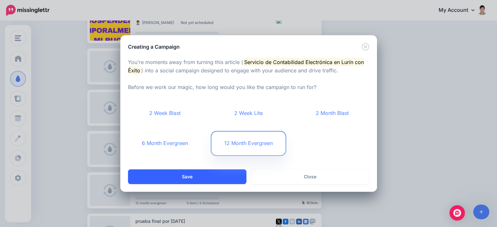
click at [219, 176] on button "Save" at bounding box center [187, 177] width 118 height 15
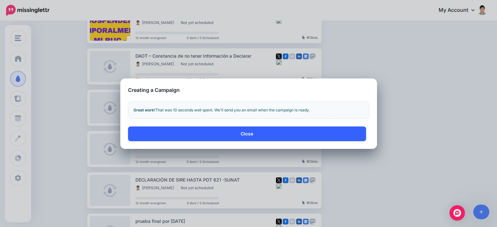
click at [227, 134] on button "Close" at bounding box center [247, 134] width 238 height 15
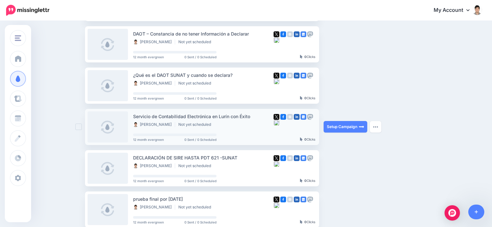
scroll to position [184, 0]
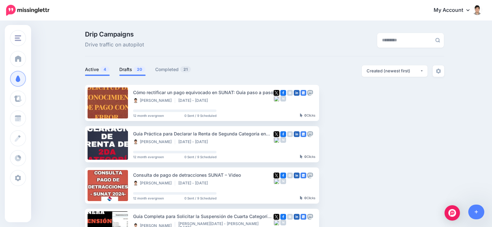
click at [141, 71] on span "20" at bounding box center [140, 69] width 12 height 6
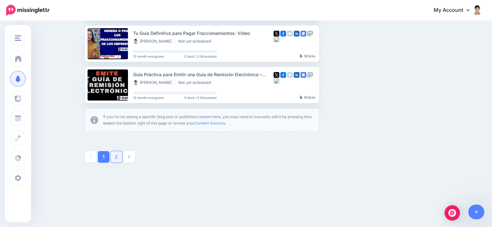
click at [119, 159] on link "2" at bounding box center [117, 157] width 12 height 12
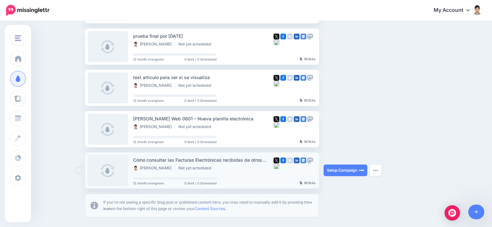
scroll to position [294, 0]
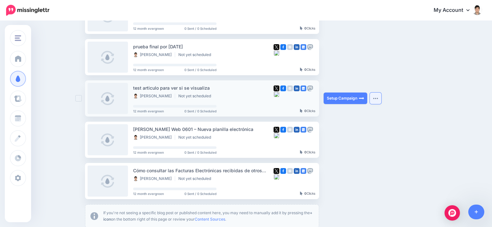
click at [378, 99] on img "button" at bounding box center [375, 99] width 5 height 2
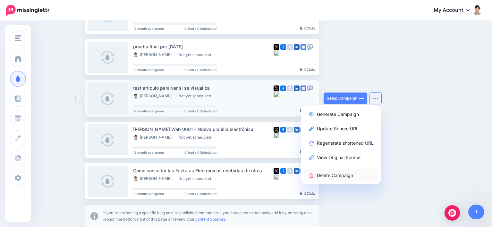
click at [336, 174] on link "Delete Campaign" at bounding box center [341, 175] width 75 height 13
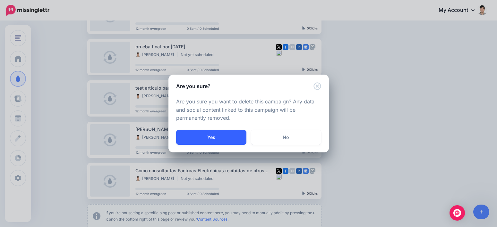
click at [210, 139] on button "Yes" at bounding box center [211, 137] width 70 height 15
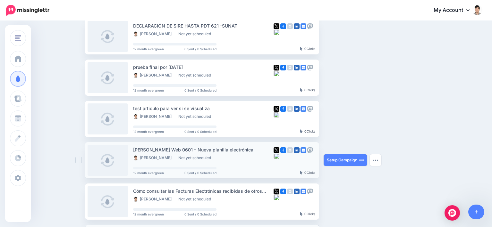
scroll to position [262, 0]
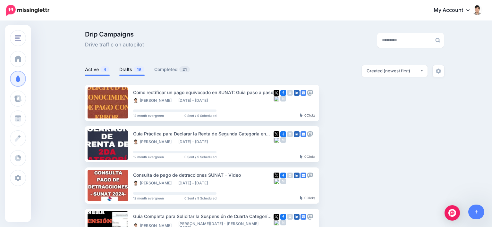
click at [135, 71] on link "Drafts 19" at bounding box center [131, 70] width 25 height 8
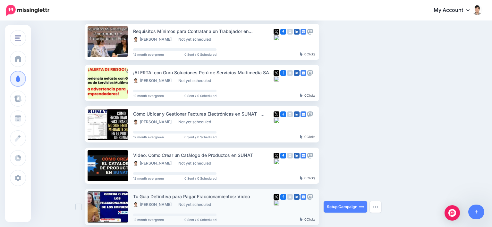
scroll to position [390, 0]
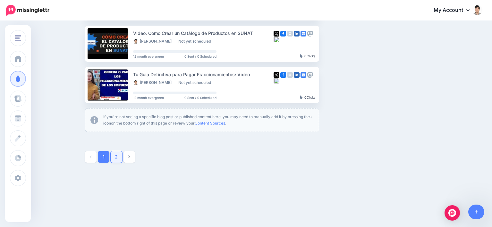
click at [115, 160] on link "2" at bounding box center [117, 157] width 12 height 12
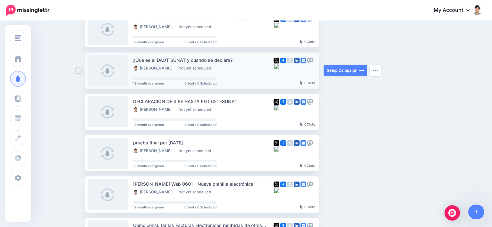
scroll to position [216, 0]
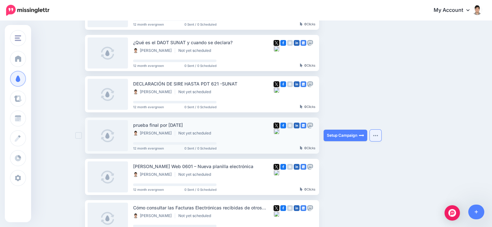
click at [378, 135] on img "button" at bounding box center [375, 136] width 5 height 2
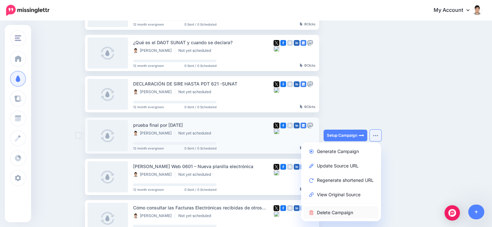
click at [346, 213] on link "Delete Campaign" at bounding box center [341, 213] width 75 height 13
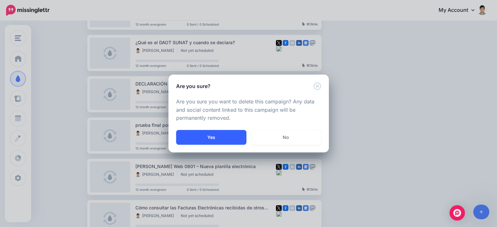
click at [208, 136] on button "Yes" at bounding box center [211, 137] width 70 height 15
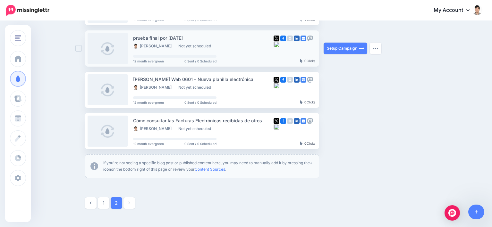
scroll to position [312, 0]
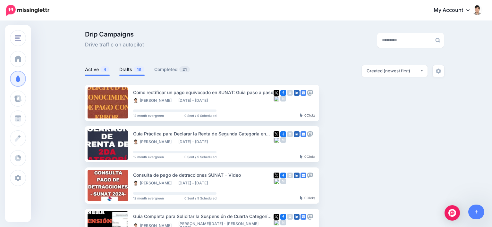
click at [133, 71] on link "Drafts 18" at bounding box center [131, 70] width 25 height 8
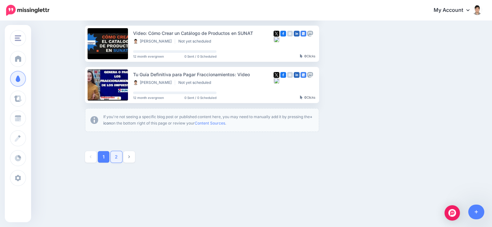
click at [118, 156] on link "2" at bounding box center [117, 157] width 12 height 12
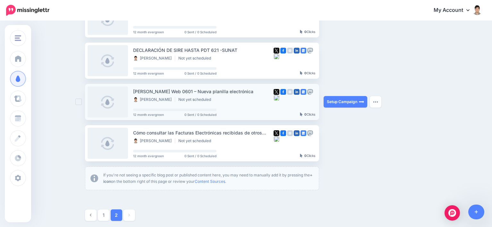
scroll to position [244, 0]
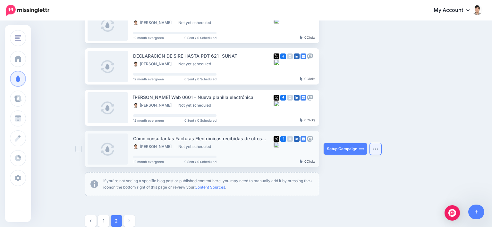
click at [380, 148] on button "button" at bounding box center [376, 149] width 12 height 12
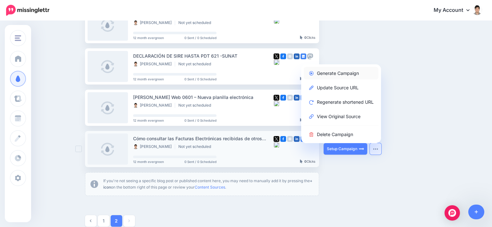
click at [348, 75] on link "Generate Campaign" at bounding box center [341, 73] width 75 height 13
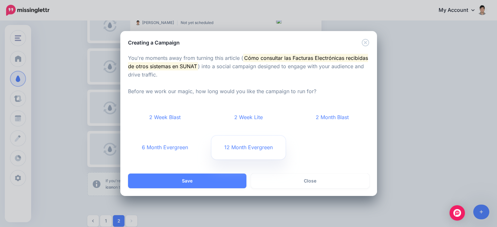
click at [243, 143] on link "12 Month Evergreen" at bounding box center [248, 148] width 74 height 24
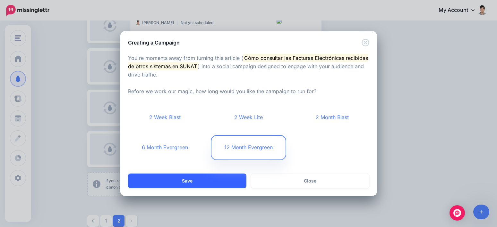
click at [218, 182] on button "Save" at bounding box center [187, 181] width 118 height 15
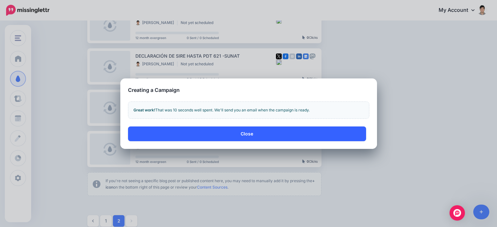
click at [261, 139] on button "Close" at bounding box center [247, 134] width 238 height 15
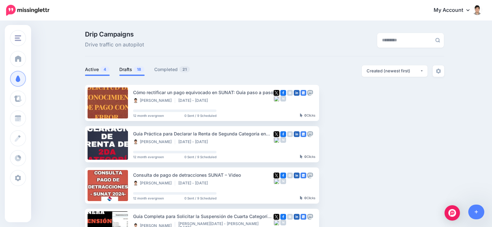
click at [134, 72] on link "Drafts 18" at bounding box center [131, 70] width 25 height 8
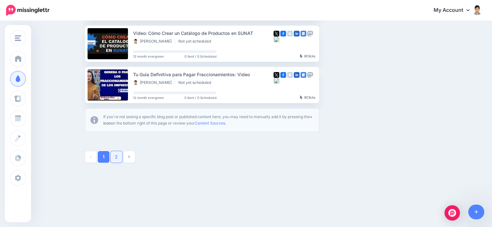
click at [113, 157] on link "2" at bounding box center [117, 157] width 12 height 12
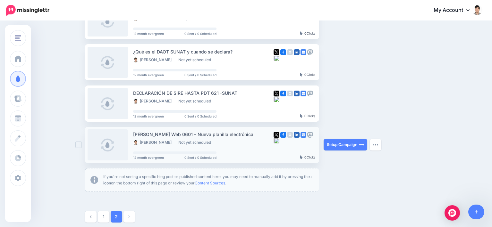
scroll to position [244, 0]
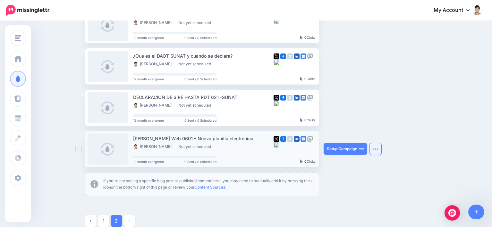
click at [379, 148] on button "button" at bounding box center [376, 149] width 12 height 12
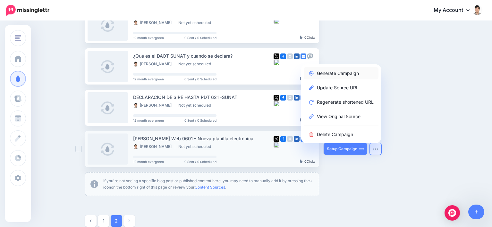
click at [338, 75] on link "Generate Campaign" at bounding box center [341, 73] width 75 height 13
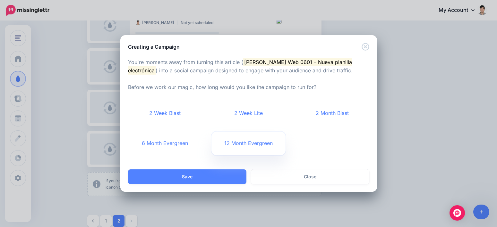
click at [250, 143] on link "12 Month Evergreen" at bounding box center [248, 144] width 74 height 24
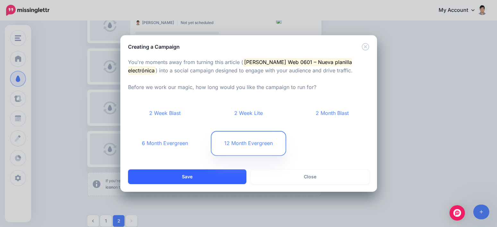
click at [212, 177] on button "Save" at bounding box center [187, 177] width 118 height 15
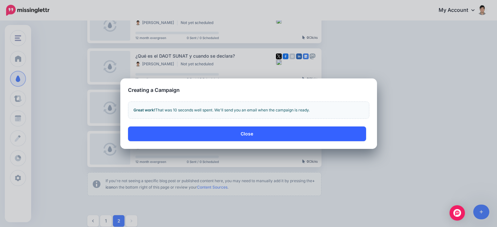
click at [283, 133] on button "Close" at bounding box center [247, 134] width 238 height 15
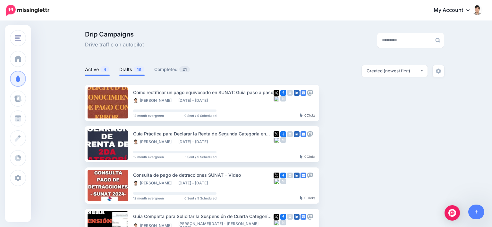
click at [140, 71] on span "18" at bounding box center [139, 69] width 11 height 6
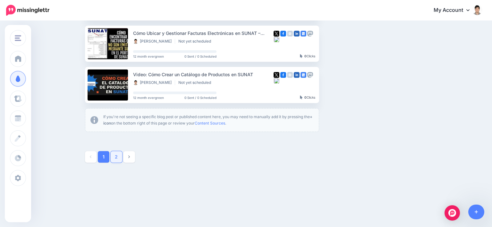
click at [120, 157] on link "2" at bounding box center [117, 157] width 12 height 12
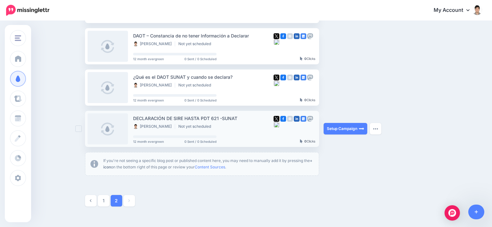
scroll to position [248, 0]
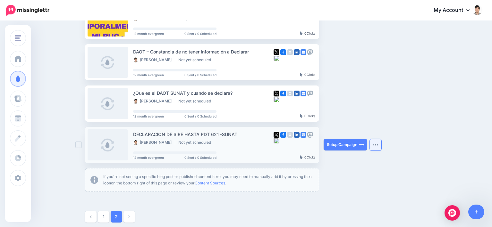
click at [378, 144] on button "button" at bounding box center [376, 145] width 12 height 12
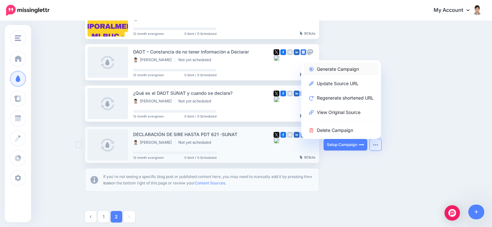
click at [349, 70] on link "Generate Campaign" at bounding box center [341, 69] width 75 height 13
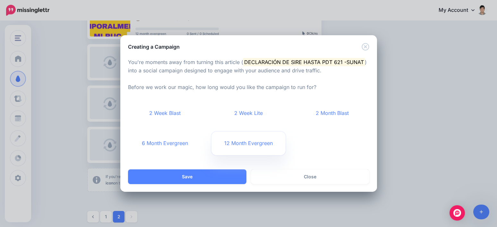
click at [252, 141] on link "12 Month Evergreen" at bounding box center [248, 144] width 74 height 24
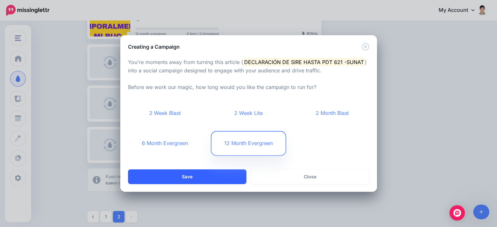
click at [202, 183] on button "Save" at bounding box center [187, 177] width 118 height 15
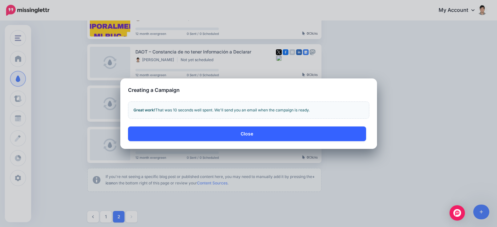
click at [273, 132] on button "Close" at bounding box center [247, 134] width 238 height 15
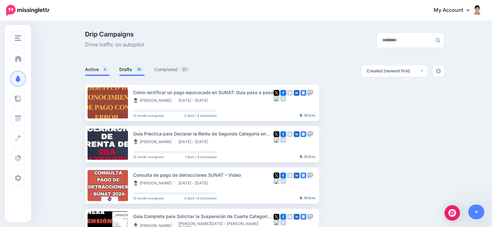
click at [138, 73] on link "Drafts 18" at bounding box center [131, 70] width 25 height 8
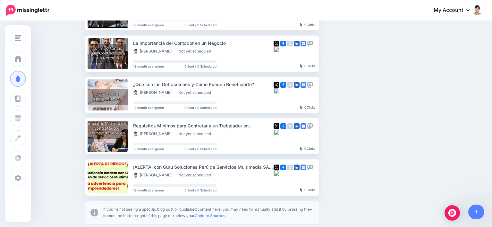
scroll to position [390, 0]
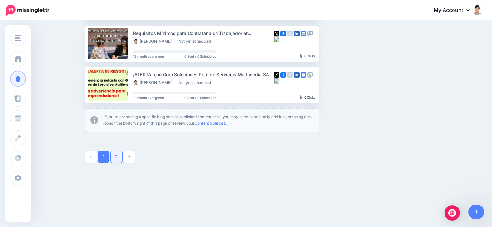
click at [117, 155] on link "2" at bounding box center [117, 157] width 12 height 12
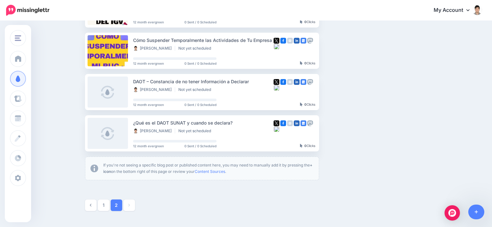
scroll to position [248, 0]
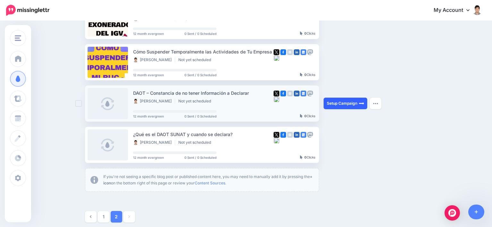
click at [351, 105] on link "Setup Campaign" at bounding box center [346, 104] width 44 height 12
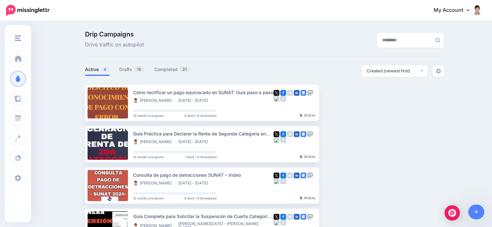
click at [146, 63] on div "Drip Campaigns Drive traffic on autopilot Active 4 18" at bounding box center [264, 138] width 369 height 214
click at [133, 71] on link "Drafts 18" at bounding box center [131, 70] width 25 height 8
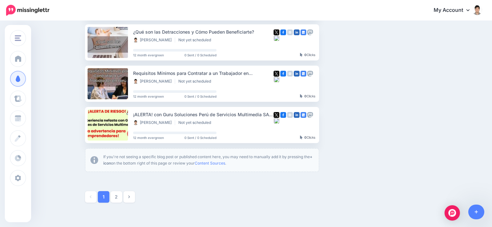
scroll to position [390, 0]
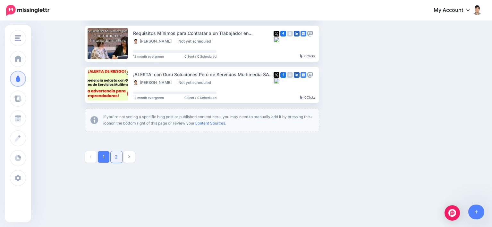
click at [121, 159] on link "2" at bounding box center [117, 157] width 12 height 12
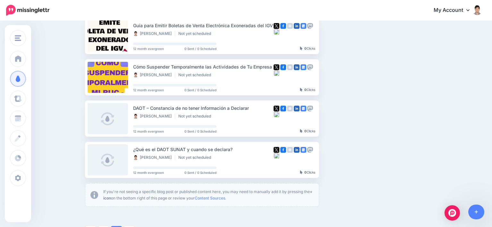
scroll to position [248, 0]
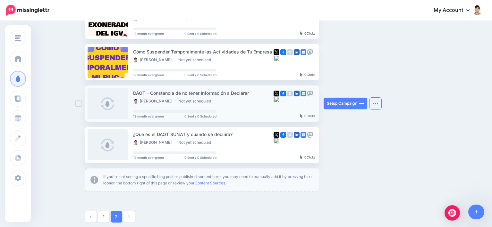
click at [378, 103] on img "button" at bounding box center [375, 104] width 5 height 2
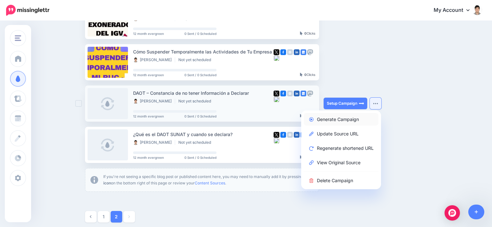
click at [345, 120] on link "Generate Campaign" at bounding box center [341, 119] width 75 height 13
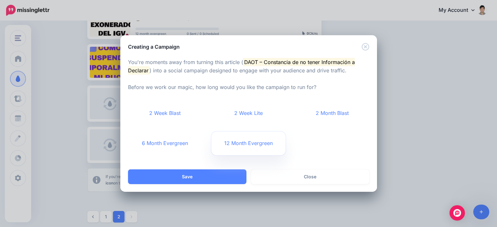
click at [236, 141] on link "12 Month Evergreen" at bounding box center [248, 144] width 74 height 24
click at [211, 184] on div "Save Save Close" at bounding box center [248, 181] width 257 height 22
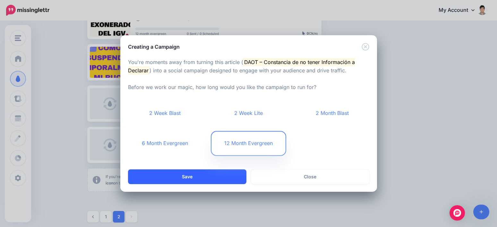
click at [212, 179] on button "Save" at bounding box center [187, 177] width 118 height 15
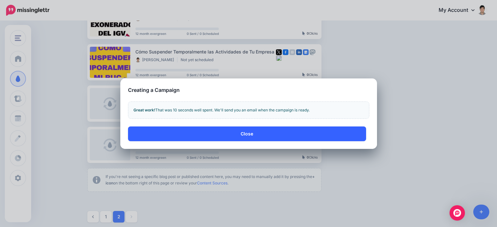
click at [233, 129] on button "Close" at bounding box center [247, 134] width 238 height 15
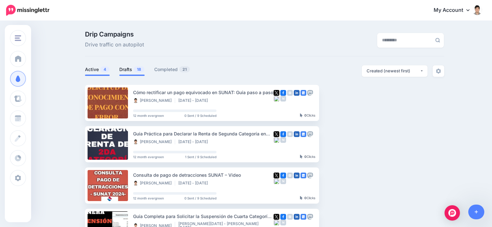
click at [137, 71] on span "18" at bounding box center [139, 69] width 11 height 6
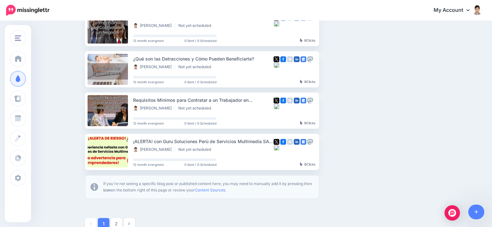
scroll to position [390, 0]
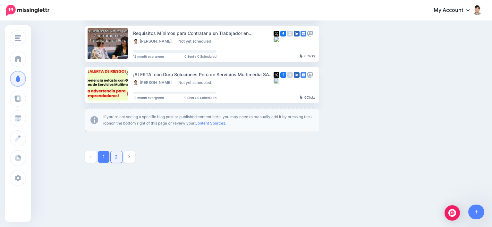
click at [122, 158] on link "2" at bounding box center [117, 157] width 12 height 12
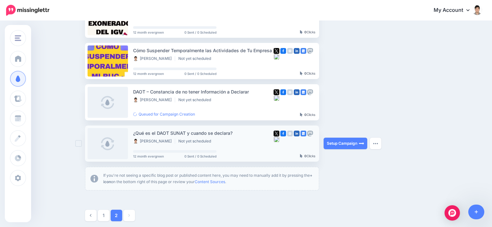
scroll to position [244, 0]
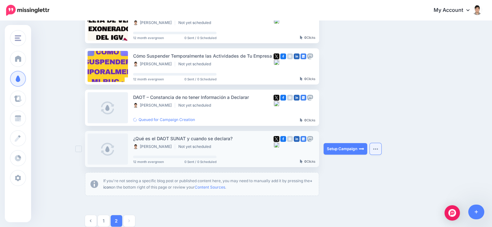
click at [378, 149] on img "button" at bounding box center [375, 149] width 5 height 2
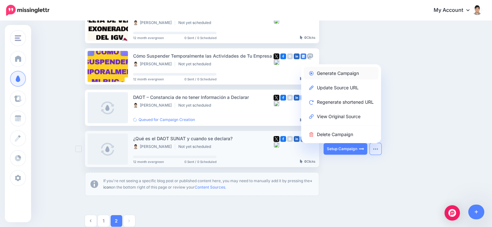
click at [327, 74] on link "Generate Campaign" at bounding box center [341, 73] width 75 height 13
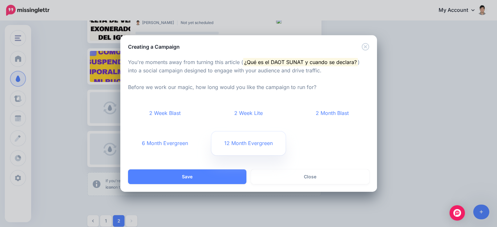
click at [238, 143] on link "12 Month Evergreen" at bounding box center [248, 144] width 74 height 24
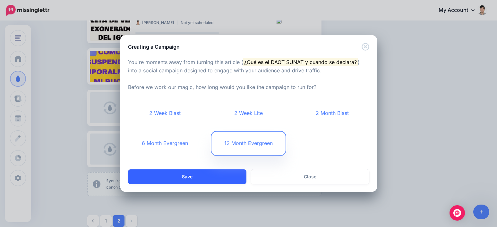
click at [205, 176] on button "Save" at bounding box center [187, 177] width 118 height 15
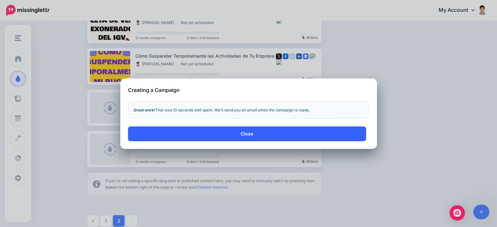
click at [251, 132] on button "Close" at bounding box center [247, 134] width 238 height 15
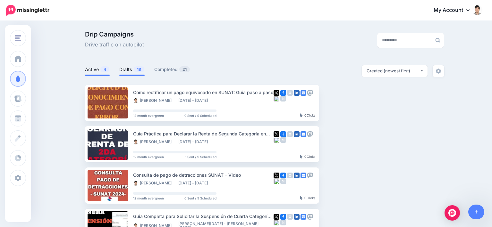
click at [131, 67] on link "Drafts 18" at bounding box center [131, 70] width 25 height 8
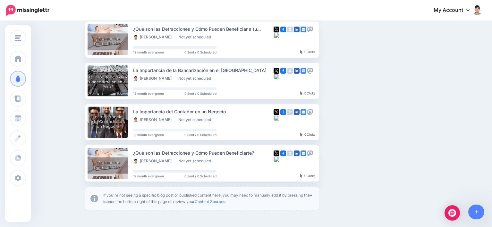
scroll to position [390, 0]
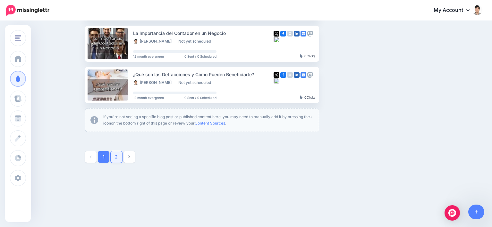
click at [116, 159] on link "2" at bounding box center [117, 157] width 12 height 12
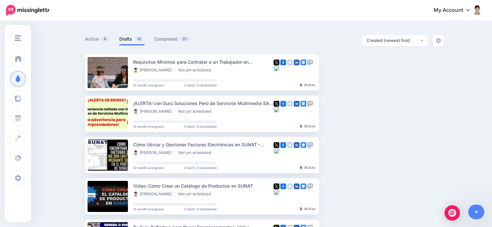
scroll to position [0, 0]
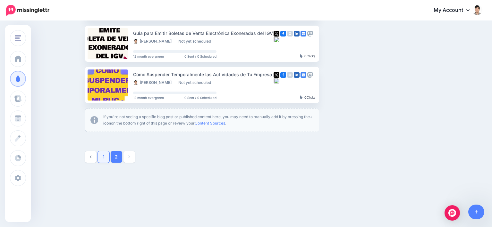
click at [101, 158] on link "1" at bounding box center [104, 157] width 12 height 12
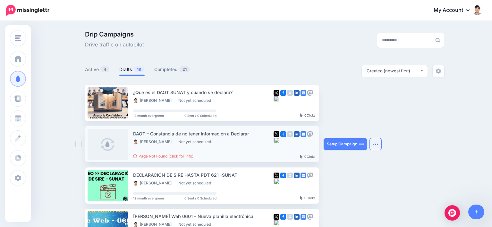
click at [375, 145] on button "button" at bounding box center [376, 145] width 12 height 12
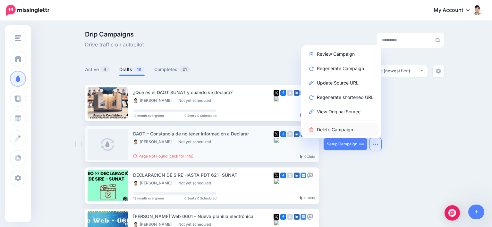
click at [338, 131] on link "Delete Campaign" at bounding box center [341, 130] width 75 height 13
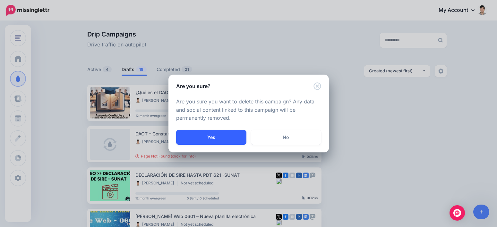
click at [219, 141] on button "Yes" at bounding box center [211, 137] width 70 height 15
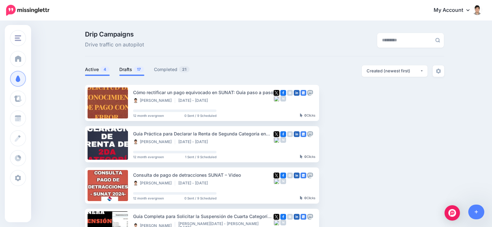
click at [133, 70] on link "Drafts 17" at bounding box center [131, 70] width 25 height 8
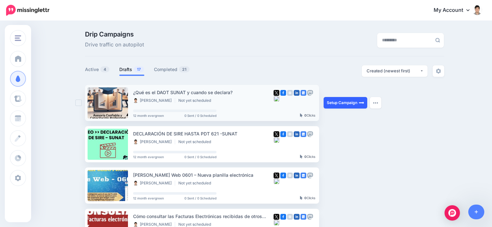
click at [352, 100] on link "Setup Campaign" at bounding box center [346, 103] width 44 height 12
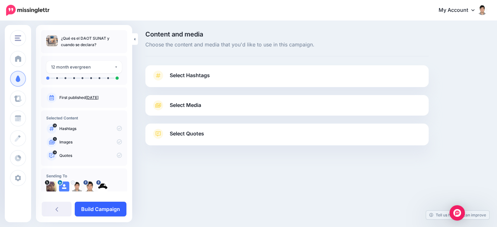
click at [106, 210] on link "Build Campaign" at bounding box center [101, 209] width 52 height 15
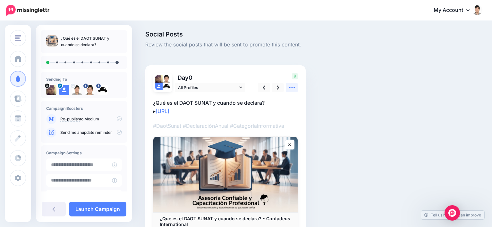
click at [293, 88] on icon at bounding box center [292, 87] width 6 height 1
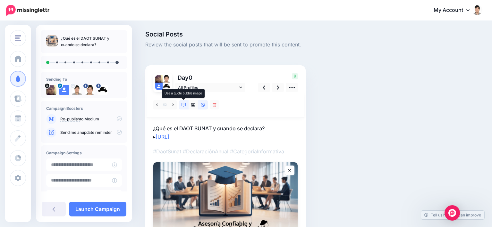
click at [184, 106] on icon at bounding box center [184, 105] width 4 height 4
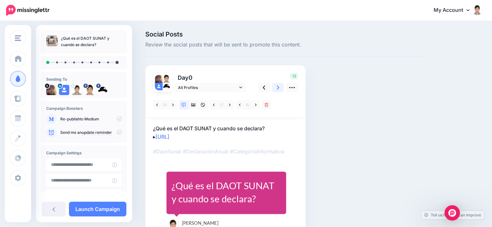
click at [276, 89] on link at bounding box center [278, 87] width 12 height 9
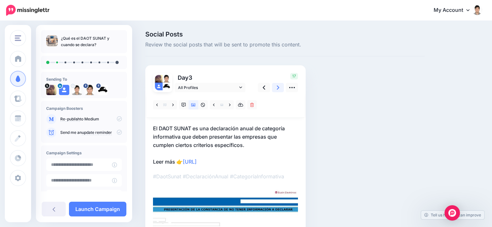
click at [277, 87] on icon at bounding box center [278, 87] width 3 height 7
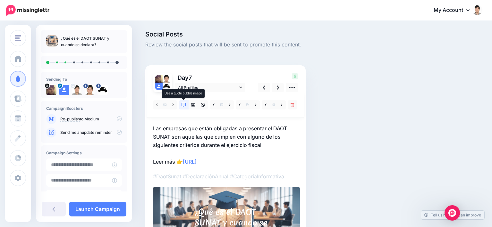
click at [181, 104] on link at bounding box center [184, 104] width 10 height 9
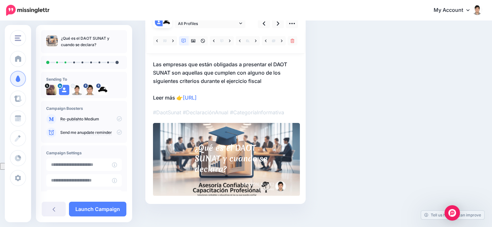
scroll to position [32, 0]
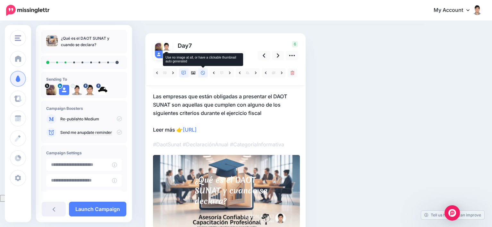
click at [205, 74] on icon at bounding box center [203, 73] width 4 height 4
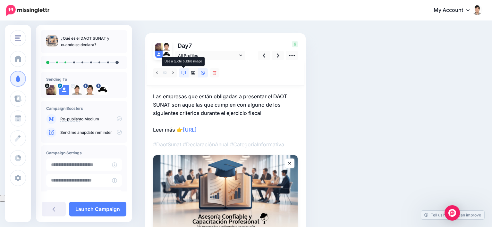
click at [185, 73] on icon at bounding box center [184, 73] width 4 height 4
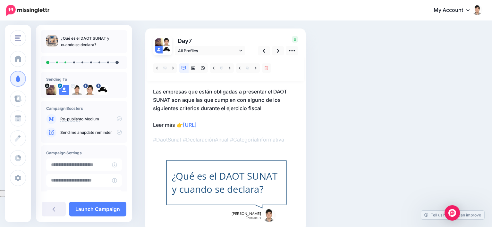
scroll to position [6, 0]
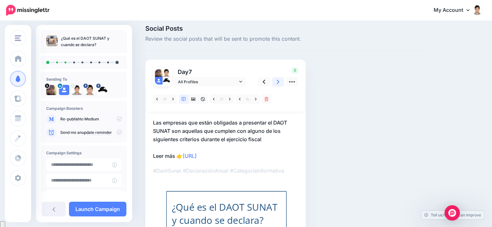
click at [273, 82] on link at bounding box center [278, 81] width 12 height 9
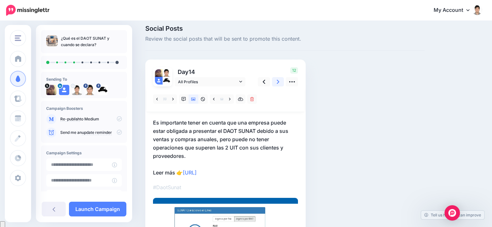
click at [278, 83] on icon at bounding box center [278, 82] width 3 height 7
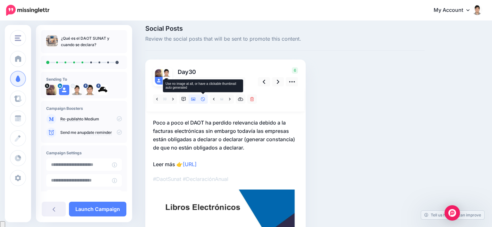
click at [202, 99] on icon at bounding box center [203, 99] width 4 height 4
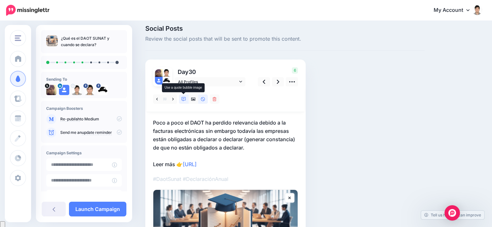
click at [184, 99] on icon at bounding box center [184, 99] width 4 height 4
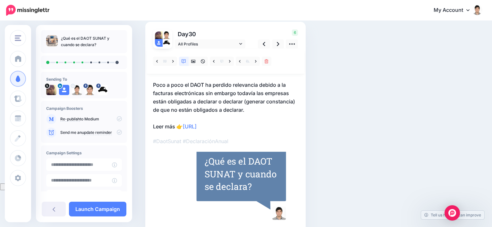
scroll to position [32, 0]
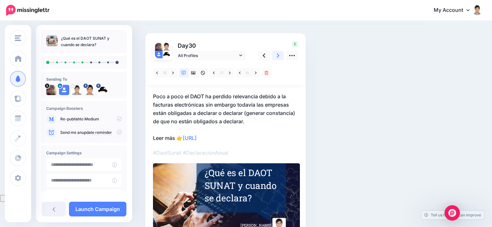
click at [277, 56] on icon at bounding box center [278, 55] width 3 height 7
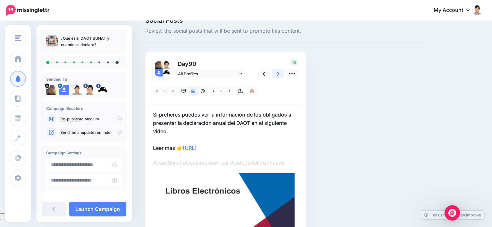
scroll to position [0, 0]
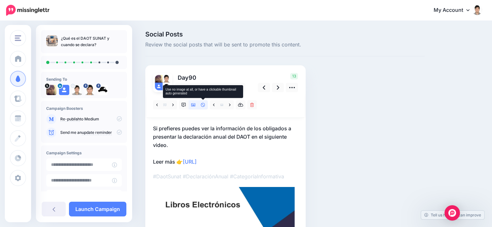
click at [202, 104] on icon at bounding box center [203, 105] width 4 height 4
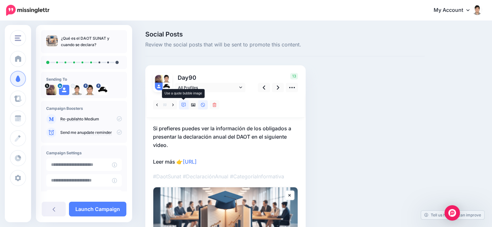
click at [184, 104] on icon at bounding box center [184, 105] width 4 height 4
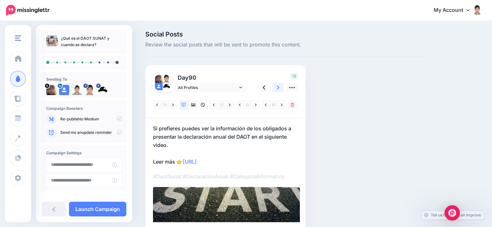
click at [278, 89] on icon at bounding box center [278, 88] width 3 height 4
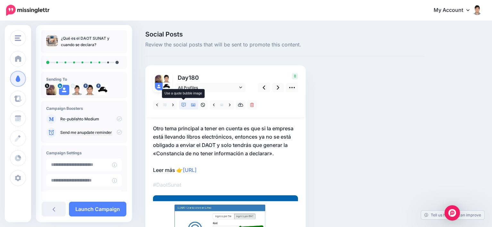
click at [184, 104] on icon at bounding box center [184, 105] width 4 height 4
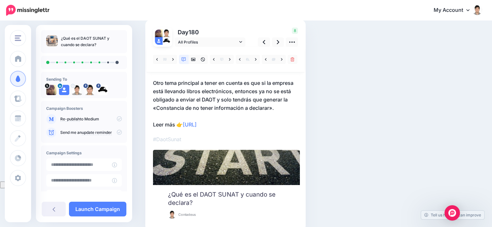
scroll to position [14, 0]
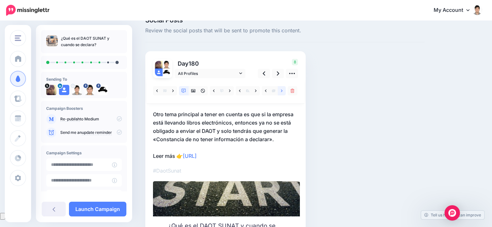
click at [280, 91] on link at bounding box center [282, 90] width 8 height 9
click at [282, 89] on icon at bounding box center [282, 91] width 2 height 4
click at [269, 43] on div "Social Posts Review the social posts that will be sent to promote this content.…" at bounding box center [285, 149] width 289 height 265
click at [346, 98] on div "Social Posts Review the social posts that will be sent to promote this content.…" at bounding box center [285, 149] width 289 height 265
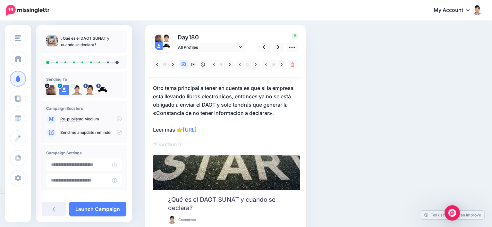
scroll to position [0, 0]
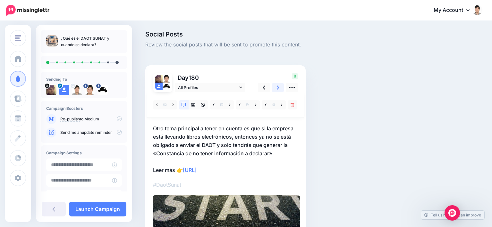
click at [279, 88] on link at bounding box center [278, 87] width 12 height 9
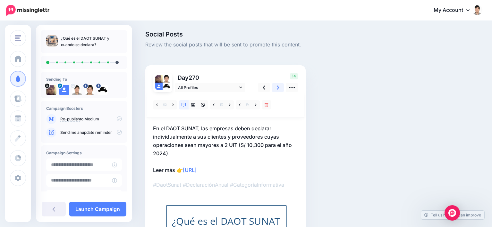
click at [278, 88] on icon at bounding box center [278, 87] width 3 height 7
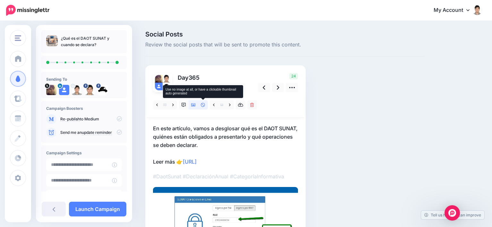
click at [204, 106] on icon at bounding box center [203, 105] width 4 height 4
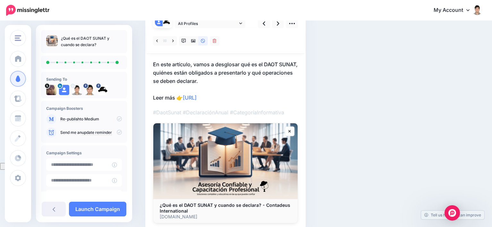
scroll to position [32, 0]
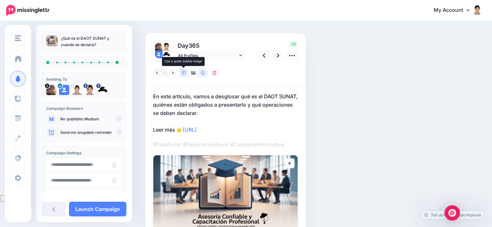
click at [184, 73] on icon at bounding box center [184, 73] width 4 height 4
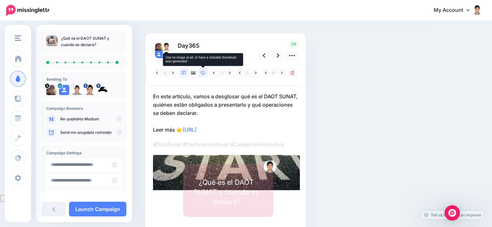
click at [203, 74] on icon at bounding box center [203, 73] width 4 height 4
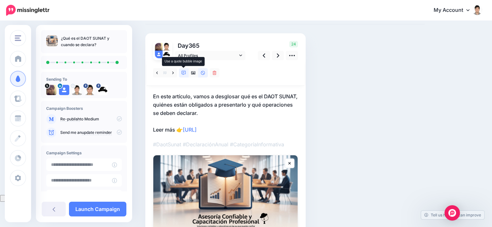
click at [184, 73] on icon at bounding box center [184, 73] width 4 height 4
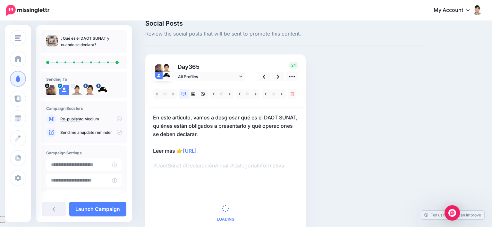
scroll to position [0, 0]
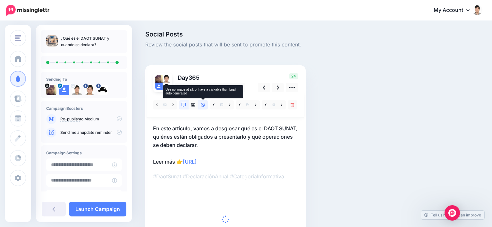
click at [202, 103] on icon at bounding box center [203, 105] width 4 height 4
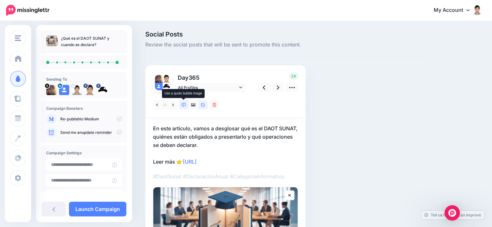
click at [184, 105] on icon at bounding box center [184, 105] width 4 height 4
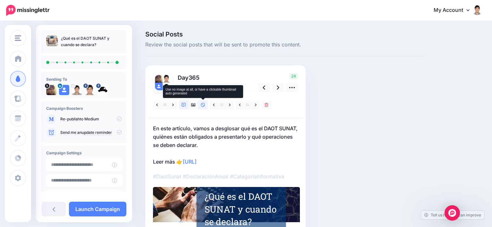
click at [204, 105] on icon at bounding box center [203, 105] width 4 height 4
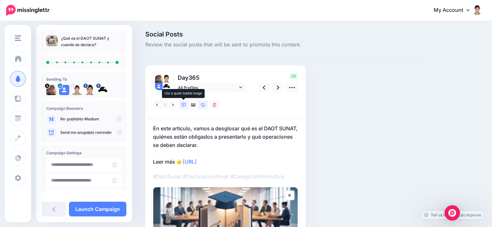
click at [183, 105] on icon at bounding box center [184, 105] width 4 height 4
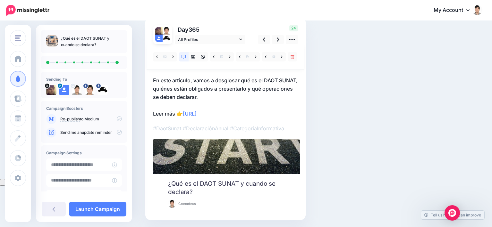
scroll to position [38, 0]
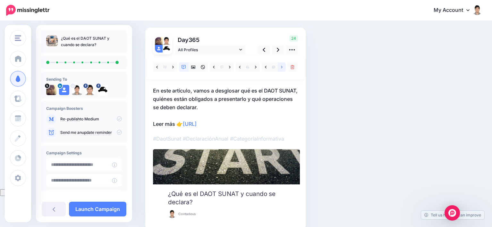
click at [282, 66] on icon at bounding box center [282, 67] width 2 height 3
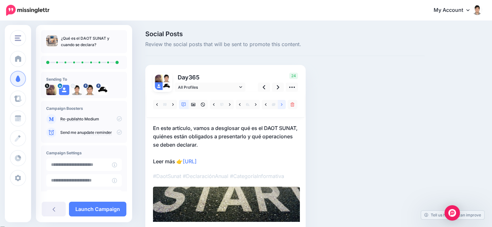
scroll to position [0, 0]
click at [282, 104] on icon at bounding box center [282, 105] width 2 height 4
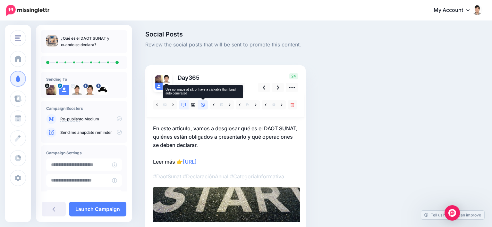
click at [202, 103] on icon at bounding box center [203, 105] width 4 height 4
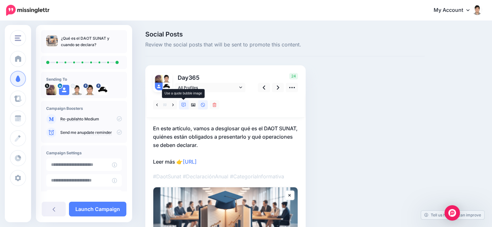
click at [184, 105] on icon at bounding box center [184, 105] width 4 height 4
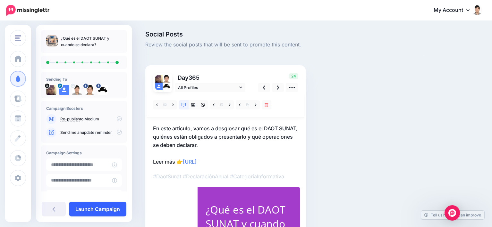
click at [106, 207] on link "Launch Campaign" at bounding box center [97, 209] width 57 height 15
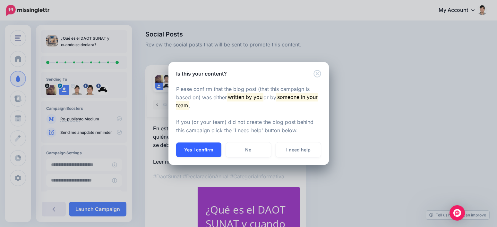
click at [196, 152] on button "Yes I confirm" at bounding box center [198, 150] width 45 height 15
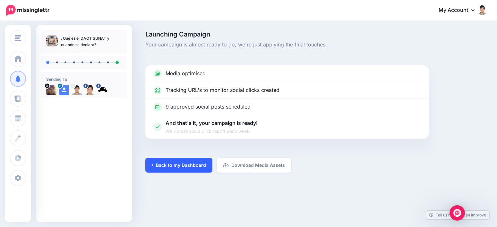
click at [164, 167] on link "Back to my Dashboard" at bounding box center [178, 165] width 67 height 15
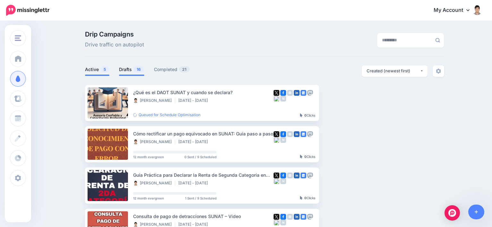
click at [137, 69] on span "16" at bounding box center [138, 69] width 11 height 6
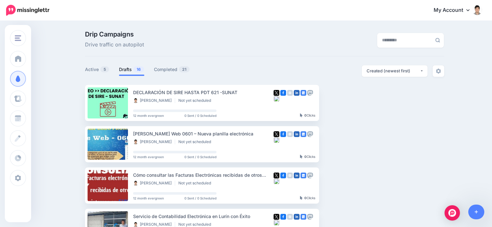
click at [162, 44] on div "Drip Campaigns Drive traffic on autopilot" at bounding box center [203, 40] width 246 height 18
click at [175, 71] on link "Completed 21" at bounding box center [172, 70] width 36 height 8
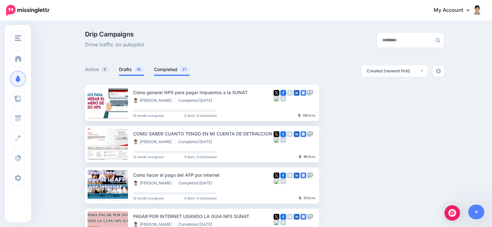
click at [134, 69] on link "Drafts 16" at bounding box center [131, 70] width 25 height 8
